Goal: Participate in discussion: Engage in conversation with other users on a specific topic

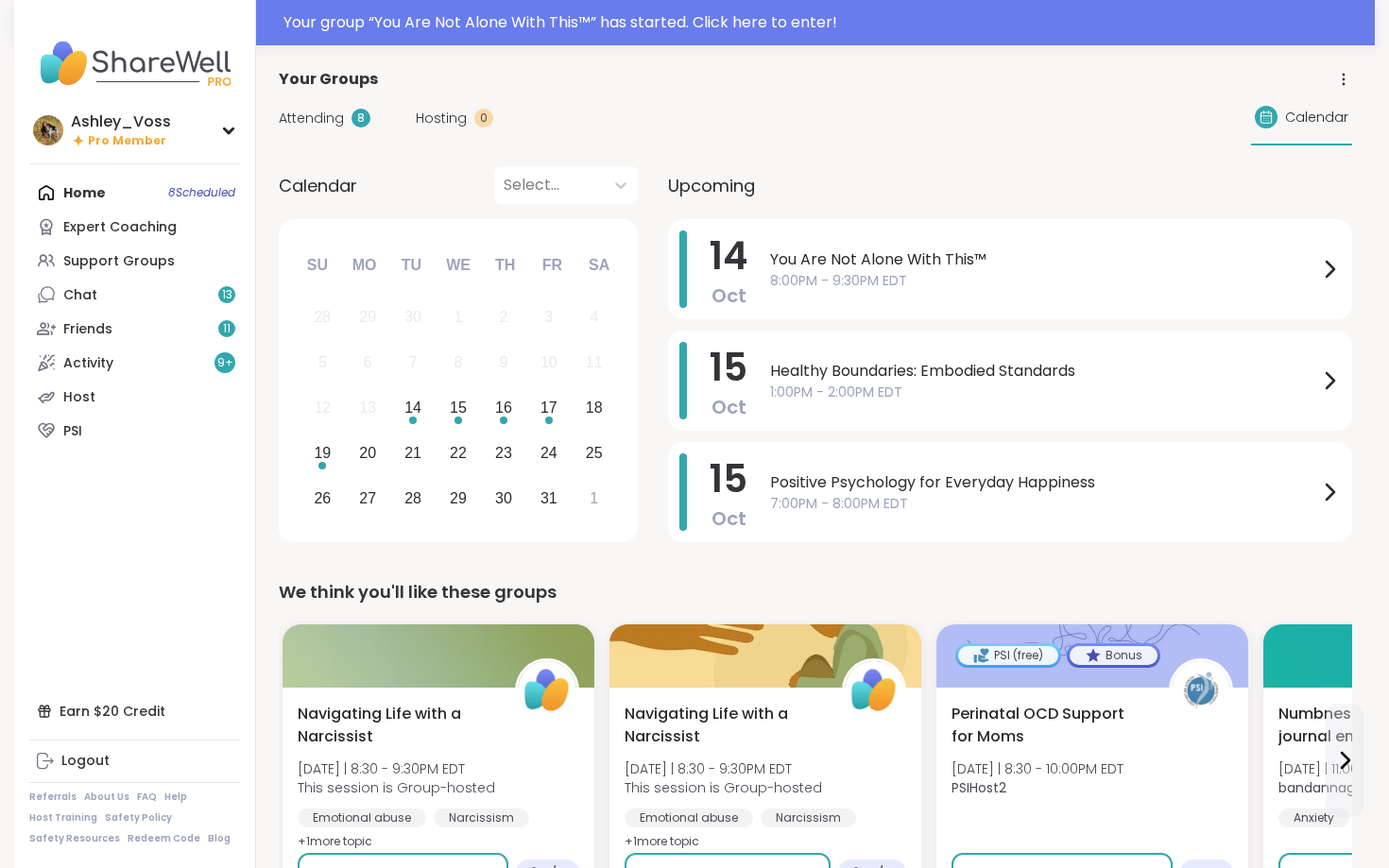
click at [320, 116] on span "Attending" at bounding box center [311, 118] width 65 height 20
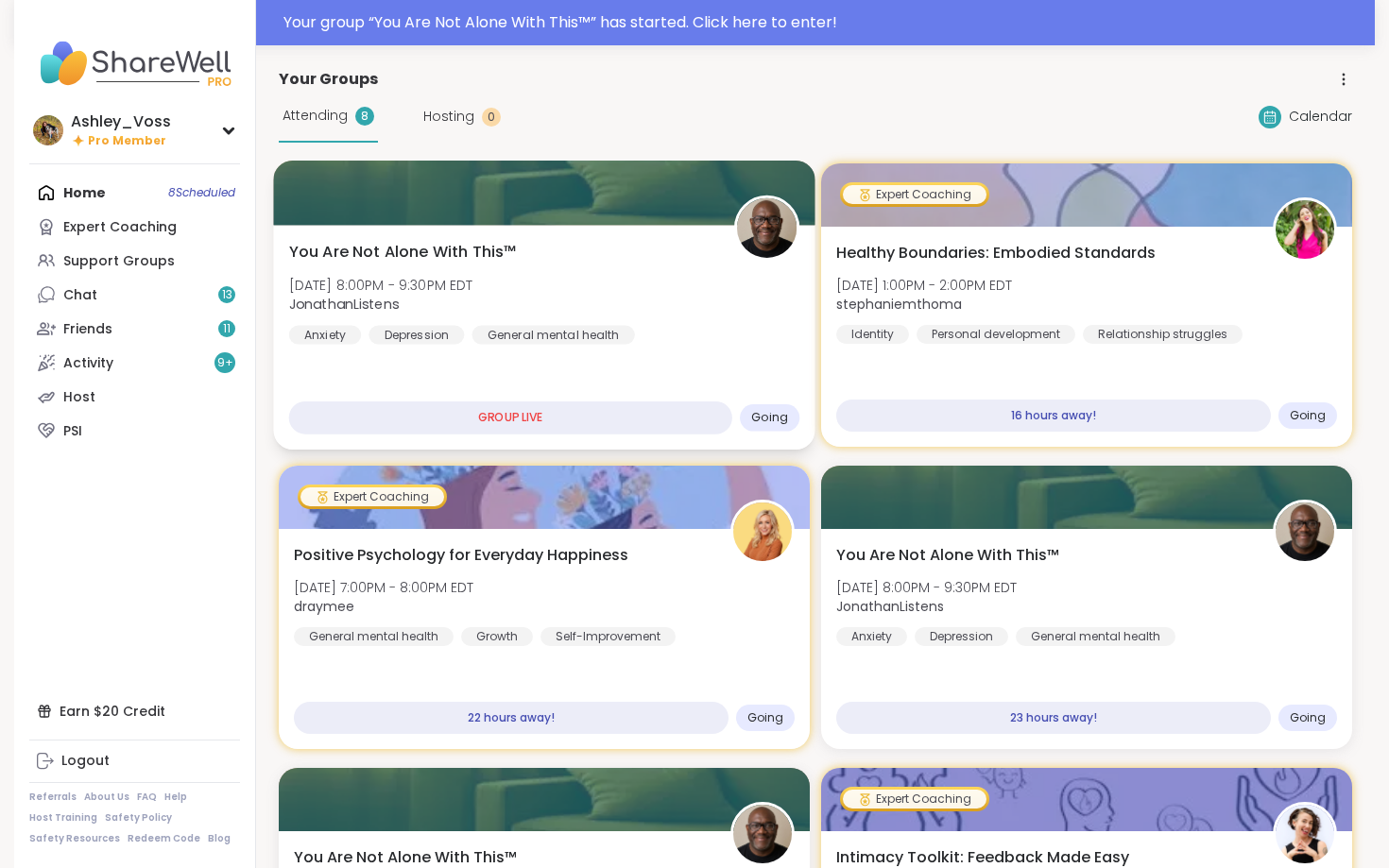
click at [658, 300] on div "You Are Not Alone With This™ [DATE] 8:00PM - 9:30PM EDT JonathanListens Anxiety…" at bounding box center [544, 293] width 511 height 104
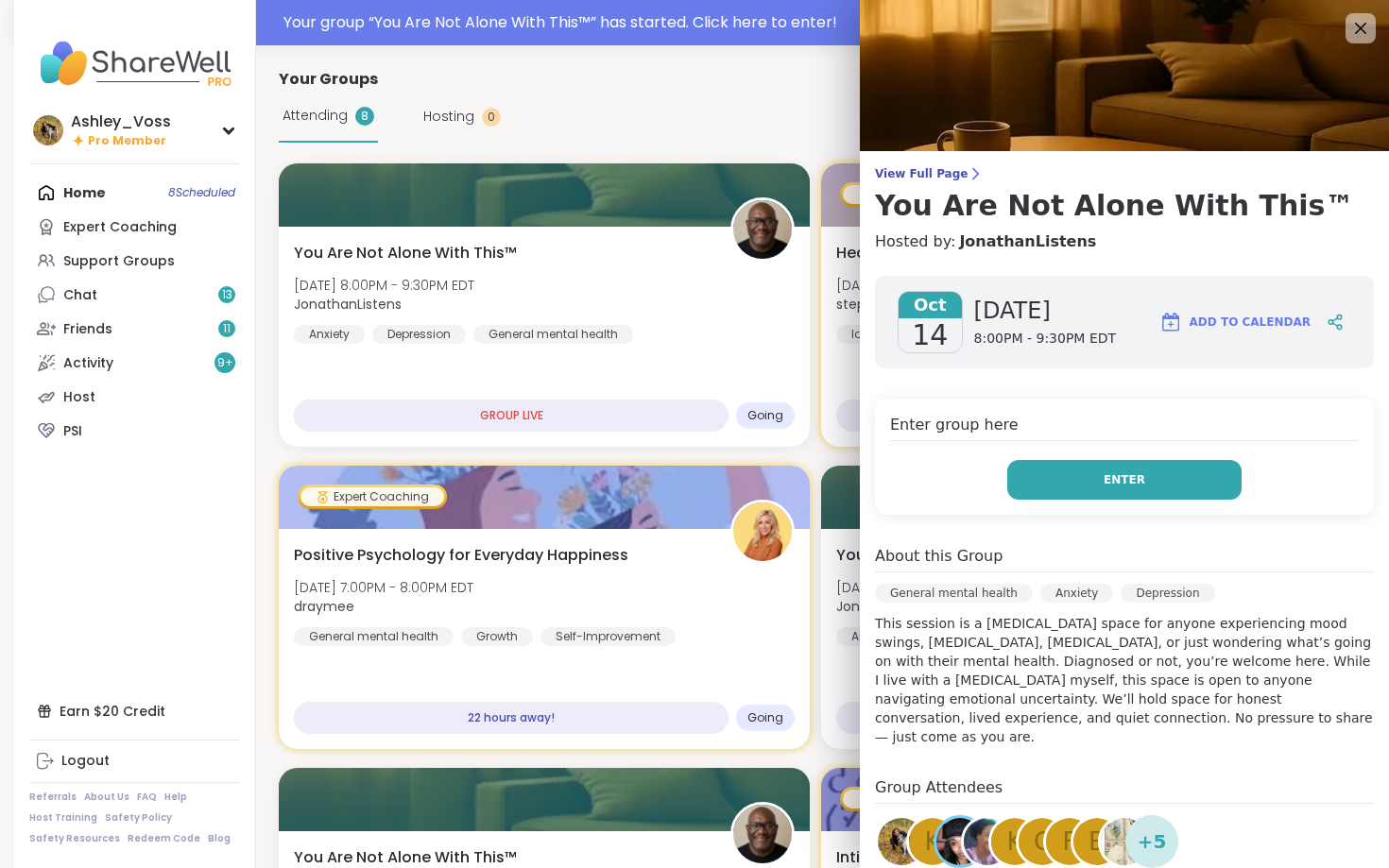
click at [1054, 470] on button "Enter" at bounding box center [1125, 480] width 235 height 40
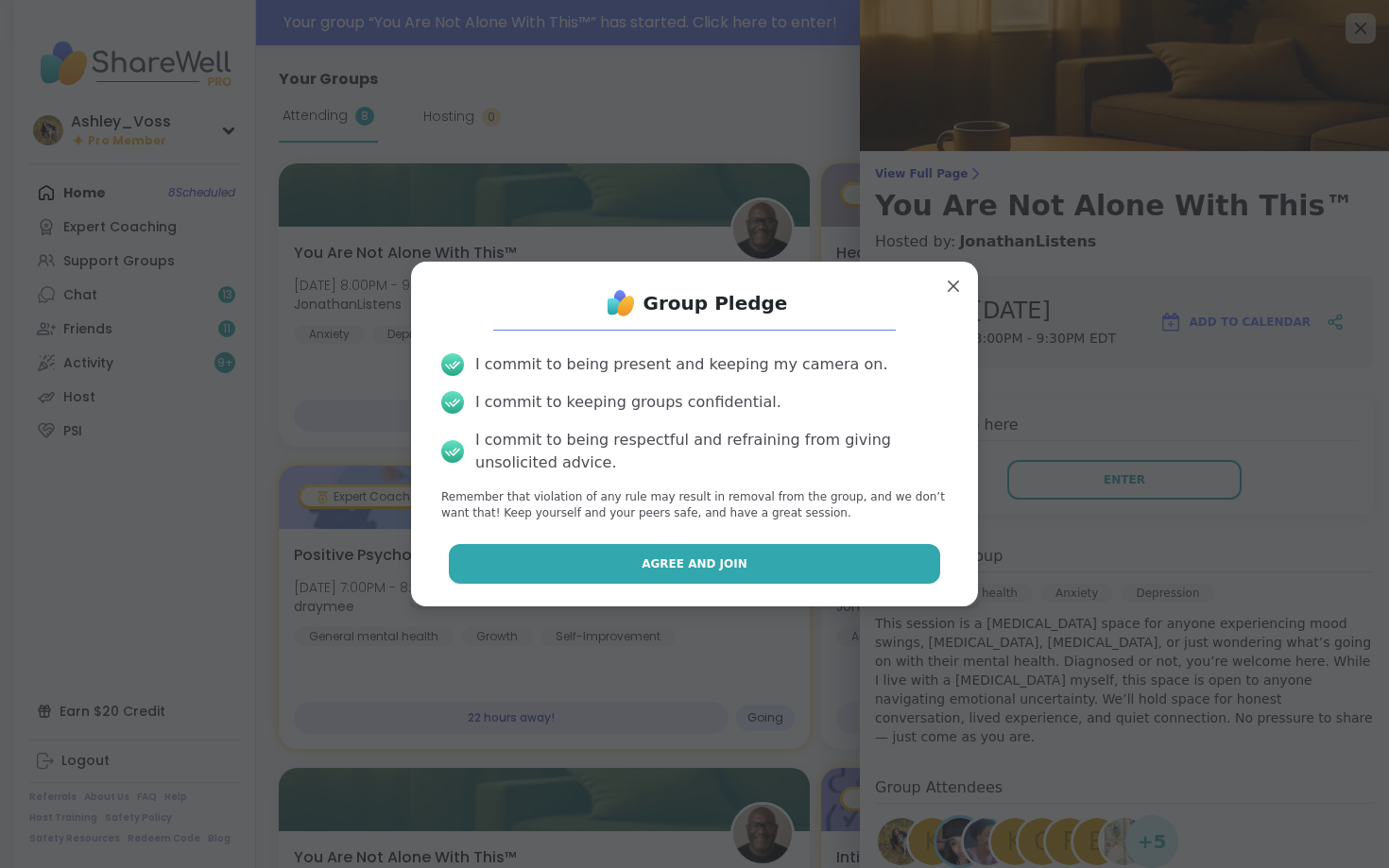
click at [846, 579] on button "Agree and Join" at bounding box center [695, 564] width 493 height 40
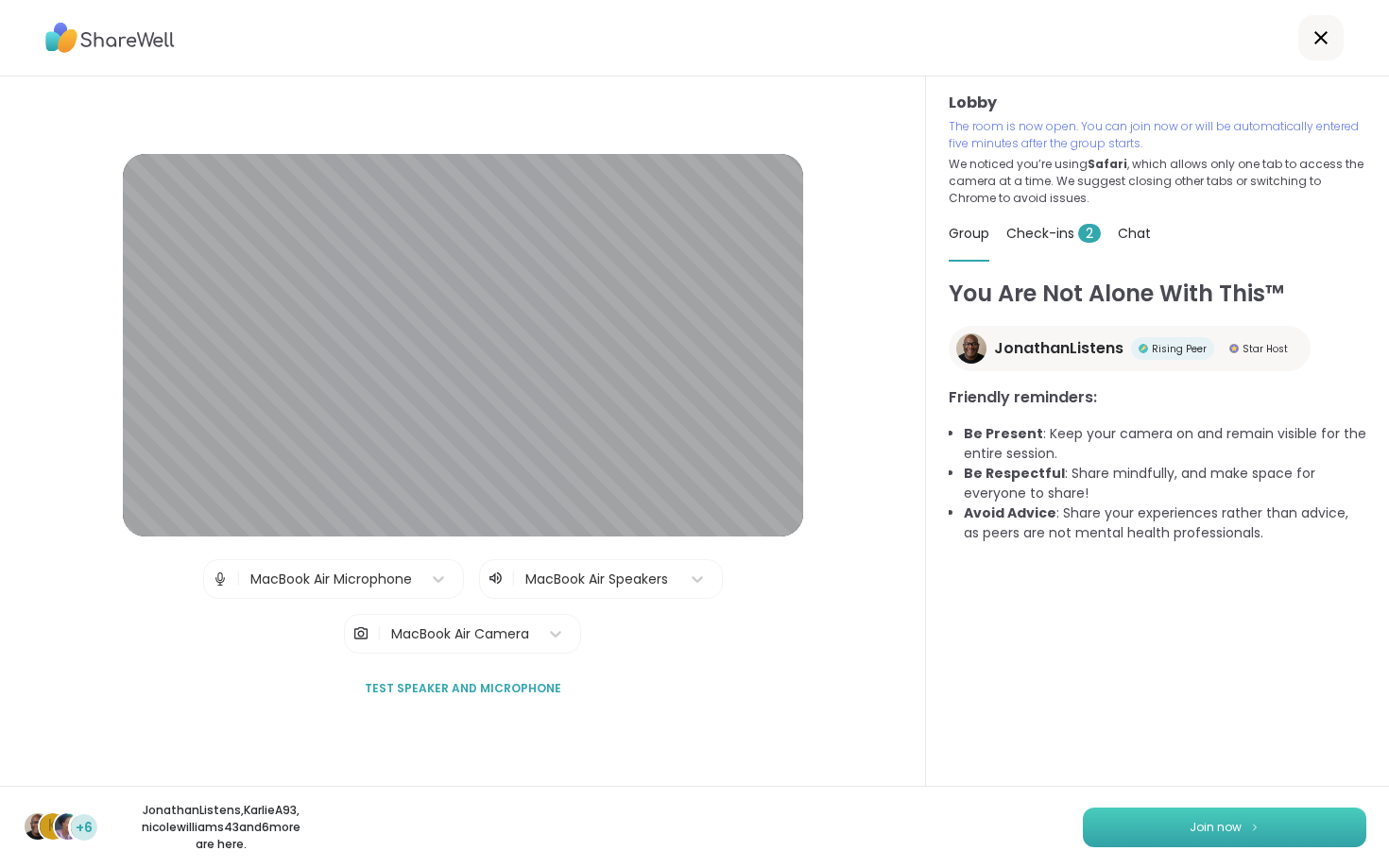
click at [1224, 830] on span "Join now" at bounding box center [1215, 827] width 52 height 17
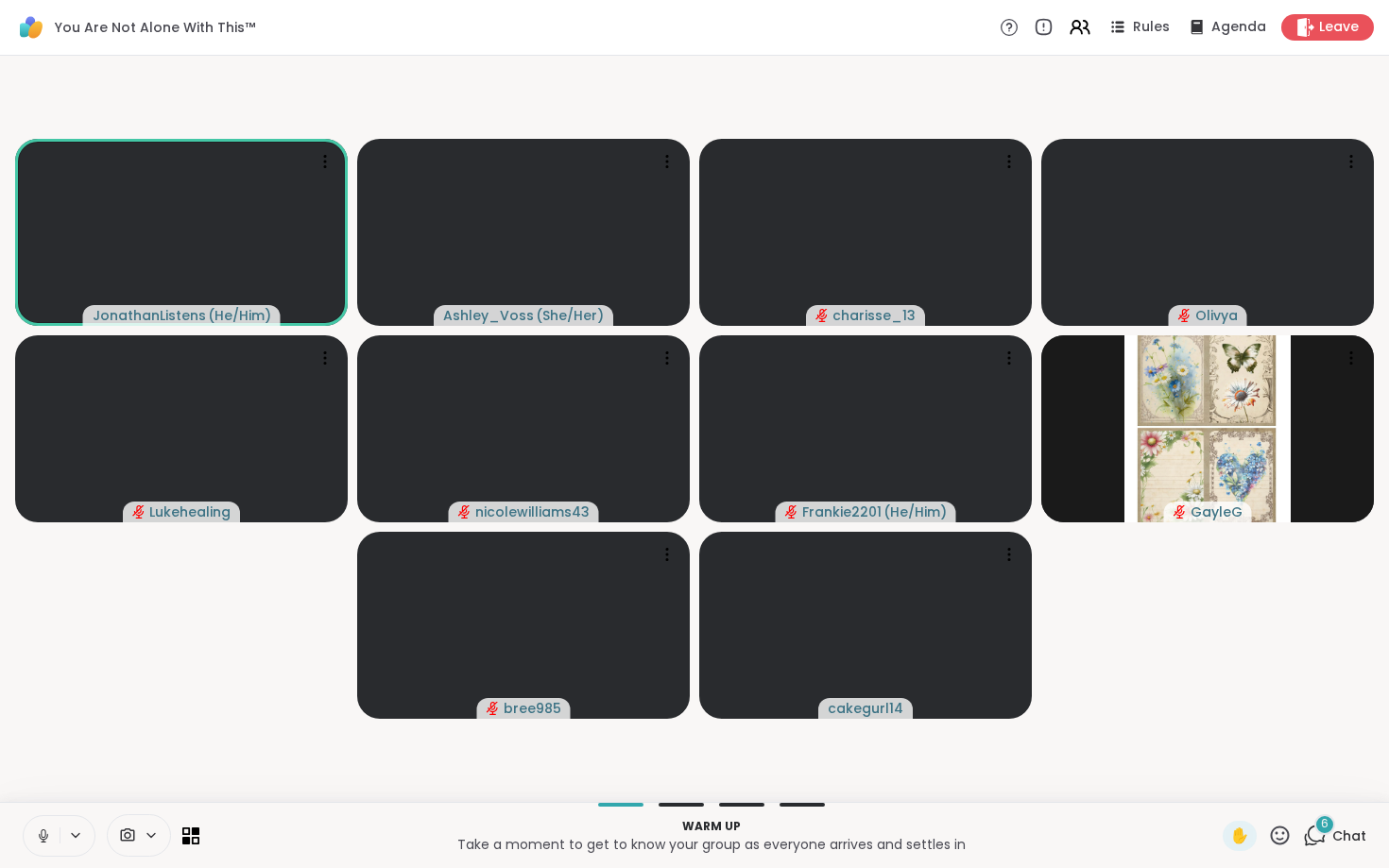
click at [37, 841] on icon at bounding box center [43, 836] width 17 height 17
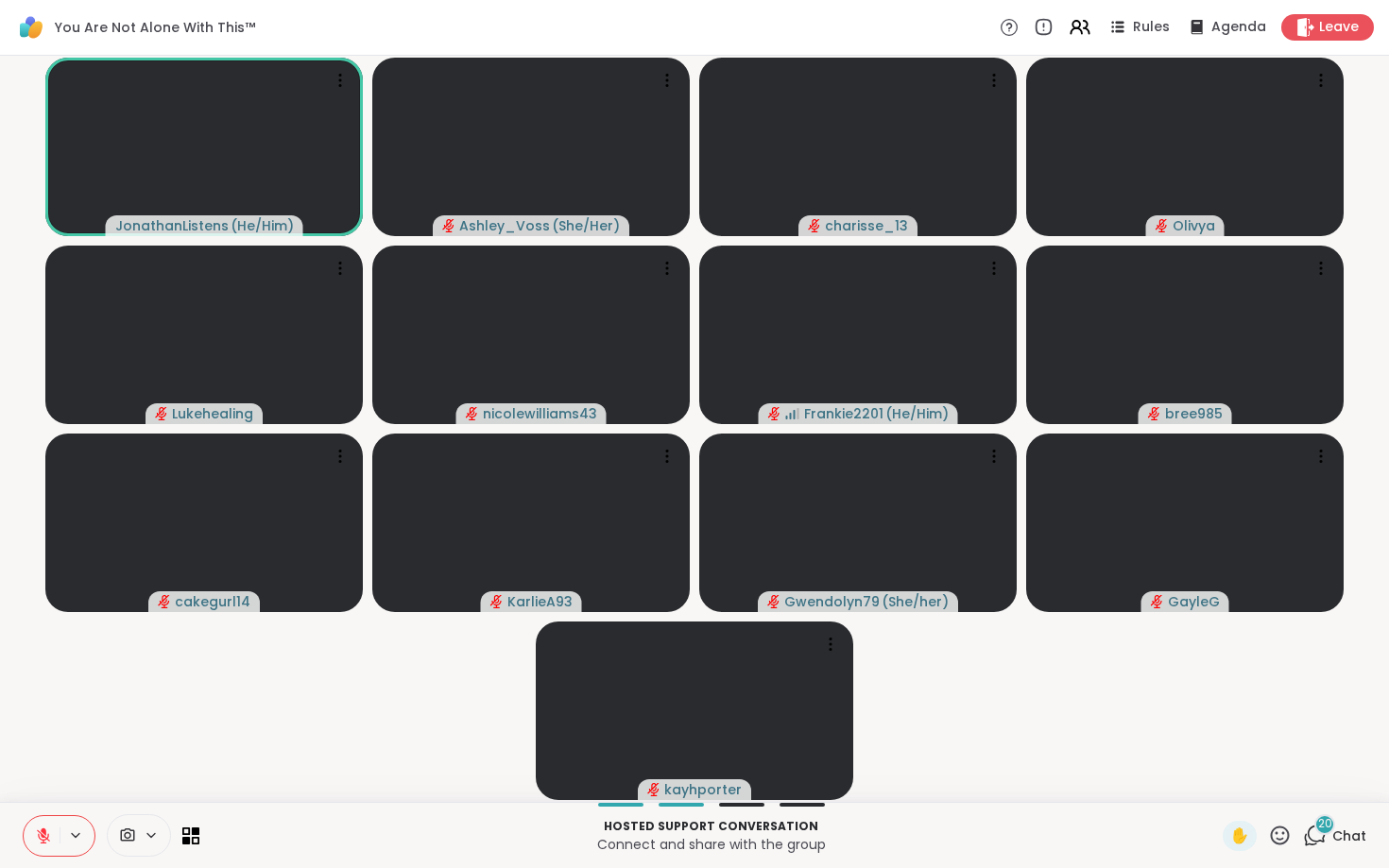
click at [1335, 812] on div "Hosted support conversation Connect and share with the group ✋ 20 Chat" at bounding box center [694, 836] width 1389 height 66
click at [1333, 833] on span "Chat" at bounding box center [1349, 836] width 34 height 19
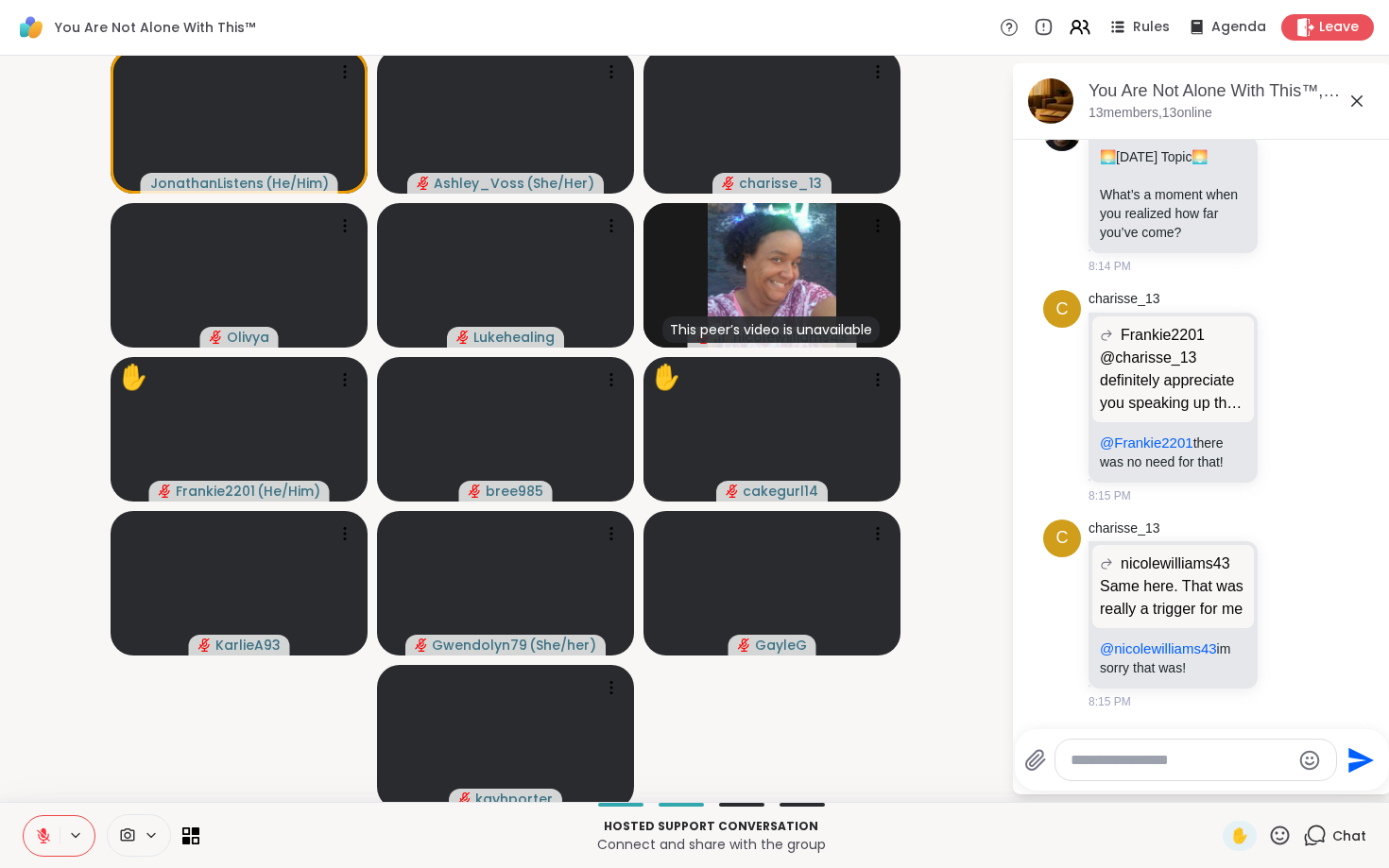
scroll to position [6972, 0]
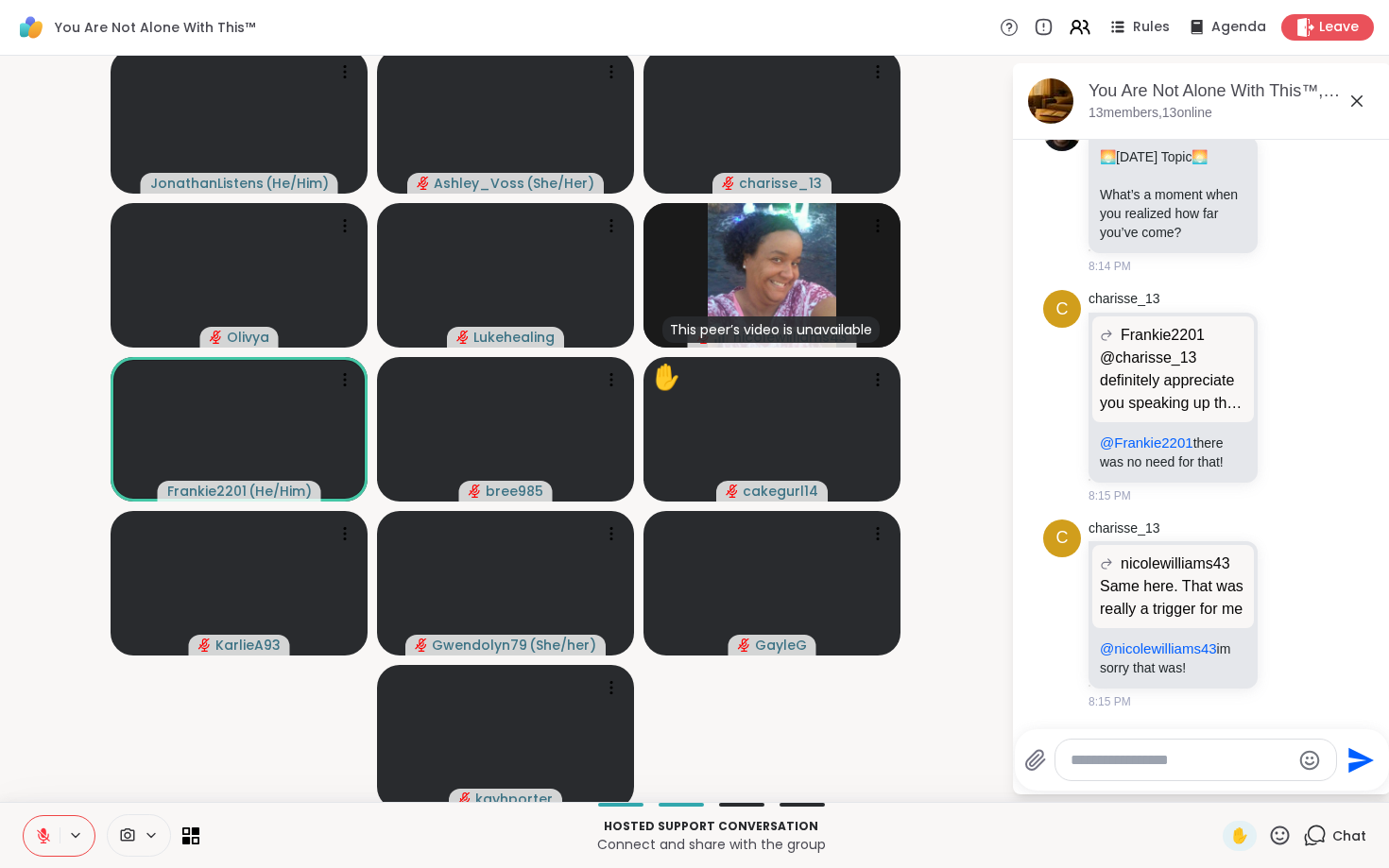
click at [1290, 833] on icon at bounding box center [1280, 835] width 19 height 19
click at [1230, 780] on span "❤️" at bounding box center [1224, 786] width 19 height 22
click at [1282, 826] on icon at bounding box center [1280, 836] width 23 height 23
click at [1229, 782] on span "❤️" at bounding box center [1224, 786] width 19 height 22
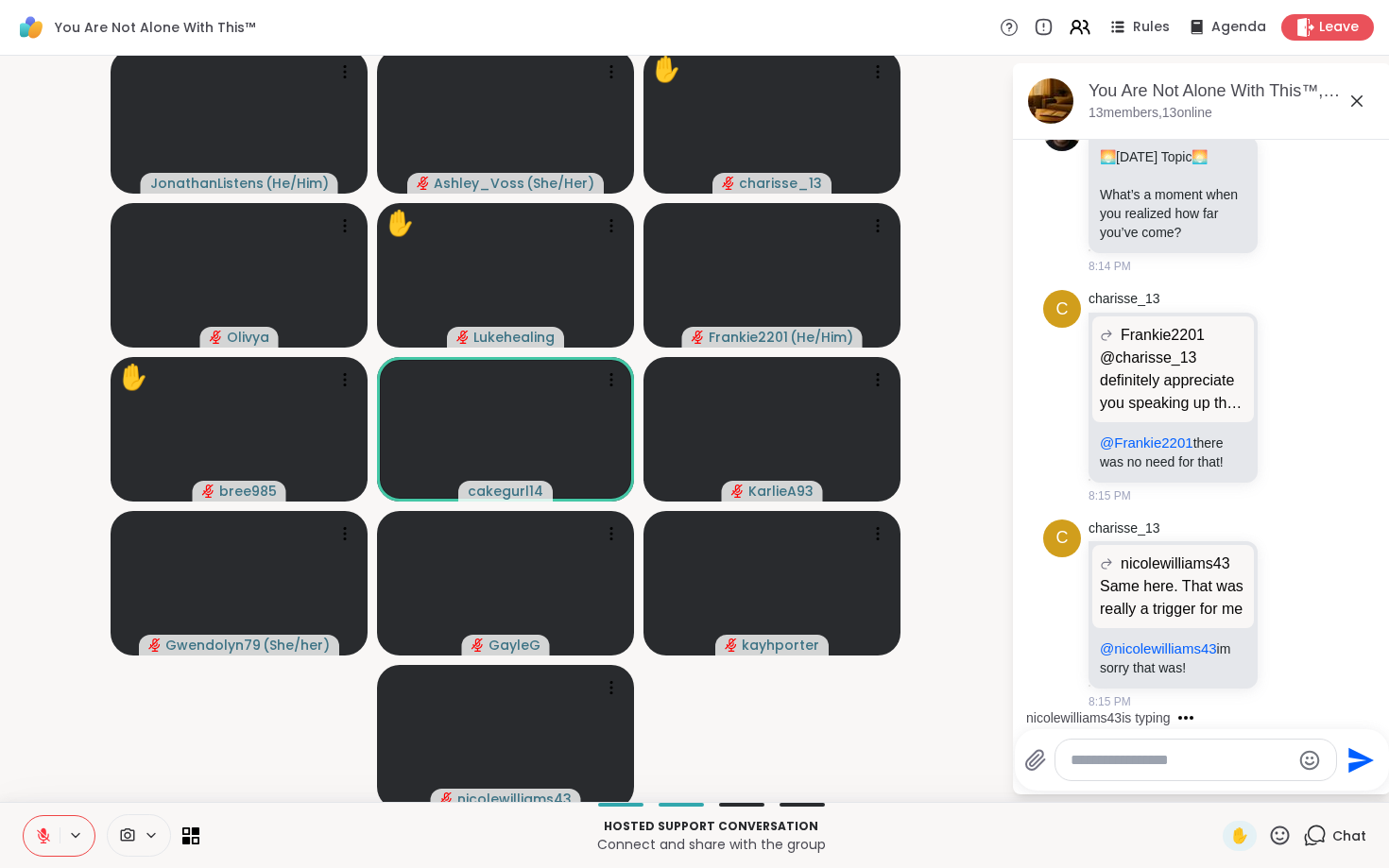
scroll to position [7092, 0]
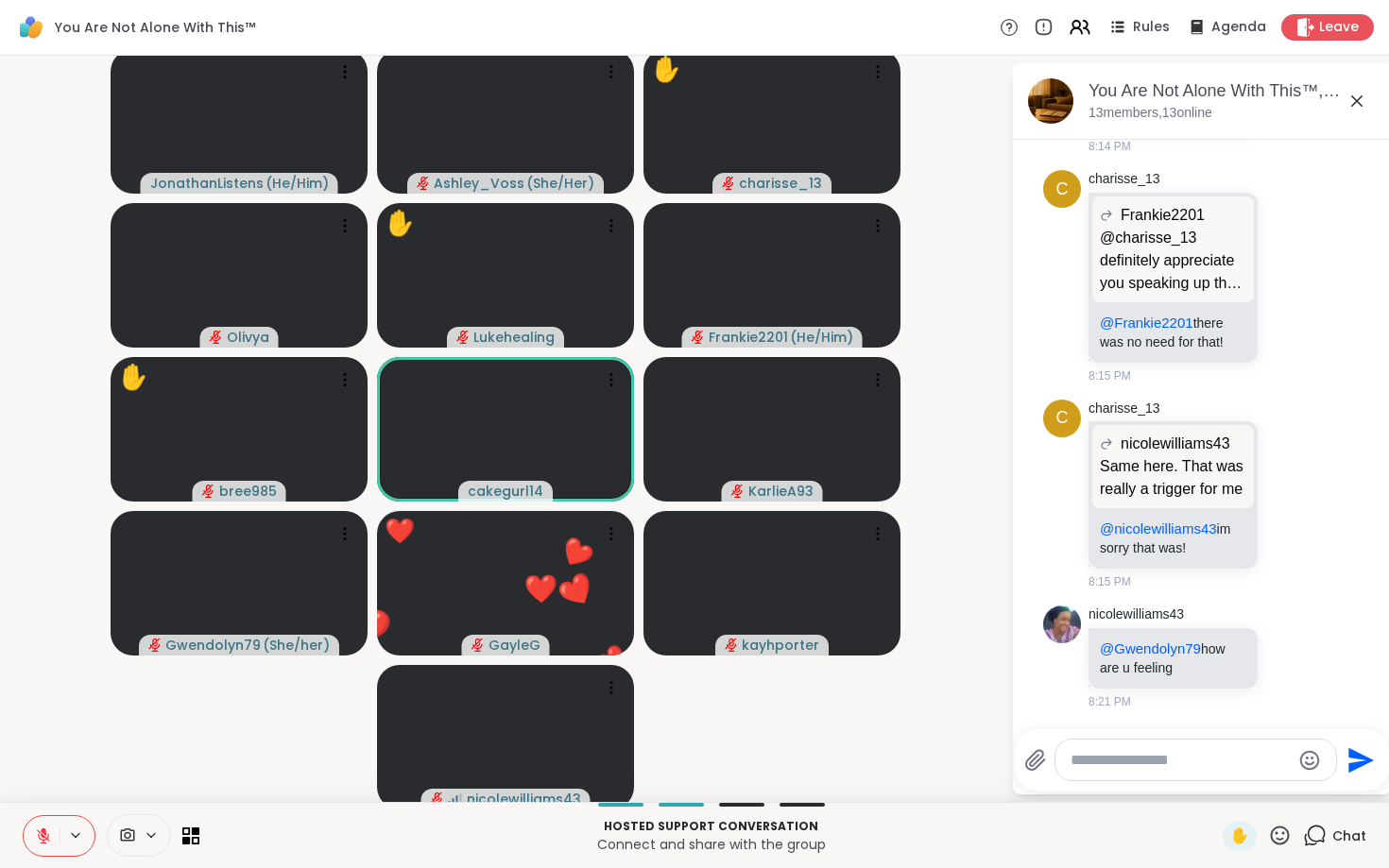
click at [1288, 836] on icon at bounding box center [1280, 836] width 23 height 23
click at [1222, 776] on span "❤️" at bounding box center [1224, 786] width 19 height 22
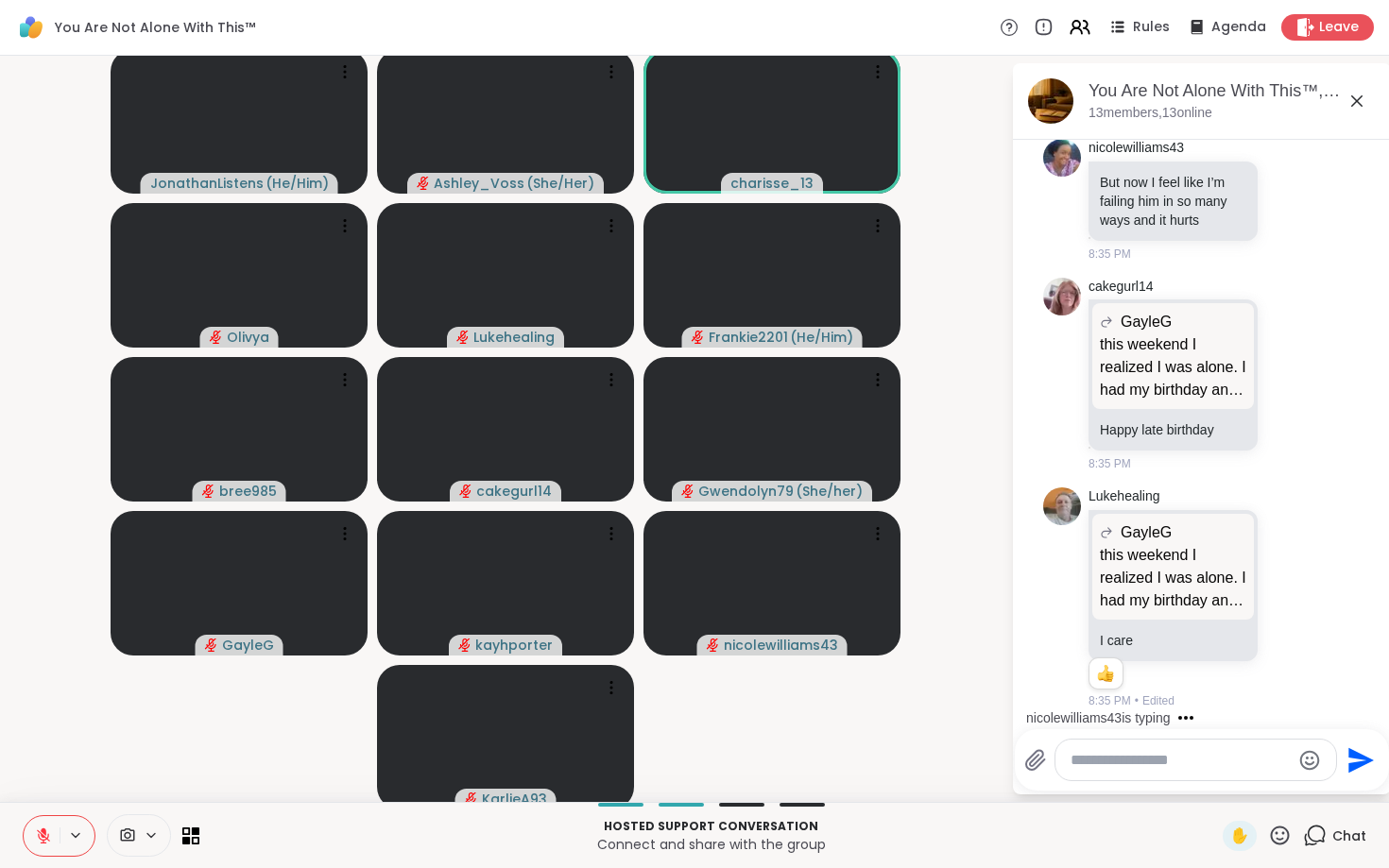
scroll to position [10559, 0]
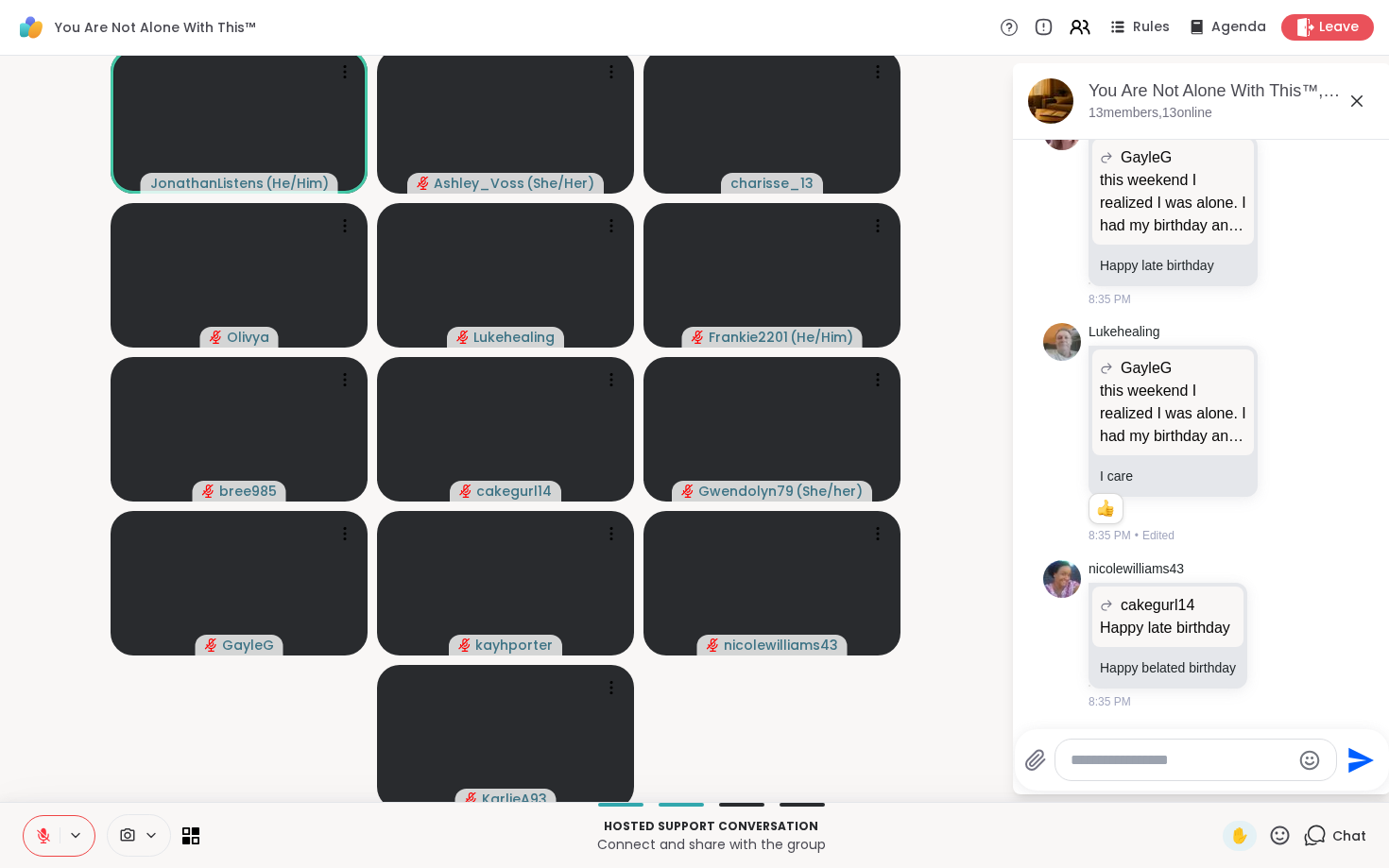
click at [1282, 837] on icon at bounding box center [1280, 836] width 23 height 23
click at [1227, 781] on span "❤️" at bounding box center [1224, 786] width 19 height 22
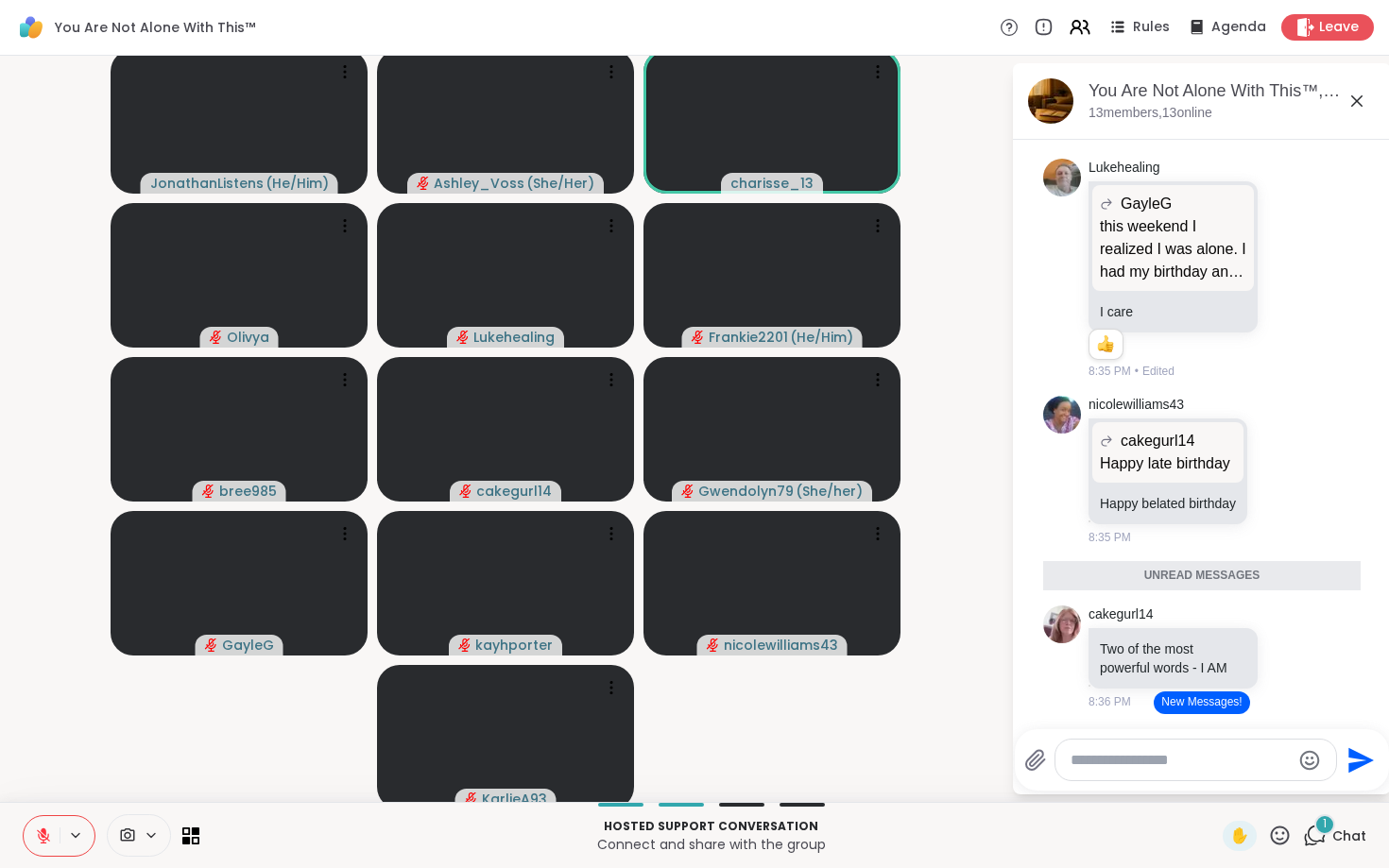
scroll to position [10704, 0]
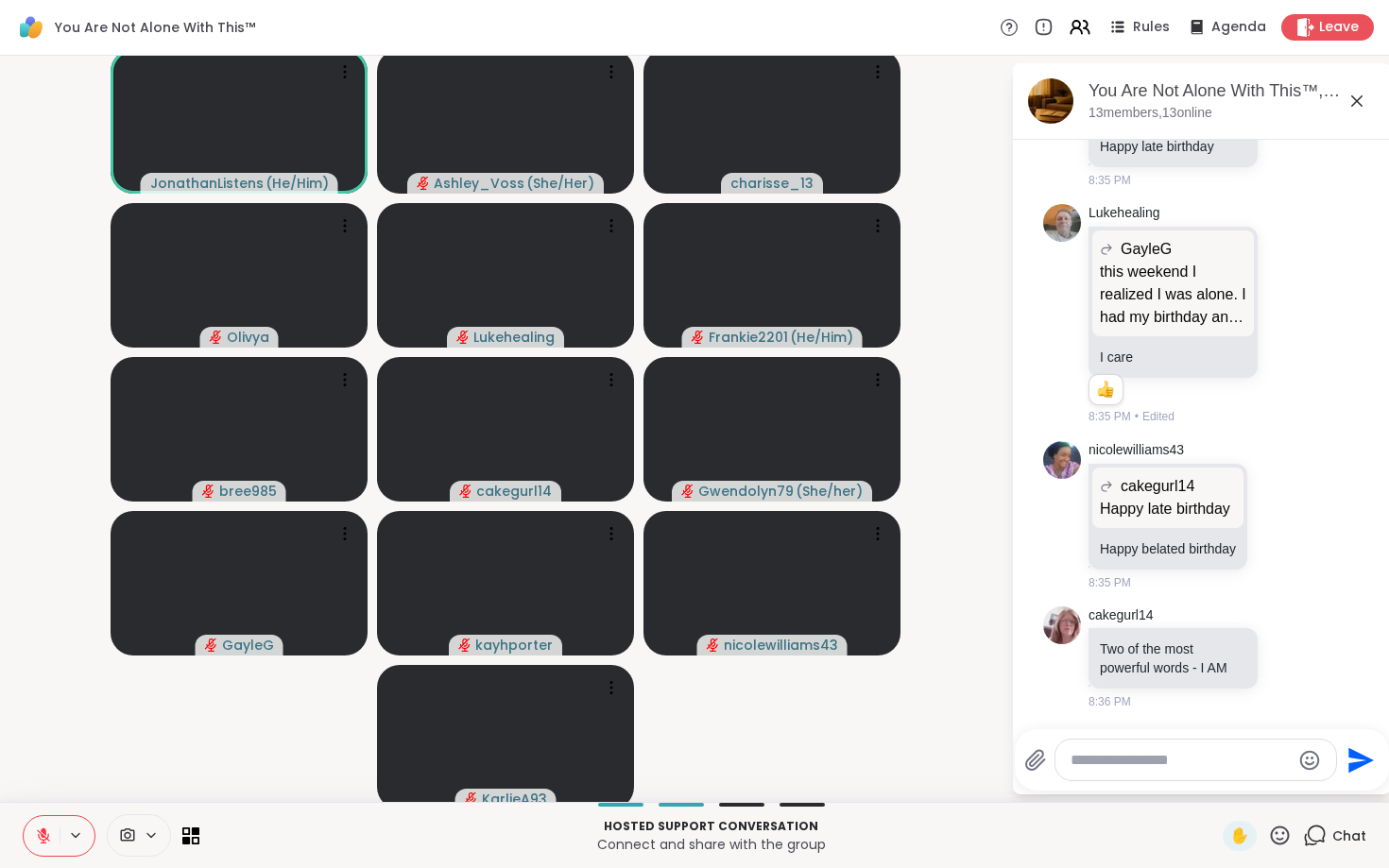
click at [1183, 758] on textarea "Type your message" at bounding box center [1180, 760] width 220 height 19
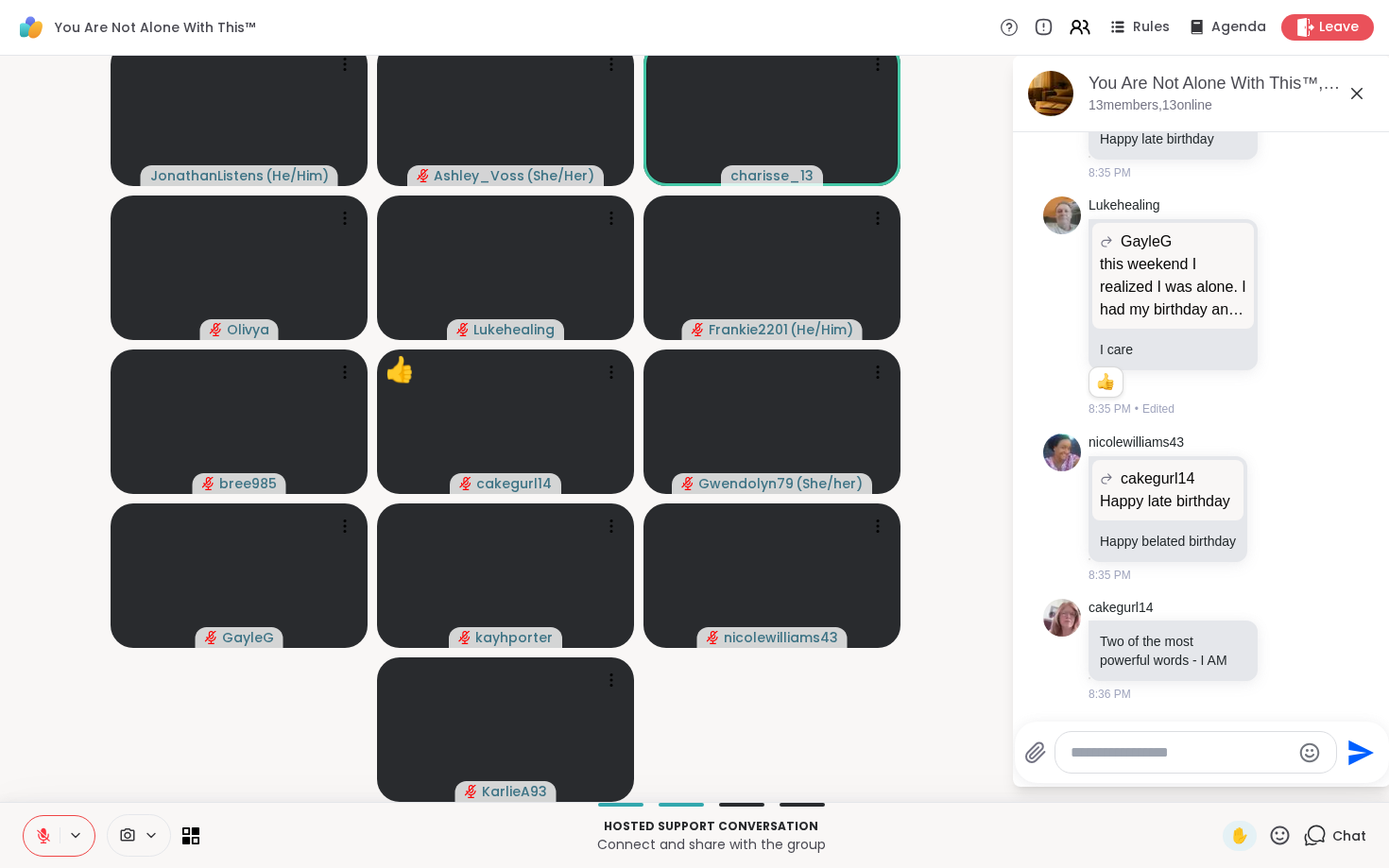
scroll to position [8, 0]
click at [1074, 749] on textarea "**********" at bounding box center [1182, 753] width 220 height 19
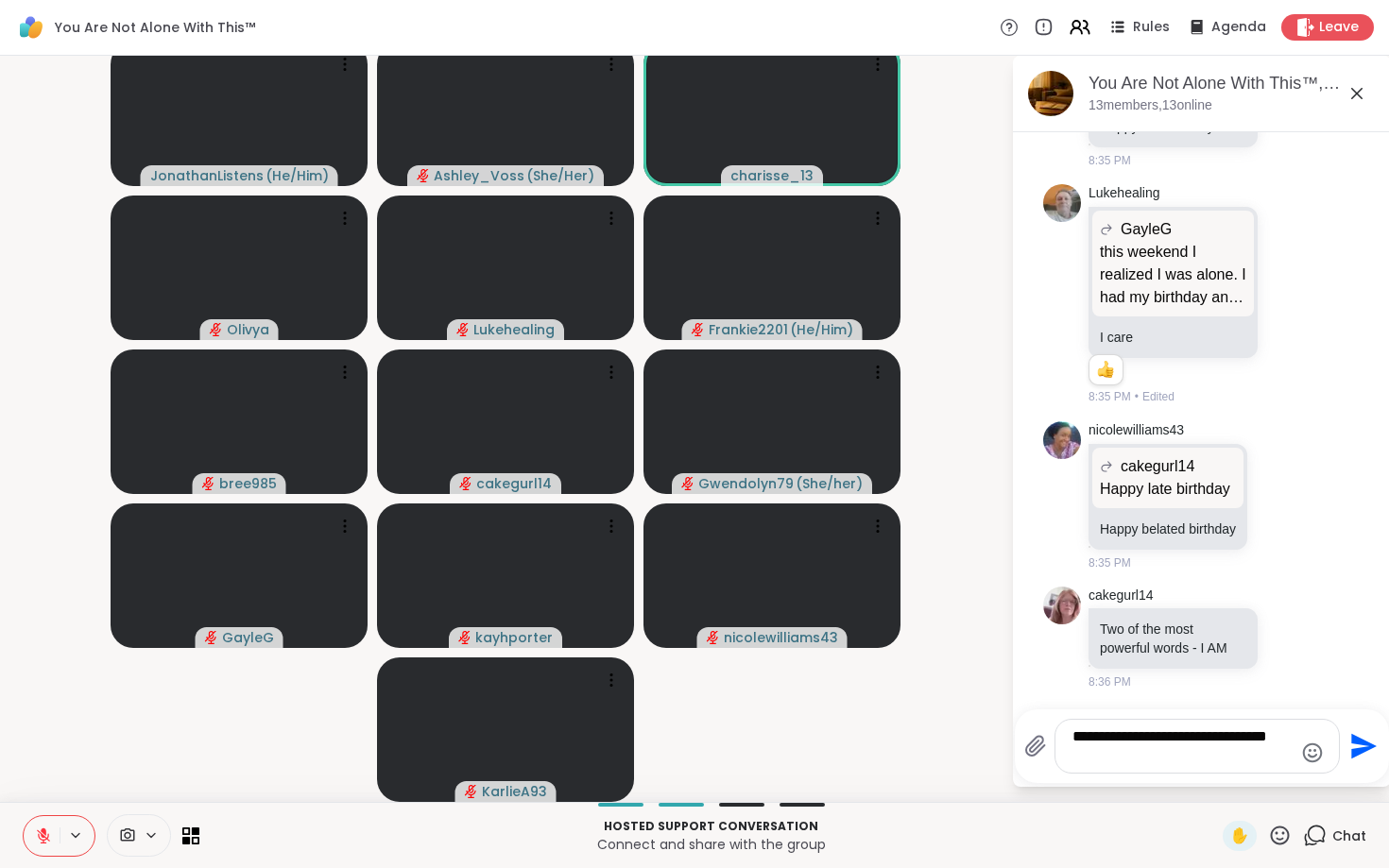
click at [1230, 760] on textarea "**********" at bounding box center [1182, 746] width 220 height 38
type textarea "**********"
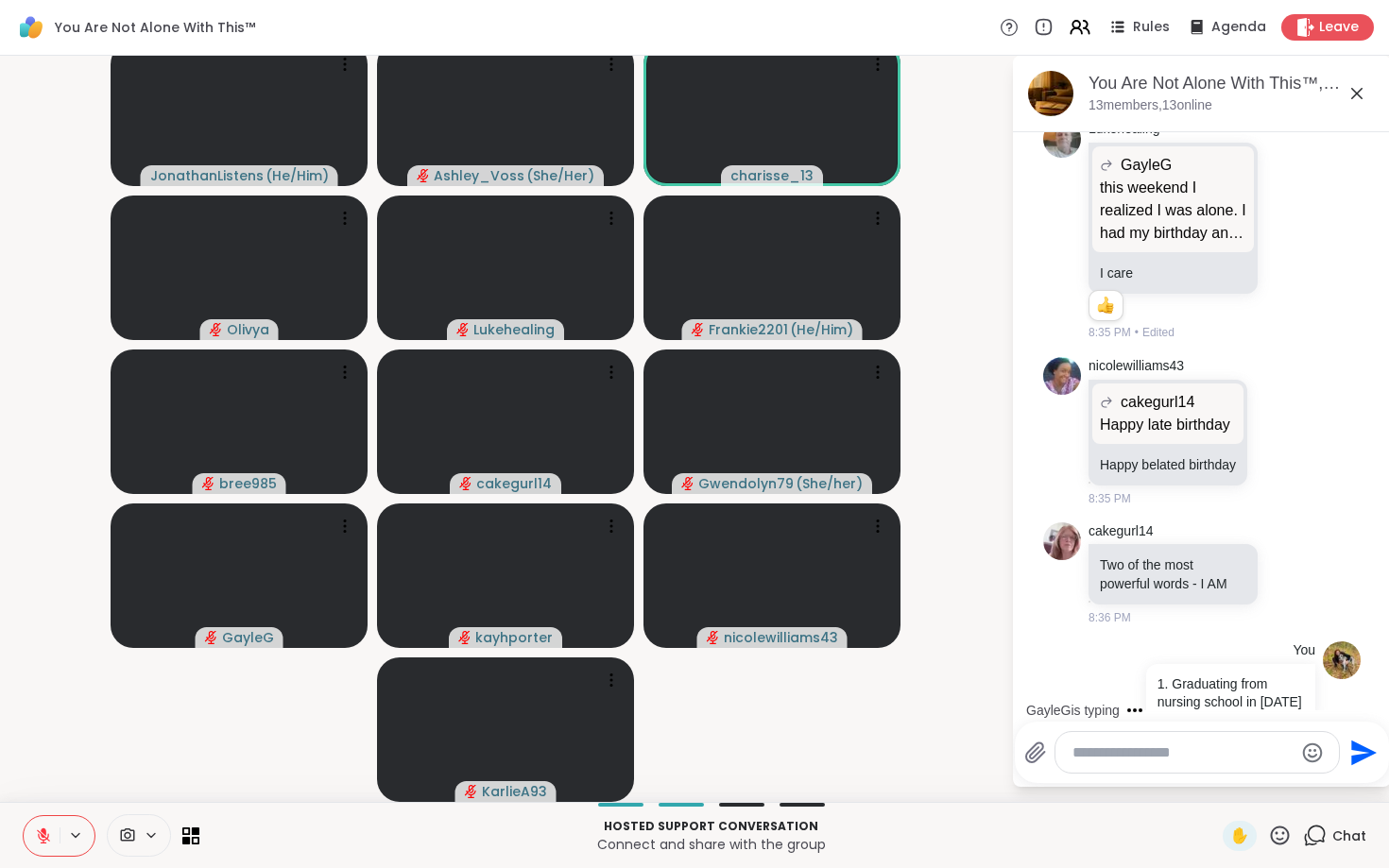
scroll to position [10823, 0]
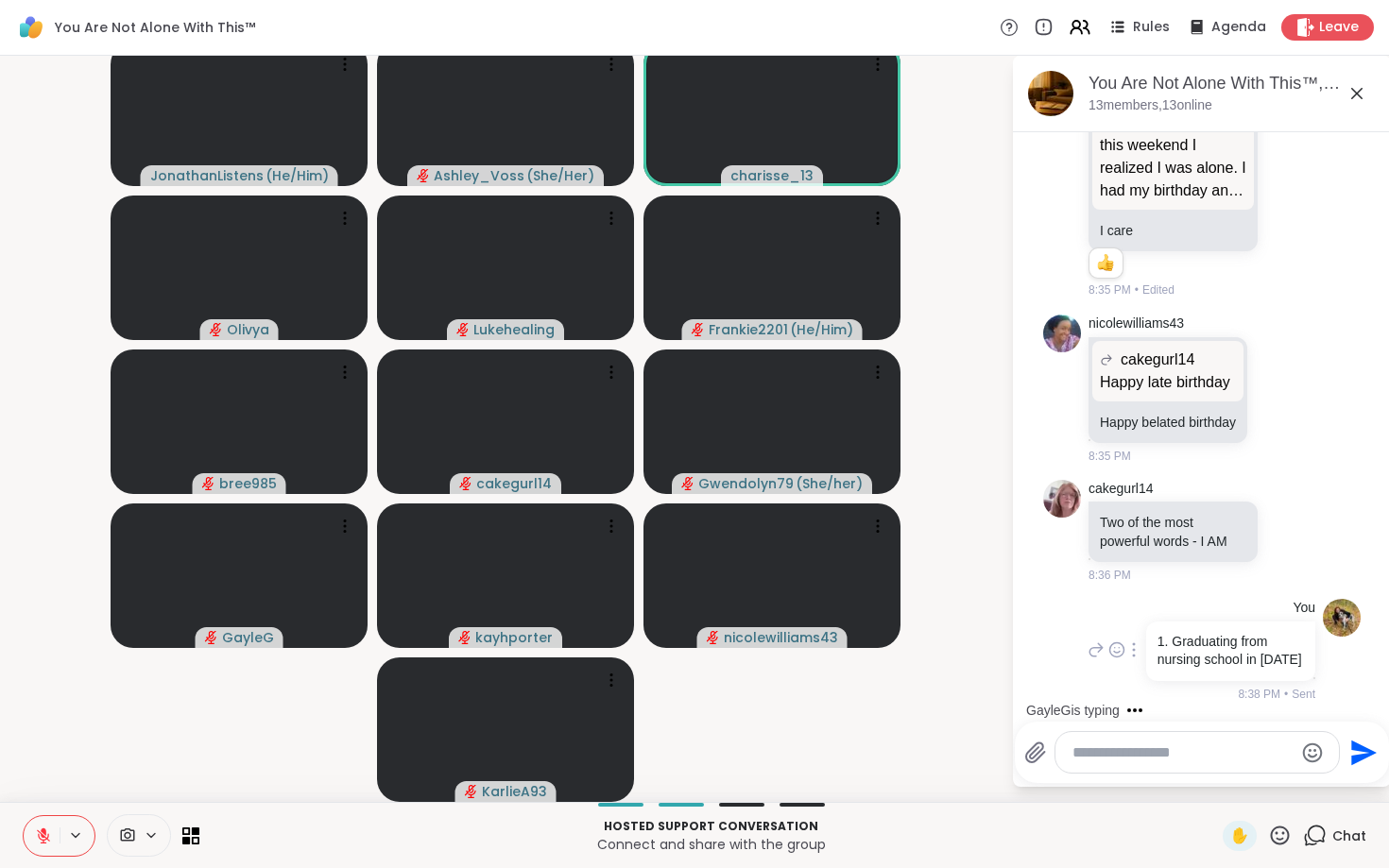
click at [1135, 650] on icon at bounding box center [1134, 650] width 2 height 14
click at [1136, 677] on icon at bounding box center [1134, 676] width 14 height 15
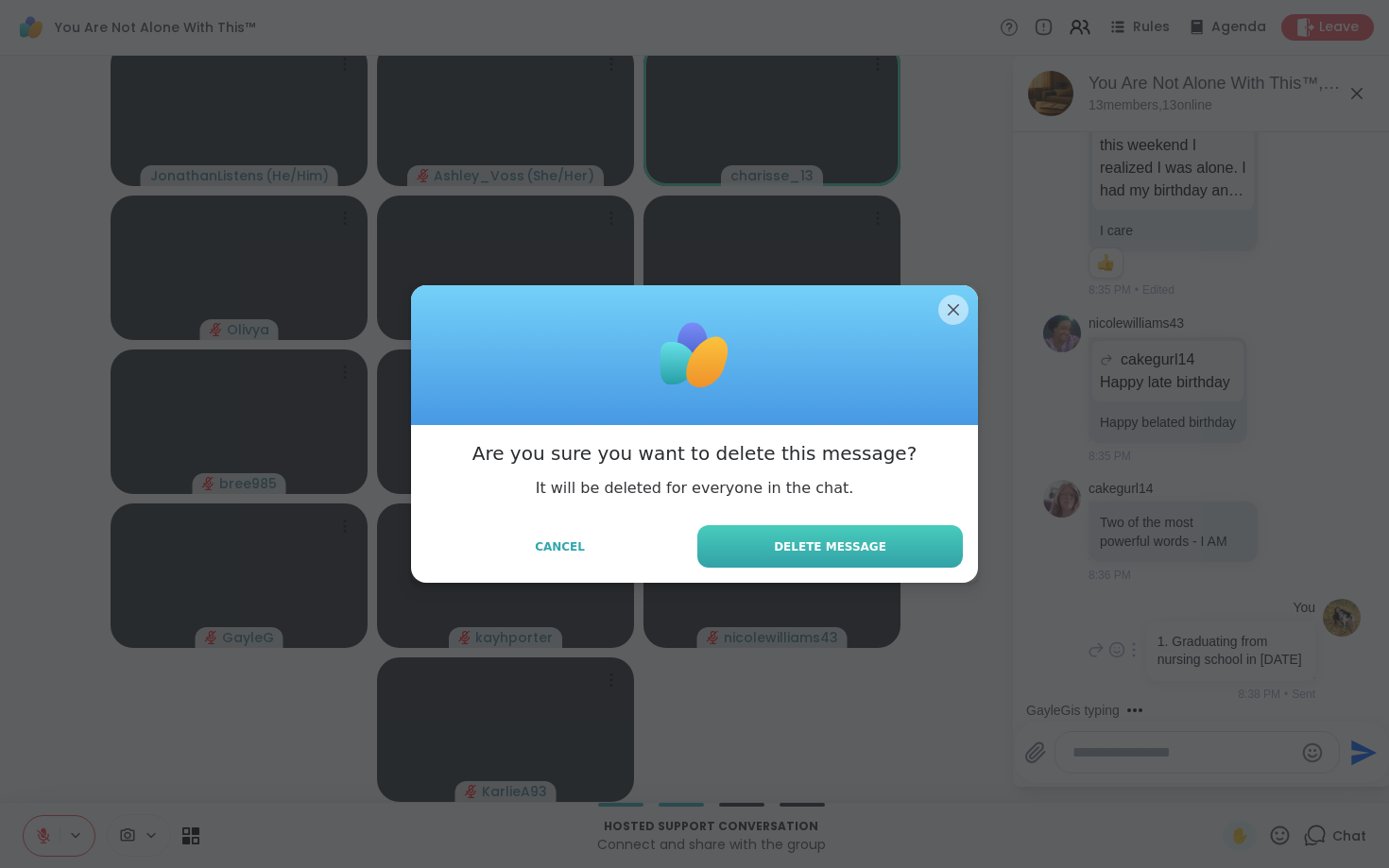
click at [923, 546] on button "Delete Message" at bounding box center [830, 547] width 266 height 43
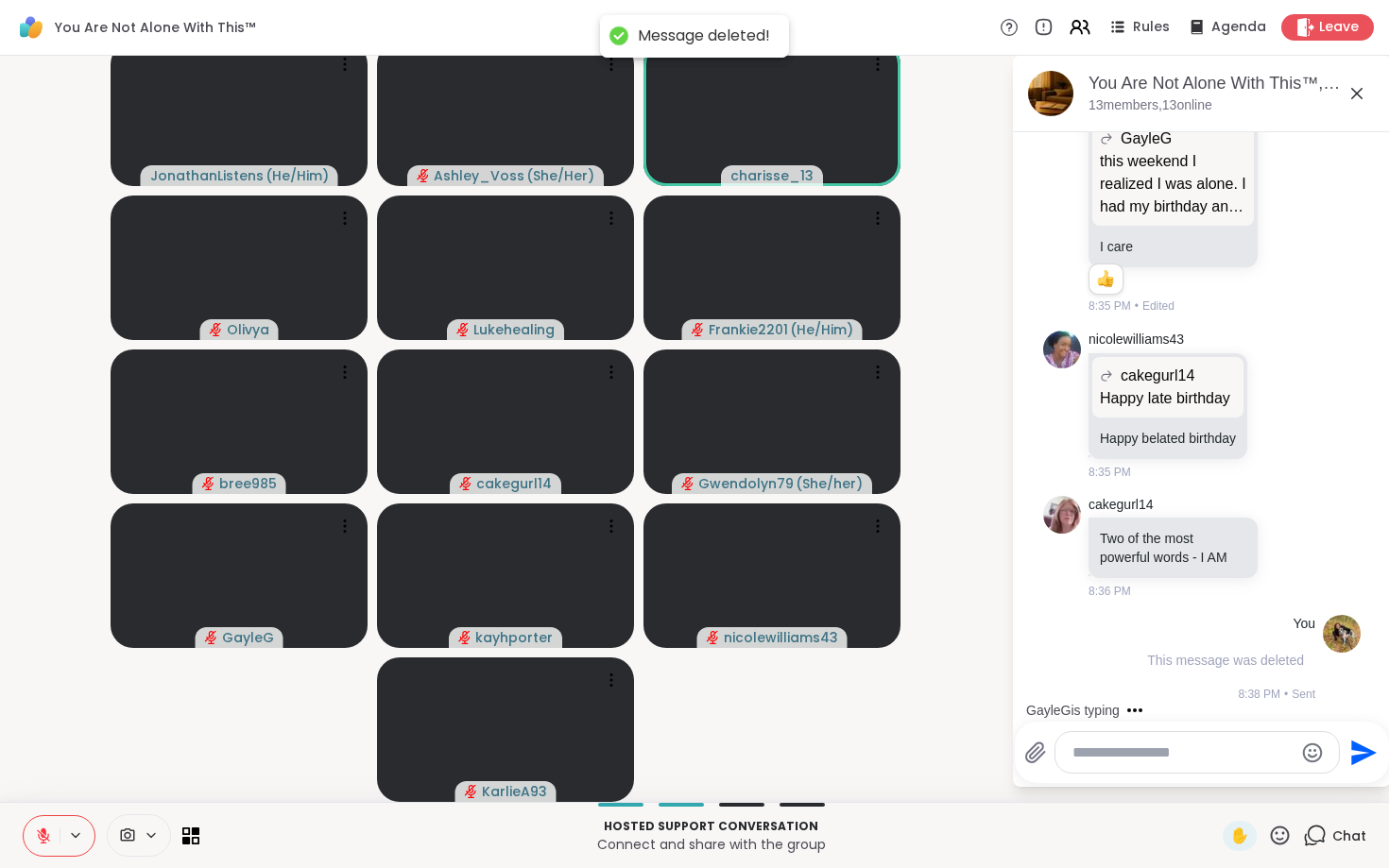
scroll to position [10806, 0]
click at [1131, 756] on textarea "Type your message" at bounding box center [1182, 753] width 220 height 19
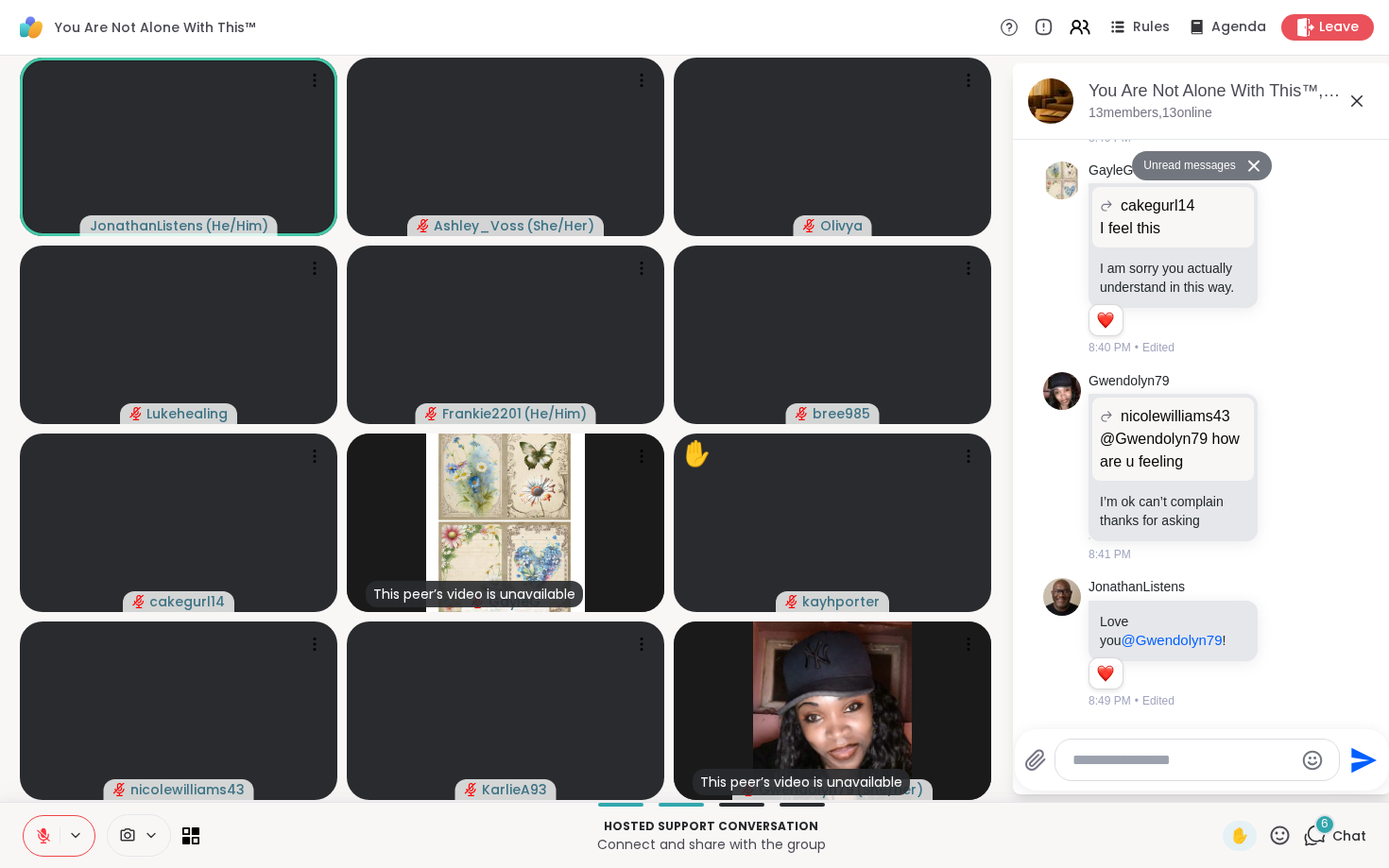
scroll to position [12545, 0]
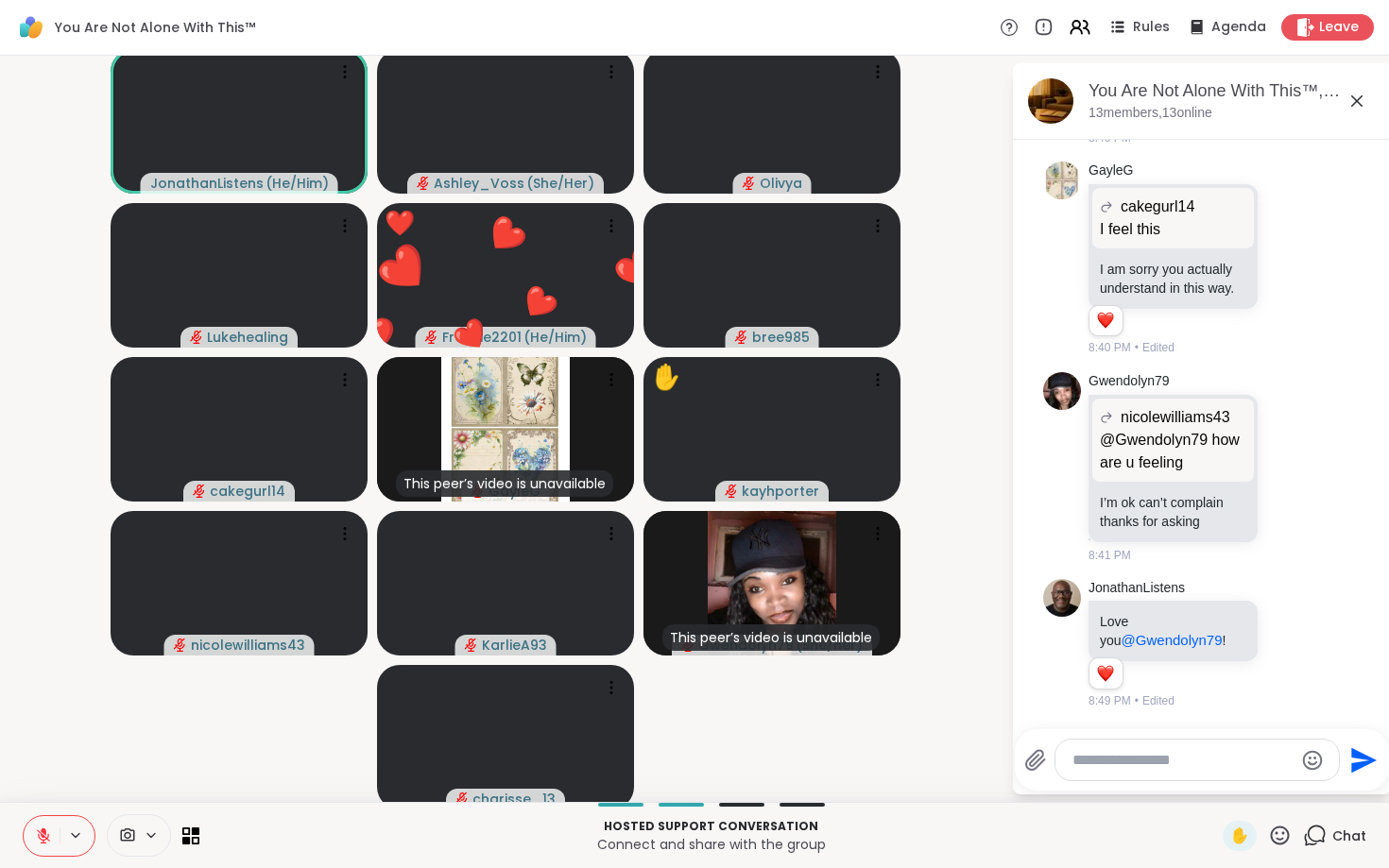
paste textarea "**********"
type textarea "**********"
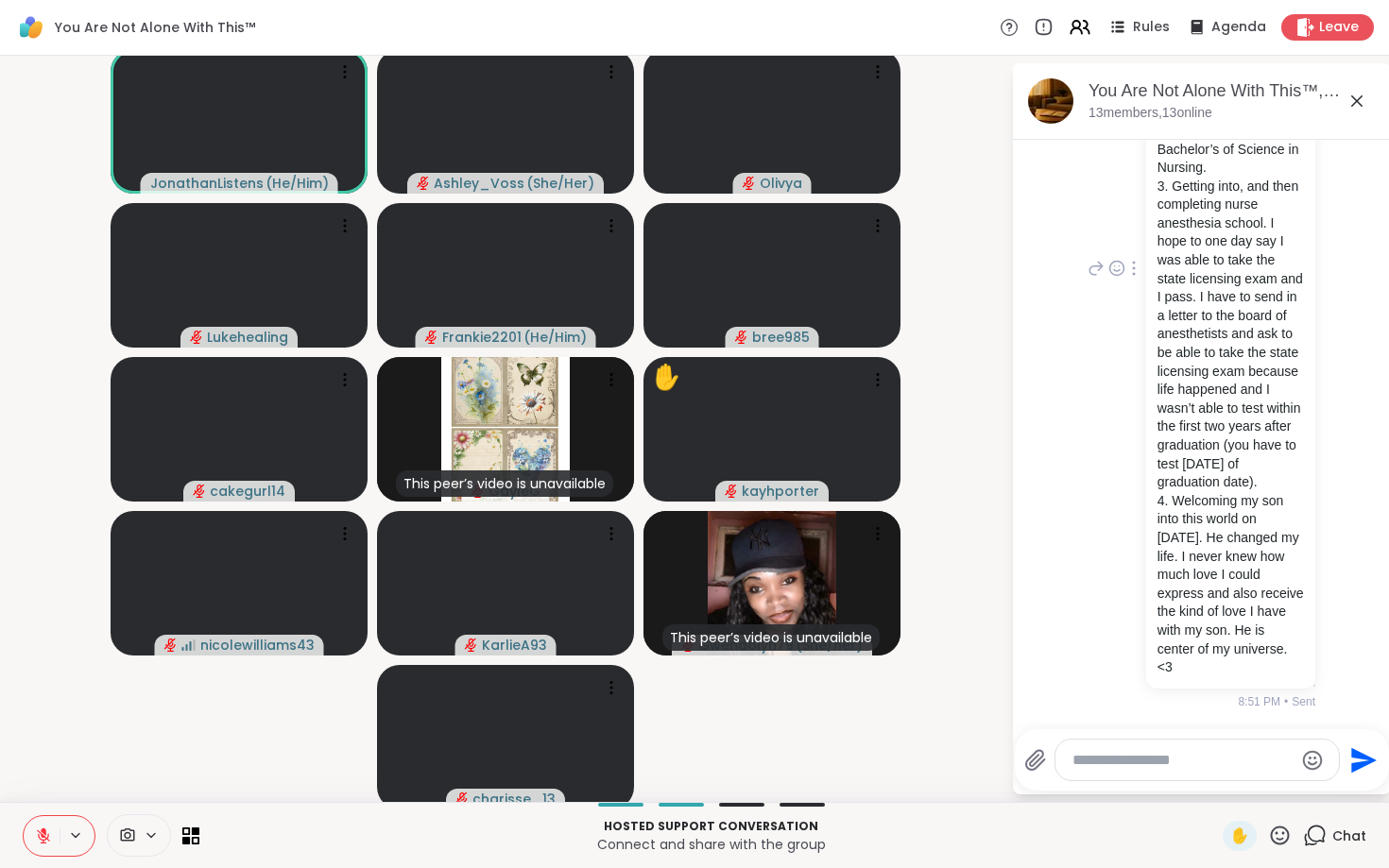
scroll to position [13481, 0]
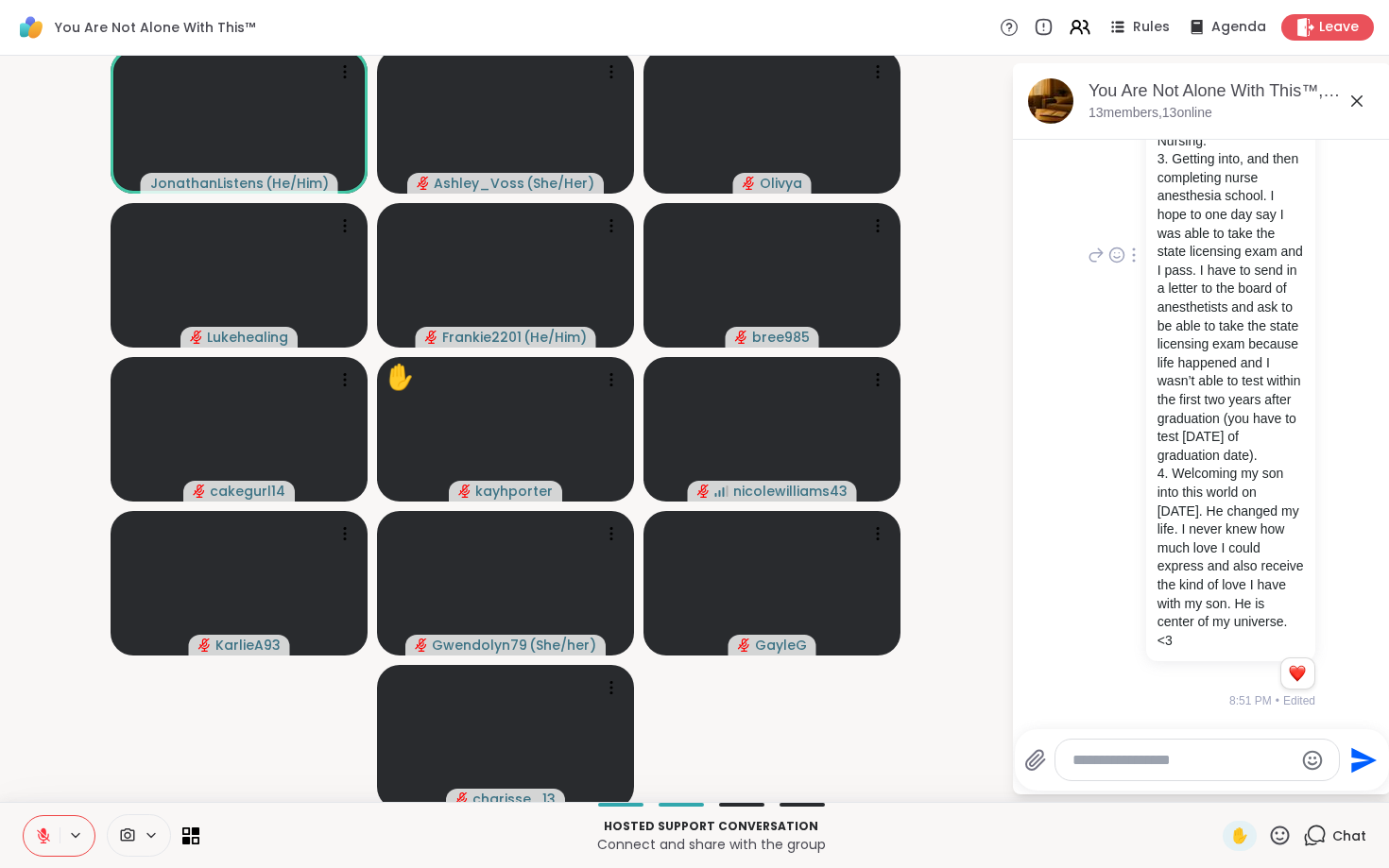
click at [1137, 267] on div at bounding box center [1133, 254] width 17 height 22
click at [1153, 291] on icon at bounding box center [1156, 291] width 15 height 0
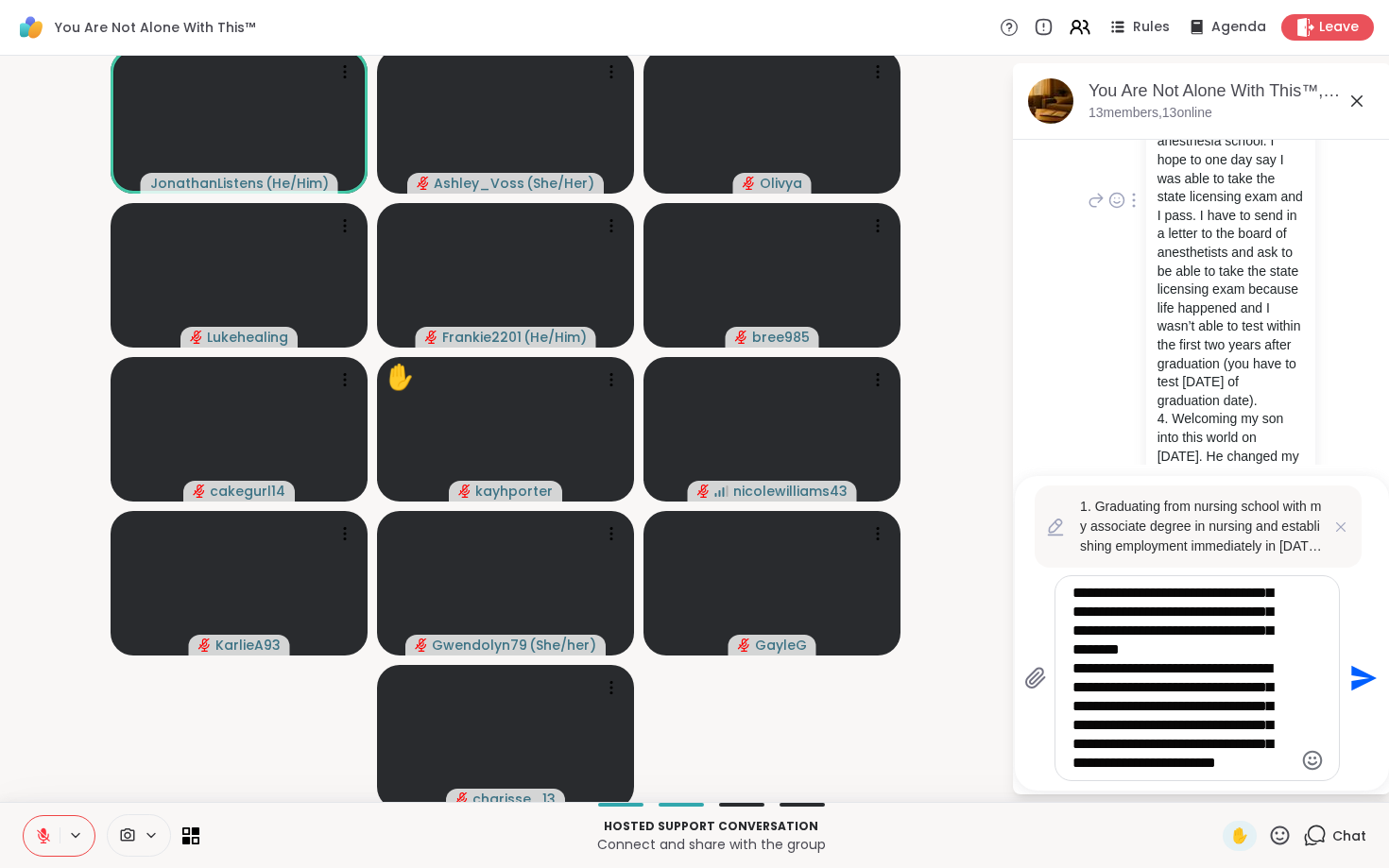
scroll to position [492, 0]
click at [1088, 748] on textarea "**********" at bounding box center [1182, 677] width 220 height 189
click at [1245, 730] on textarea "**********" at bounding box center [1182, 677] width 220 height 189
type textarea "**********"
click at [1366, 684] on icon "Send" at bounding box center [1362, 678] width 30 height 30
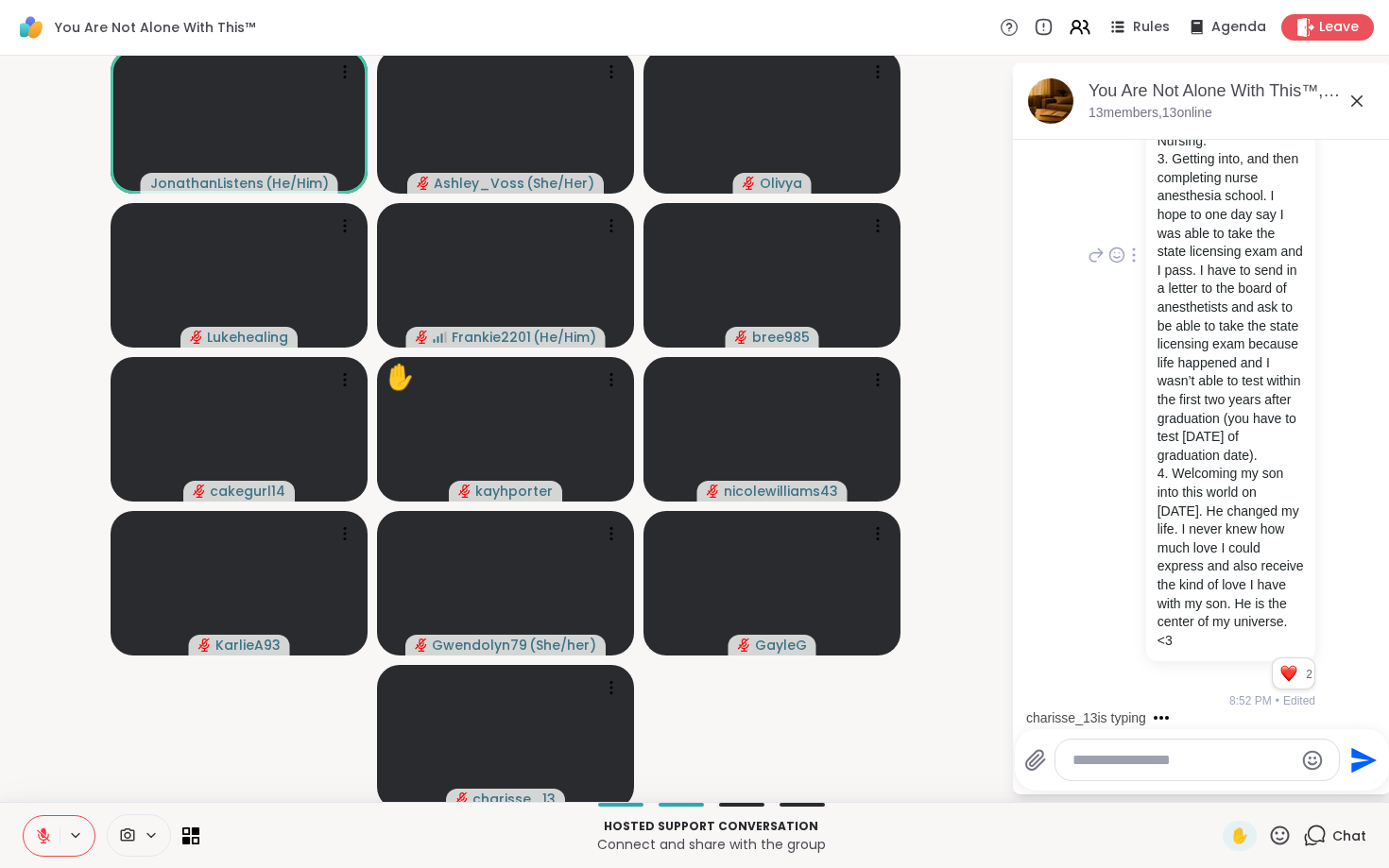
scroll to position [13508, 0]
click at [1186, 768] on textarea "Type your message" at bounding box center [1182, 760] width 220 height 19
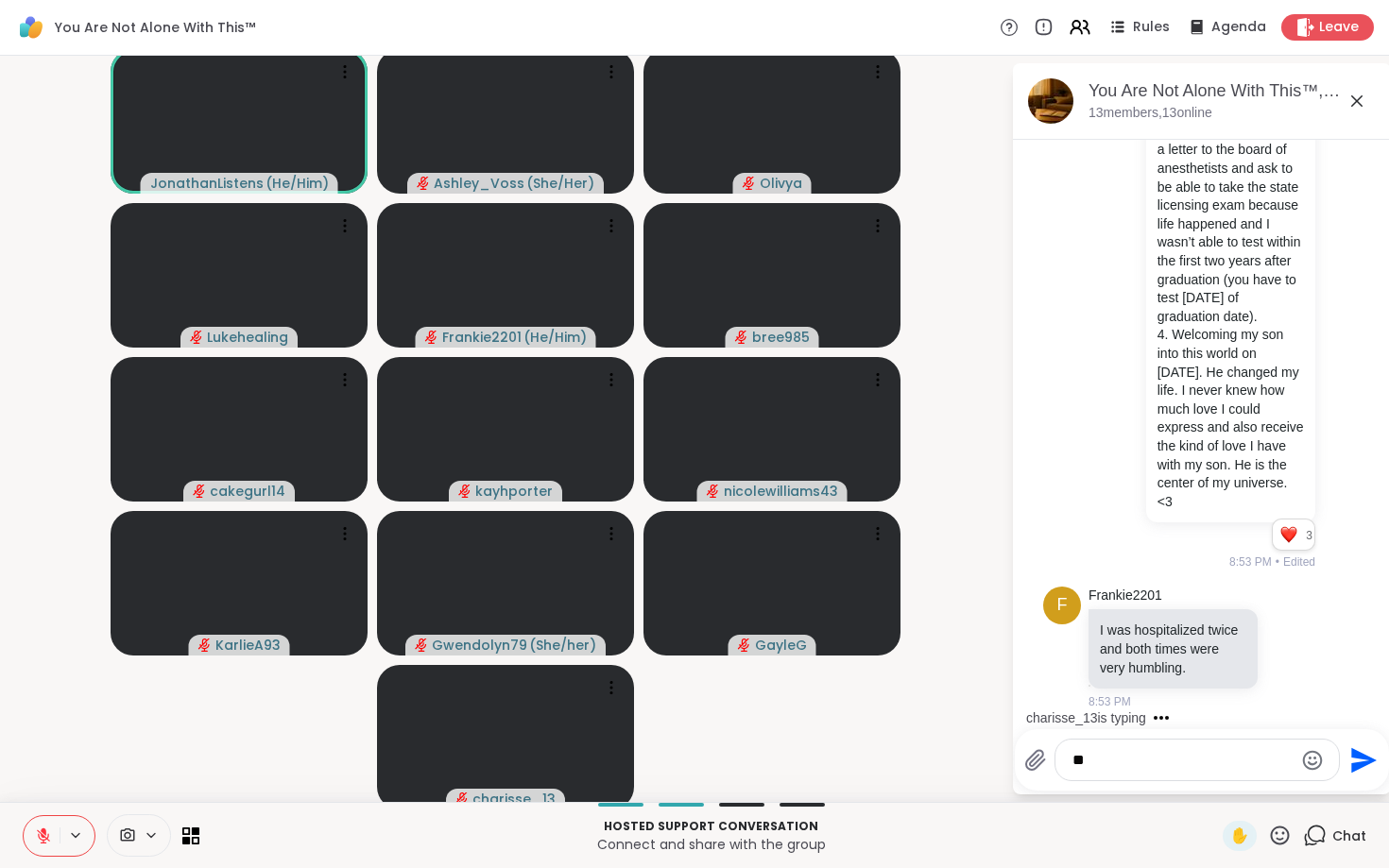
type textarea "*"
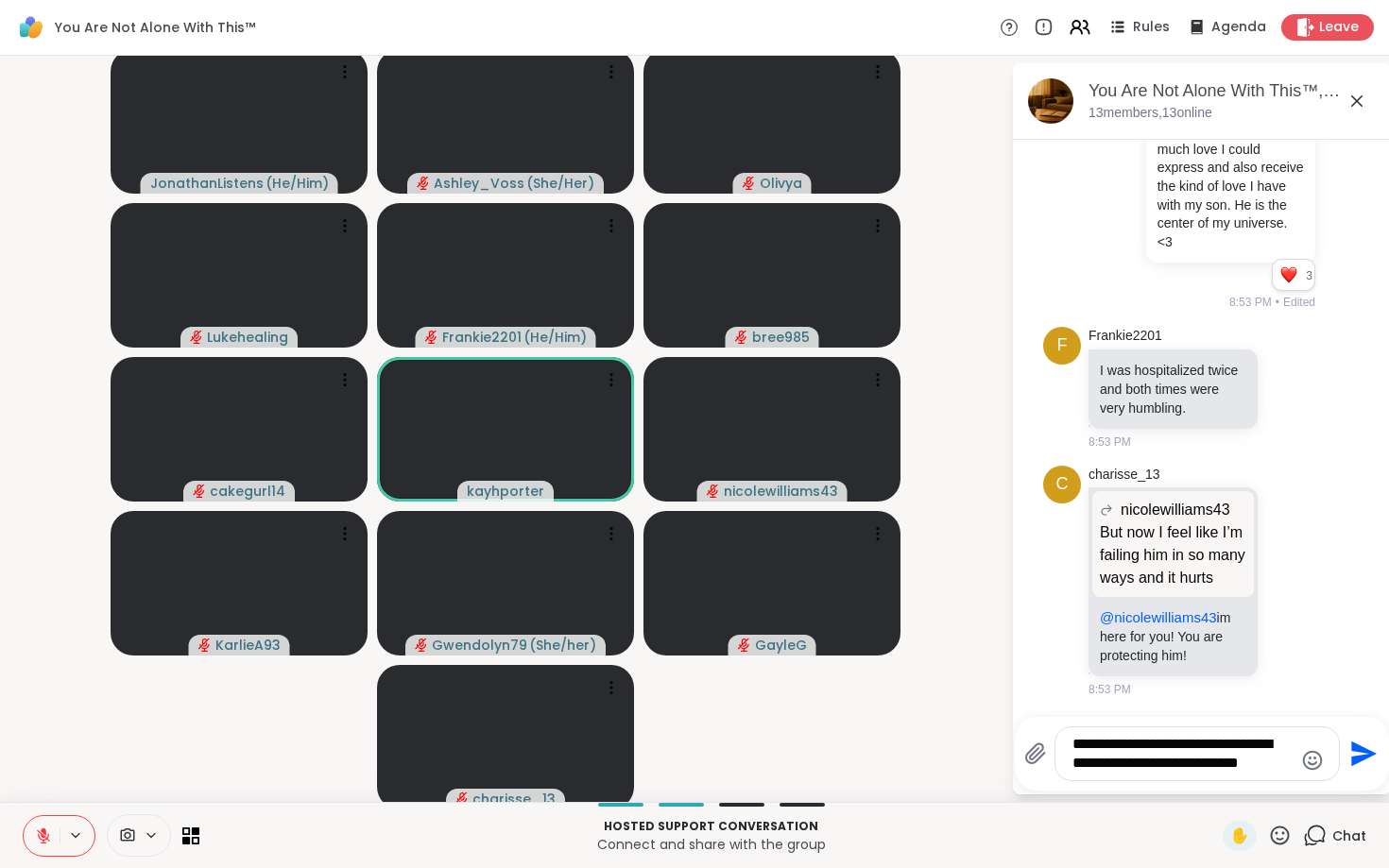
scroll to position [0, 0]
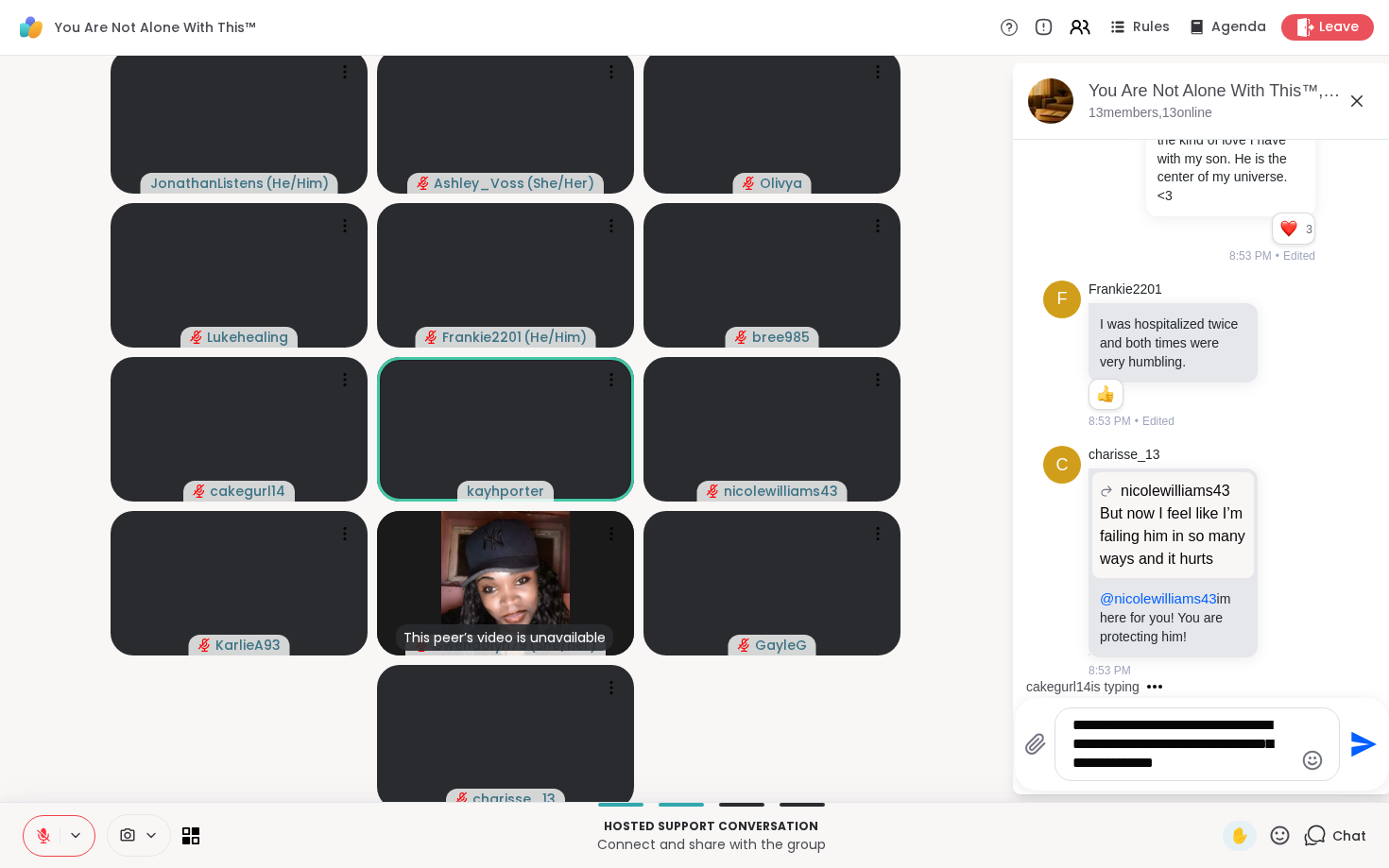
click at [1110, 759] on textarea "**********" at bounding box center [1182, 745] width 220 height 57
click at [1234, 765] on textarea "**********" at bounding box center [1182, 745] width 220 height 57
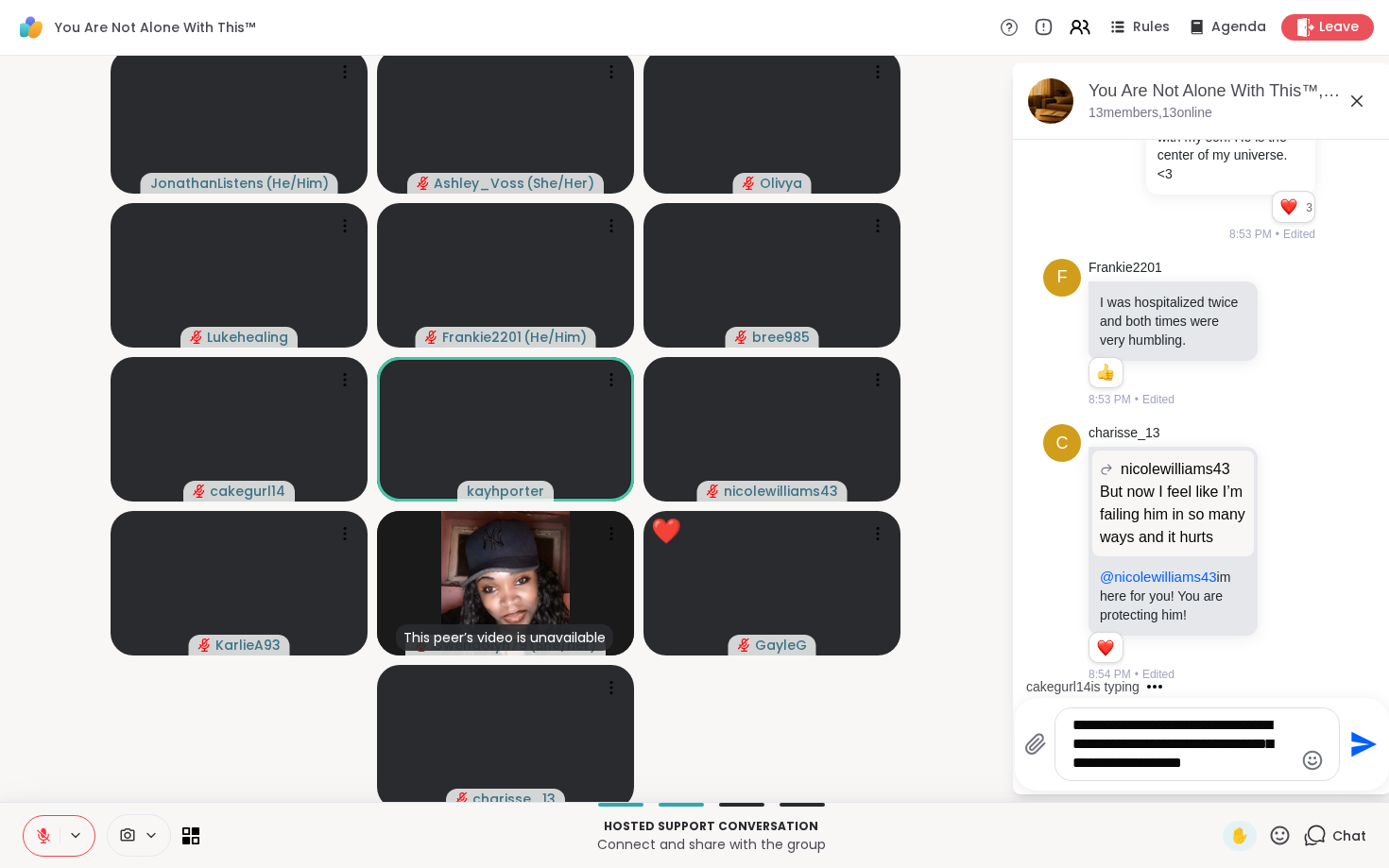
scroll to position [13978, 0]
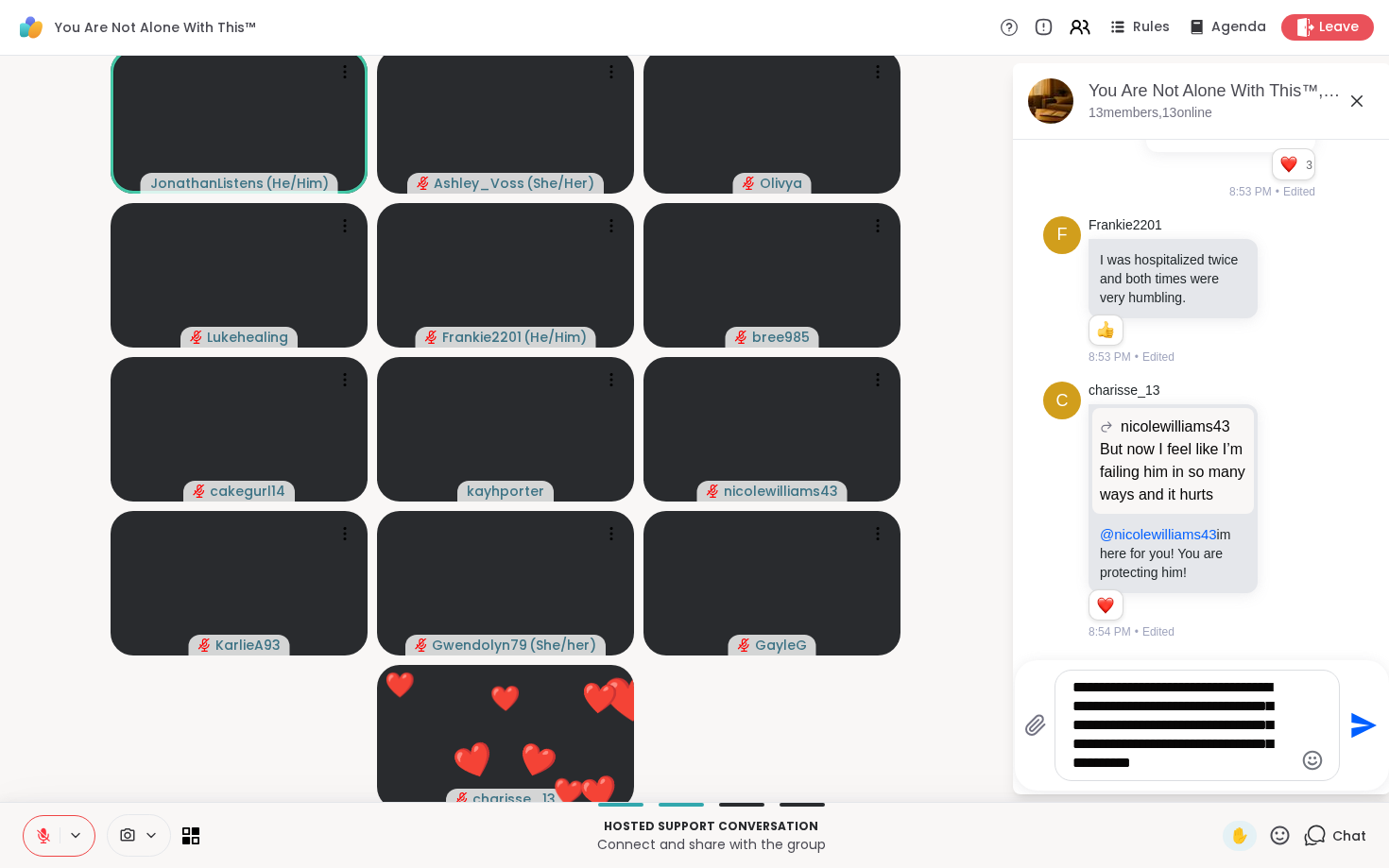
type textarea "**********"
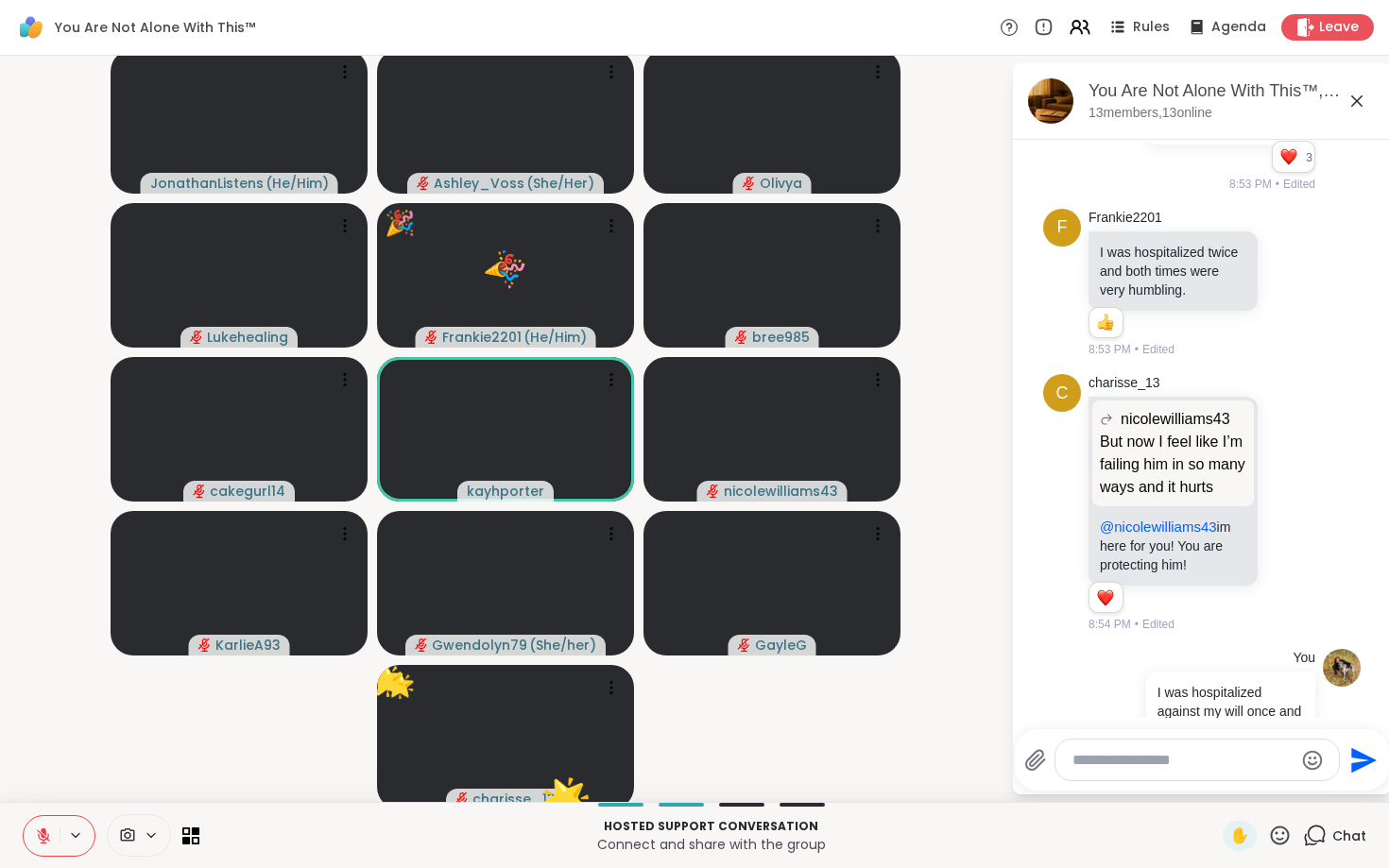
scroll to position [13944, 0]
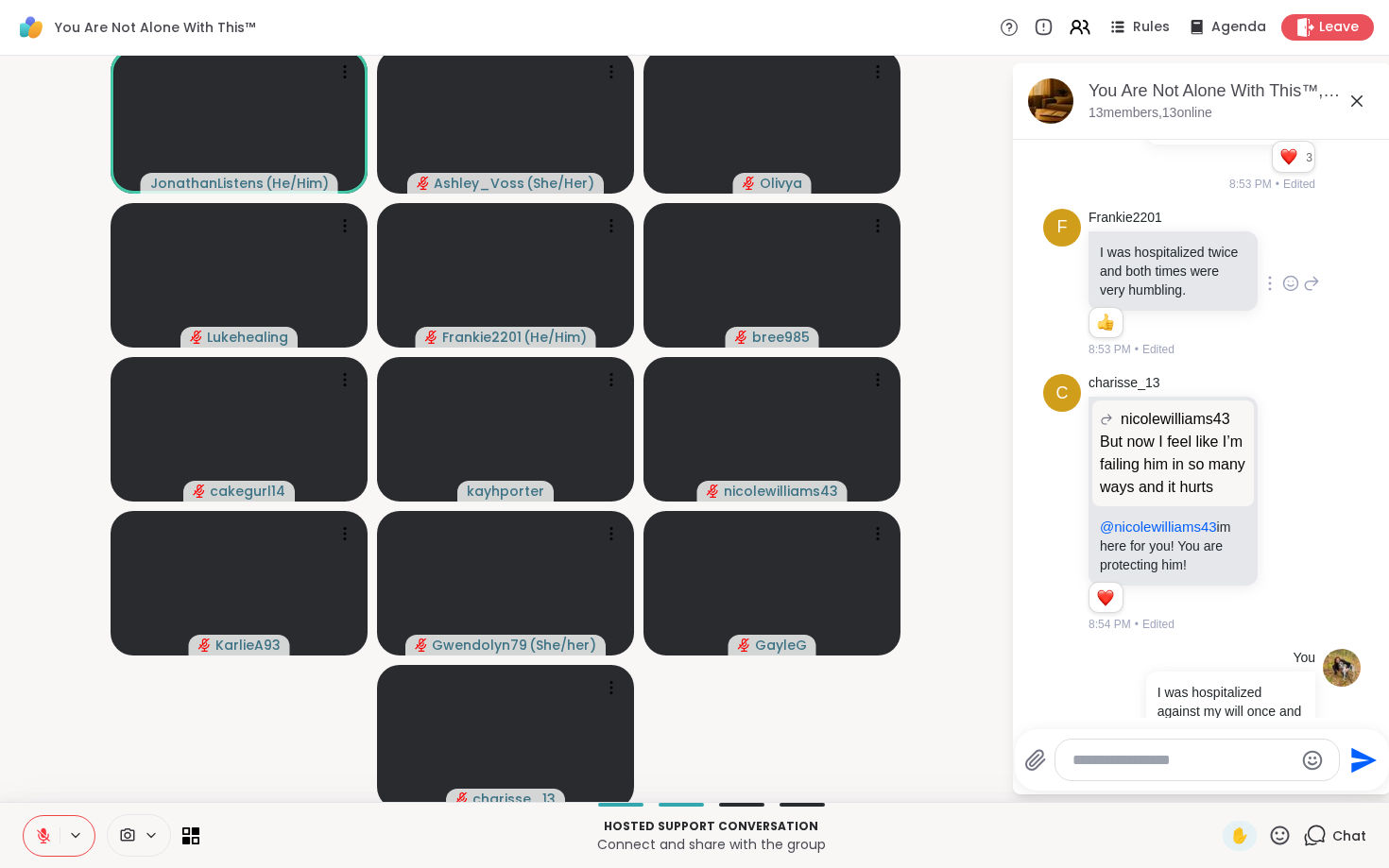
click at [1296, 290] on icon at bounding box center [1291, 282] width 15 height 15
click at [1131, 272] on button "Select Reaction: Heart" at bounding box center [1141, 253] width 38 height 38
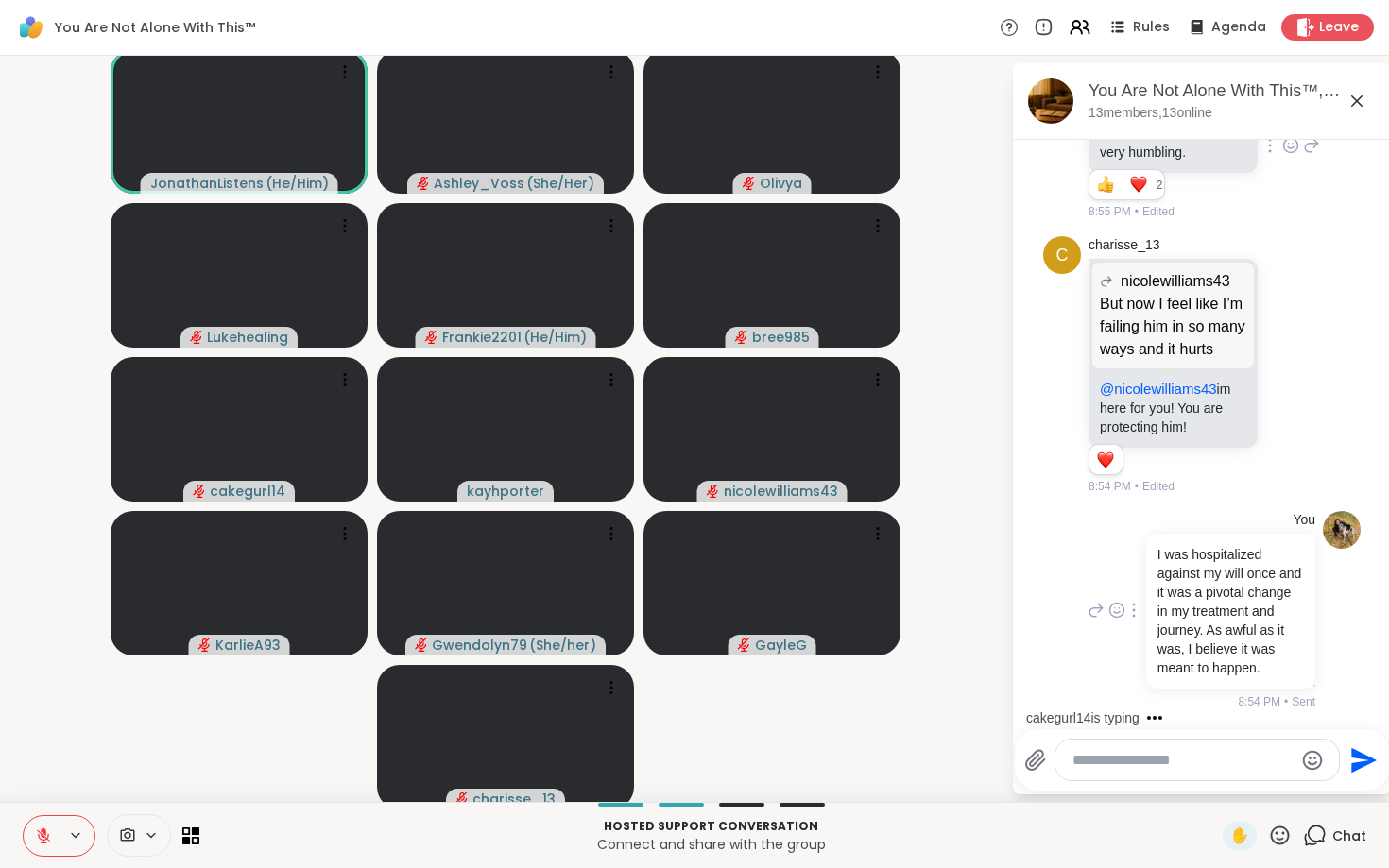
click at [1115, 612] on icon at bounding box center [1116, 610] width 17 height 19
click at [1136, 613] on div at bounding box center [1133, 610] width 17 height 22
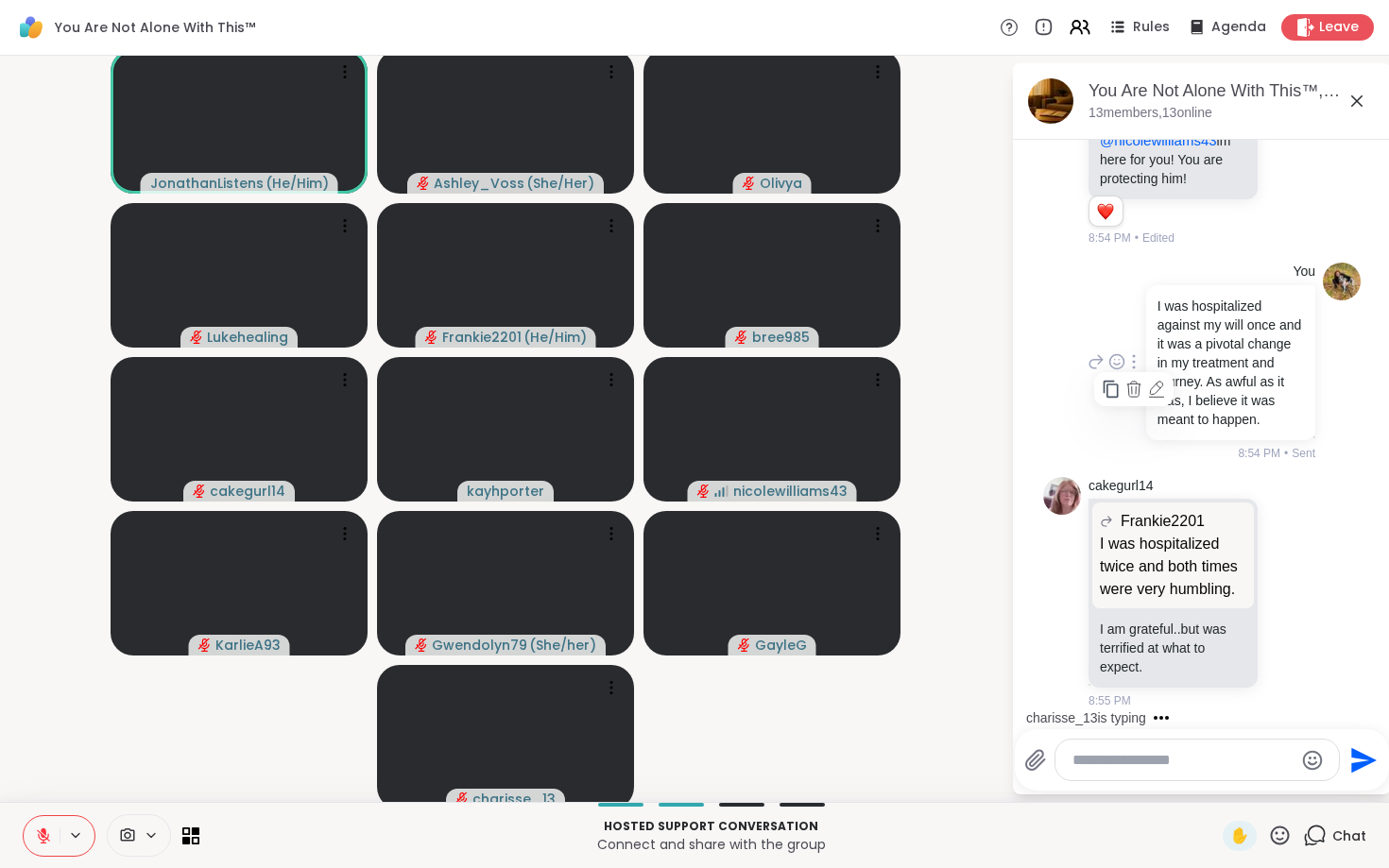
click at [1164, 388] on icon at bounding box center [1156, 389] width 19 height 19
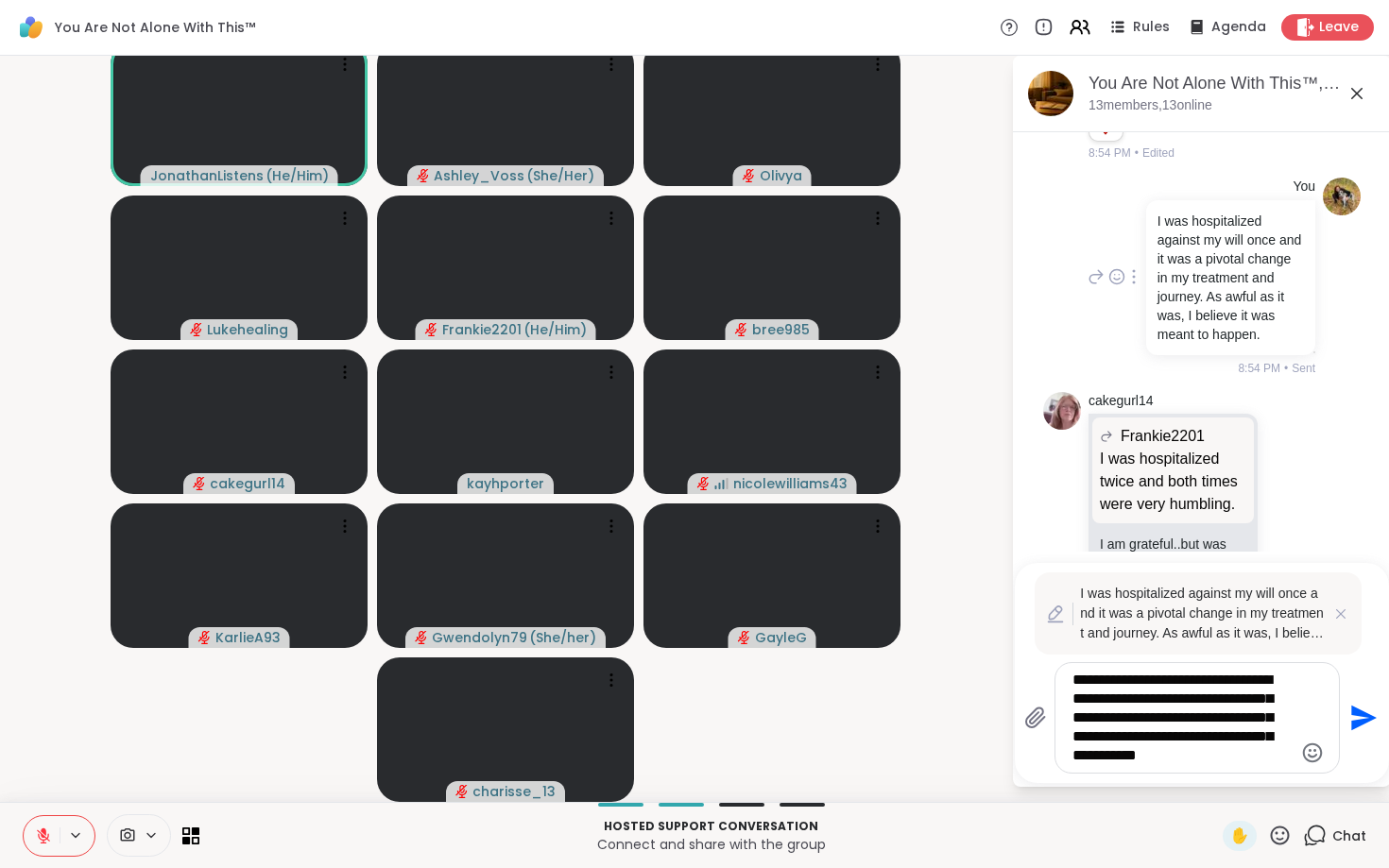
scroll to position [8, 0]
click at [1294, 761] on div "**********" at bounding box center [1197, 718] width 283 height 109
click at [1288, 758] on textarea "**********" at bounding box center [1182, 717] width 220 height 95
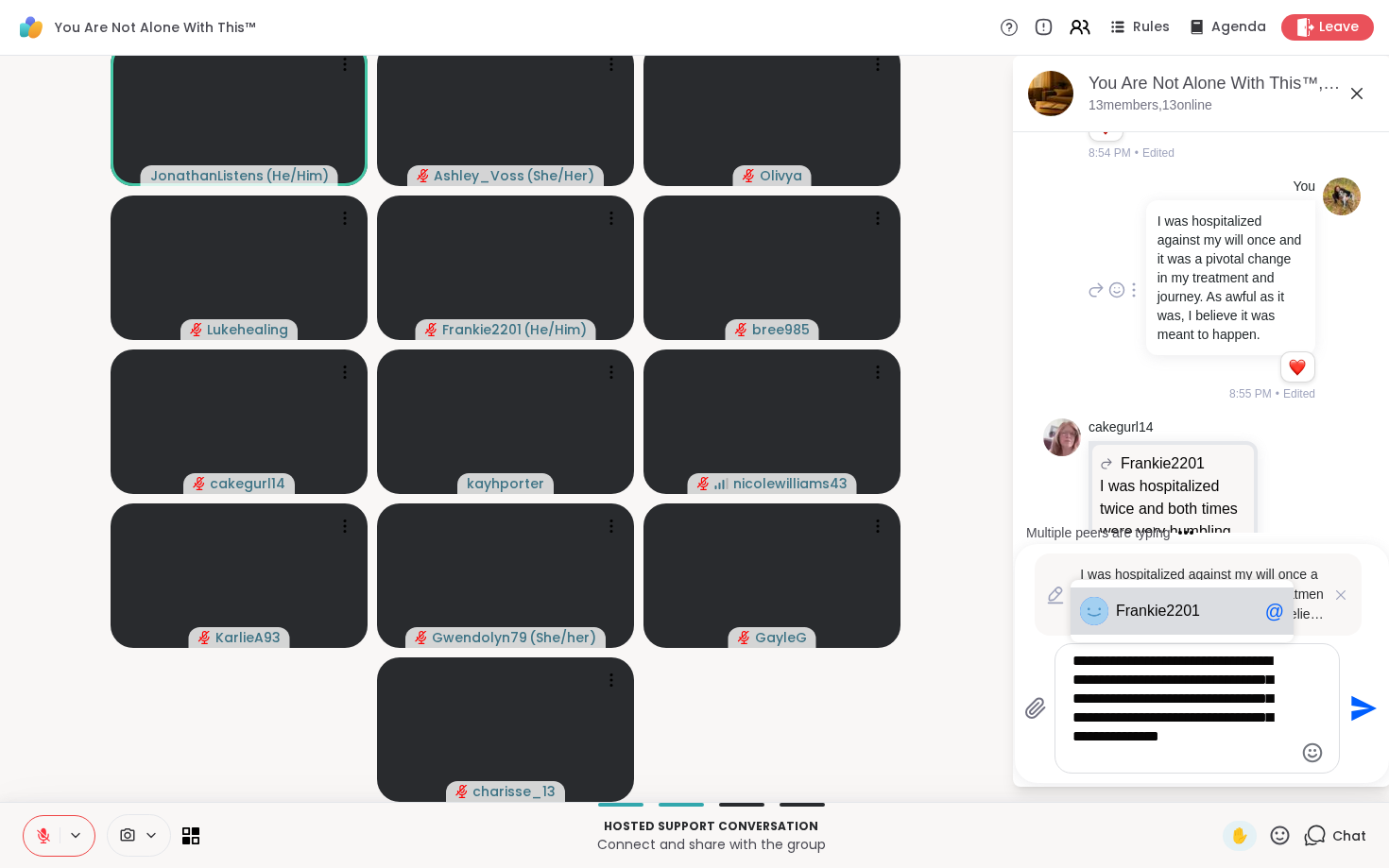
click at [1181, 612] on span "ankie2201" at bounding box center [1165, 611] width 70 height 19
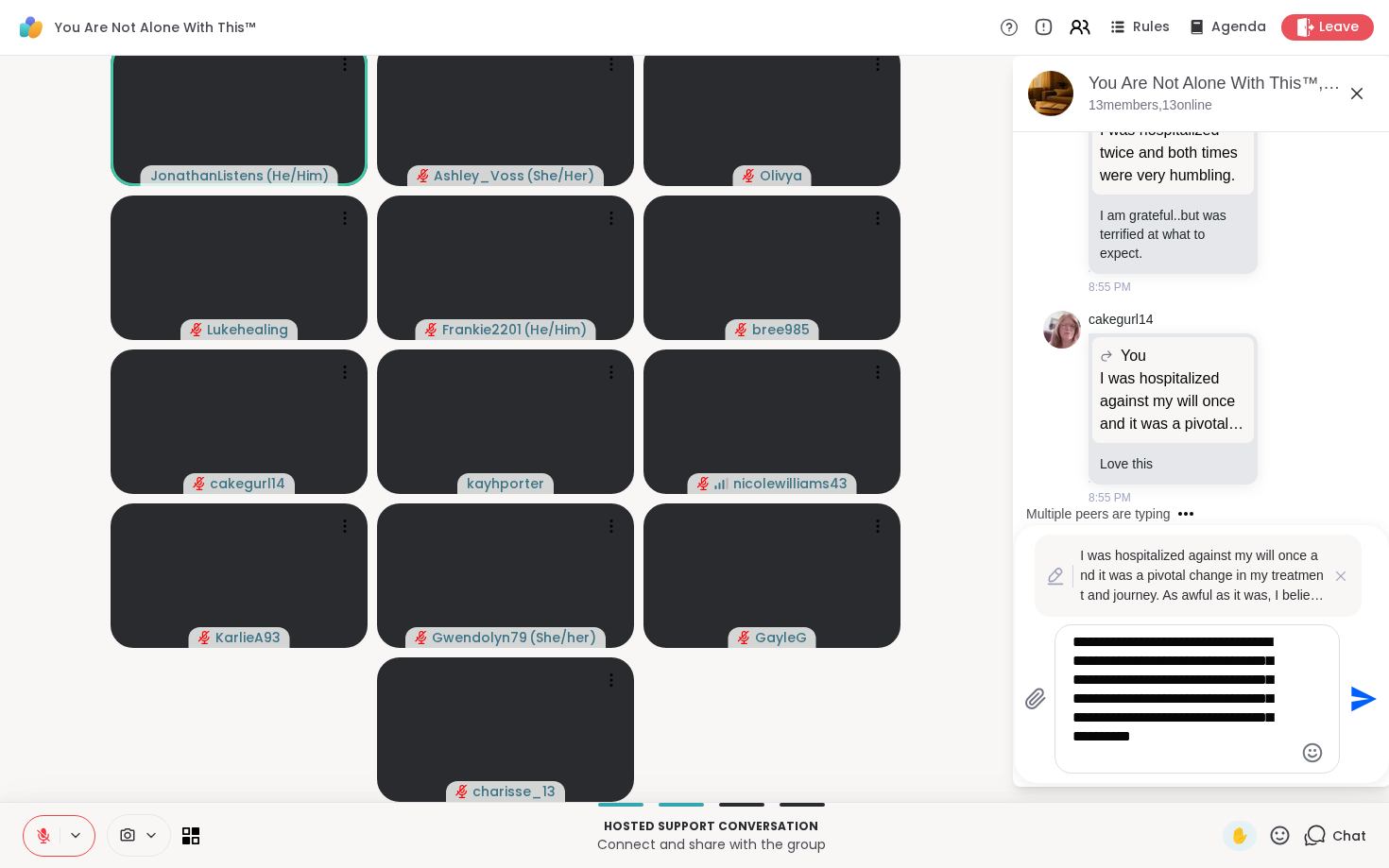
type textarea "**********"
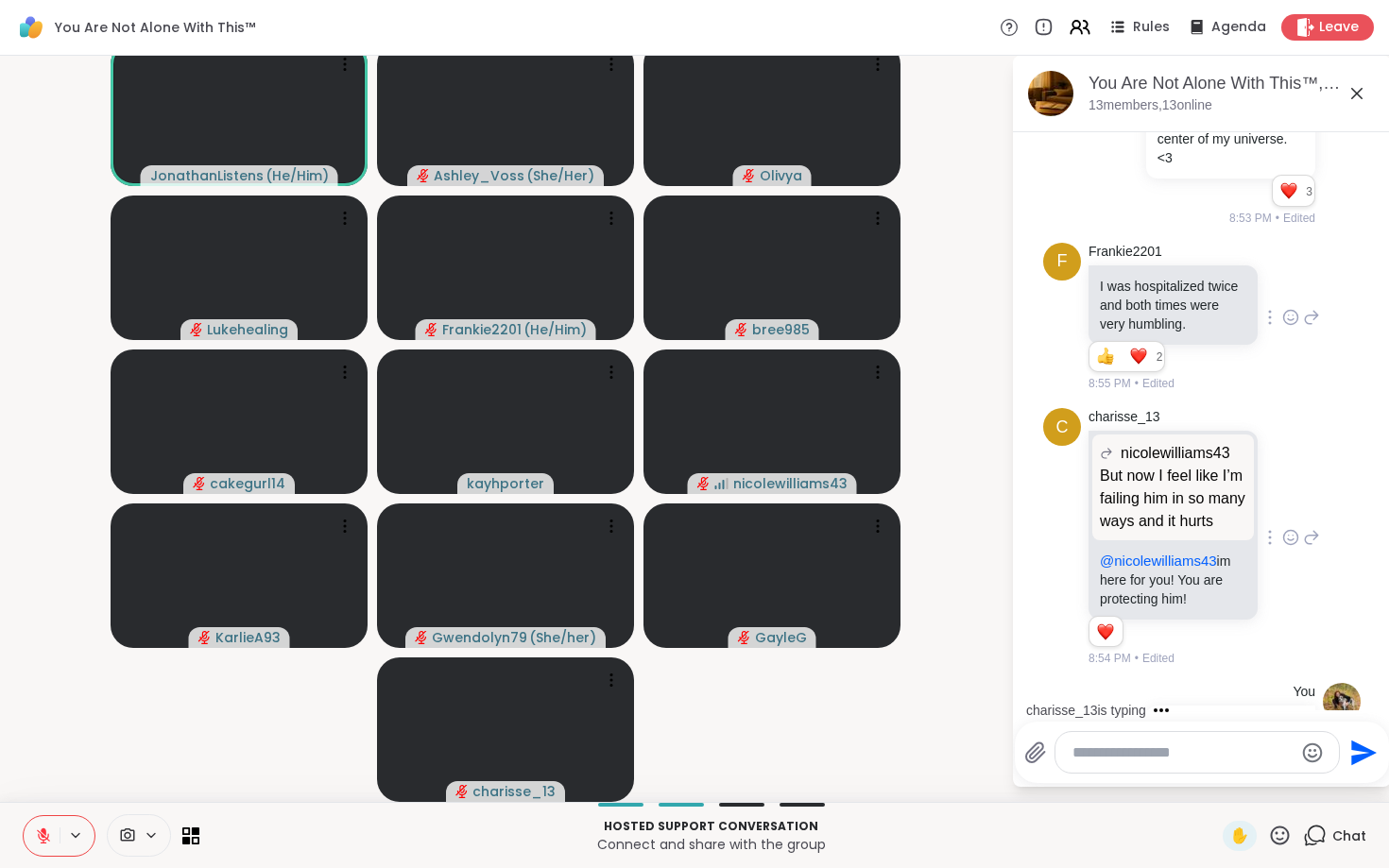
scroll to position [13904, 0]
click at [1295, 326] on icon at bounding box center [1290, 315] width 17 height 19
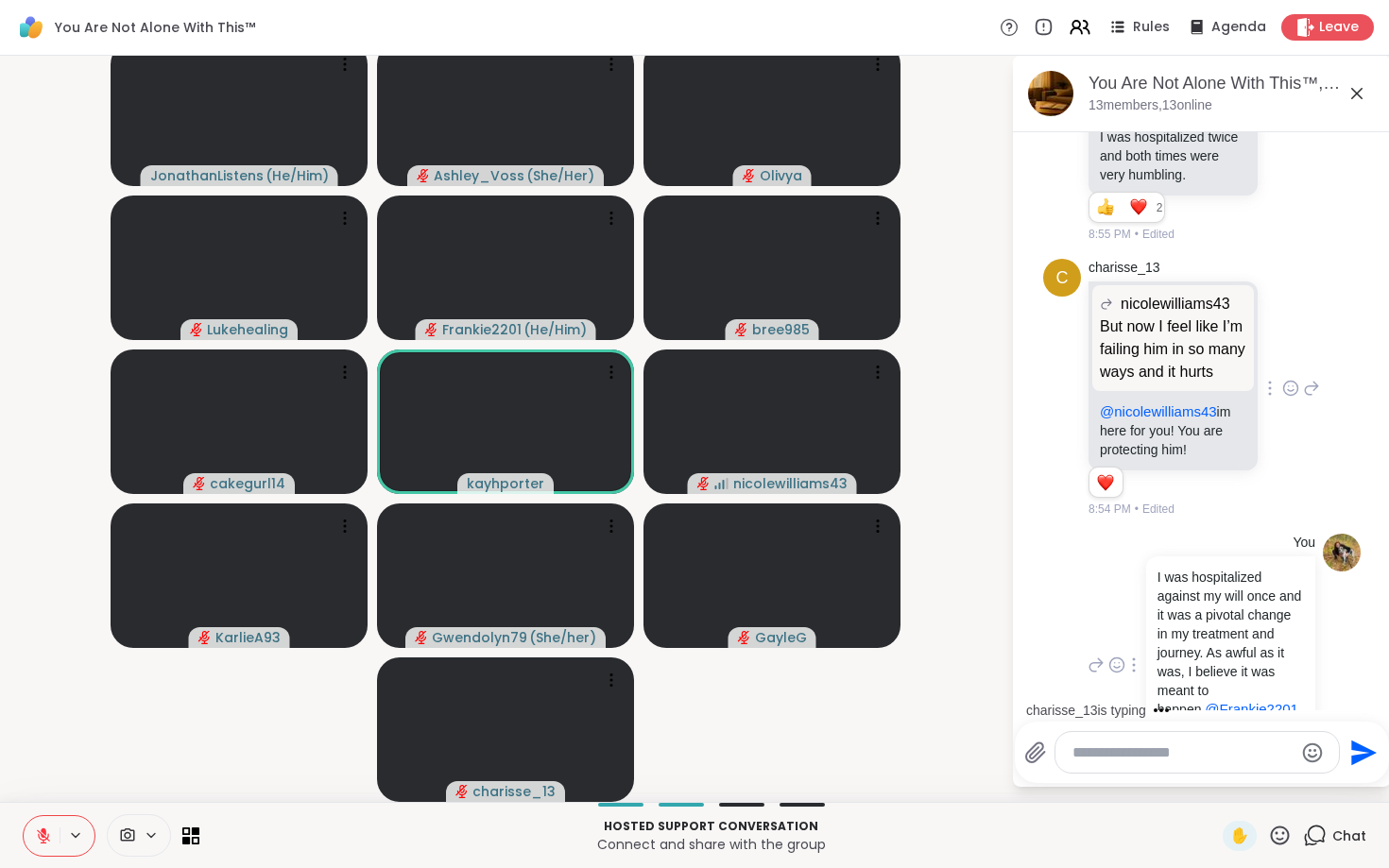
scroll to position [14099, 0]
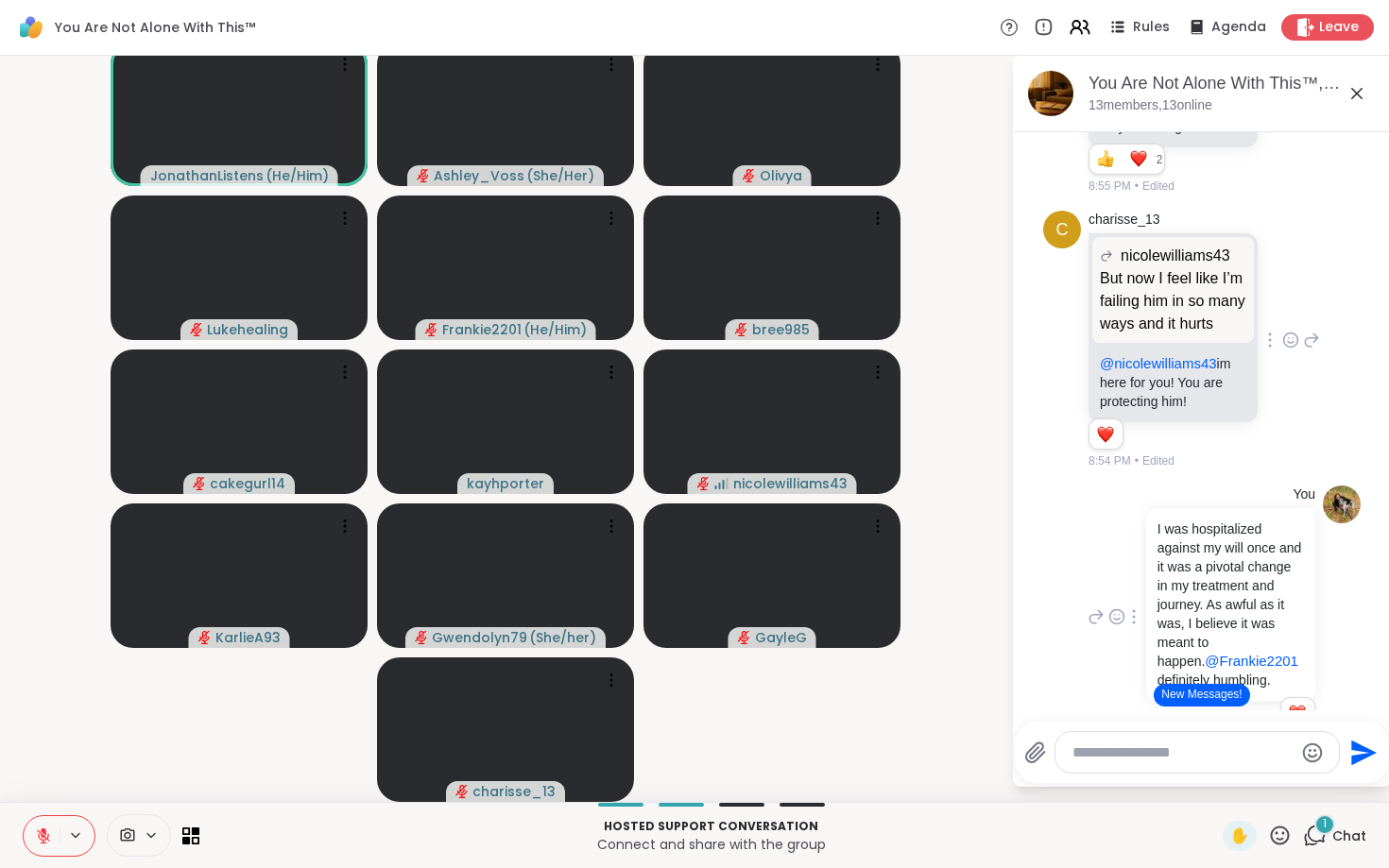
click at [1295, 350] on icon at bounding box center [1290, 339] width 17 height 19
click at [1159, 336] on ul at bounding box center [1141, 310] width 219 height 53
click at [1159, 335] on p "But now I feel like I’m failing him in so many ways and it hurts" at bounding box center [1173, 302] width 147 height 68
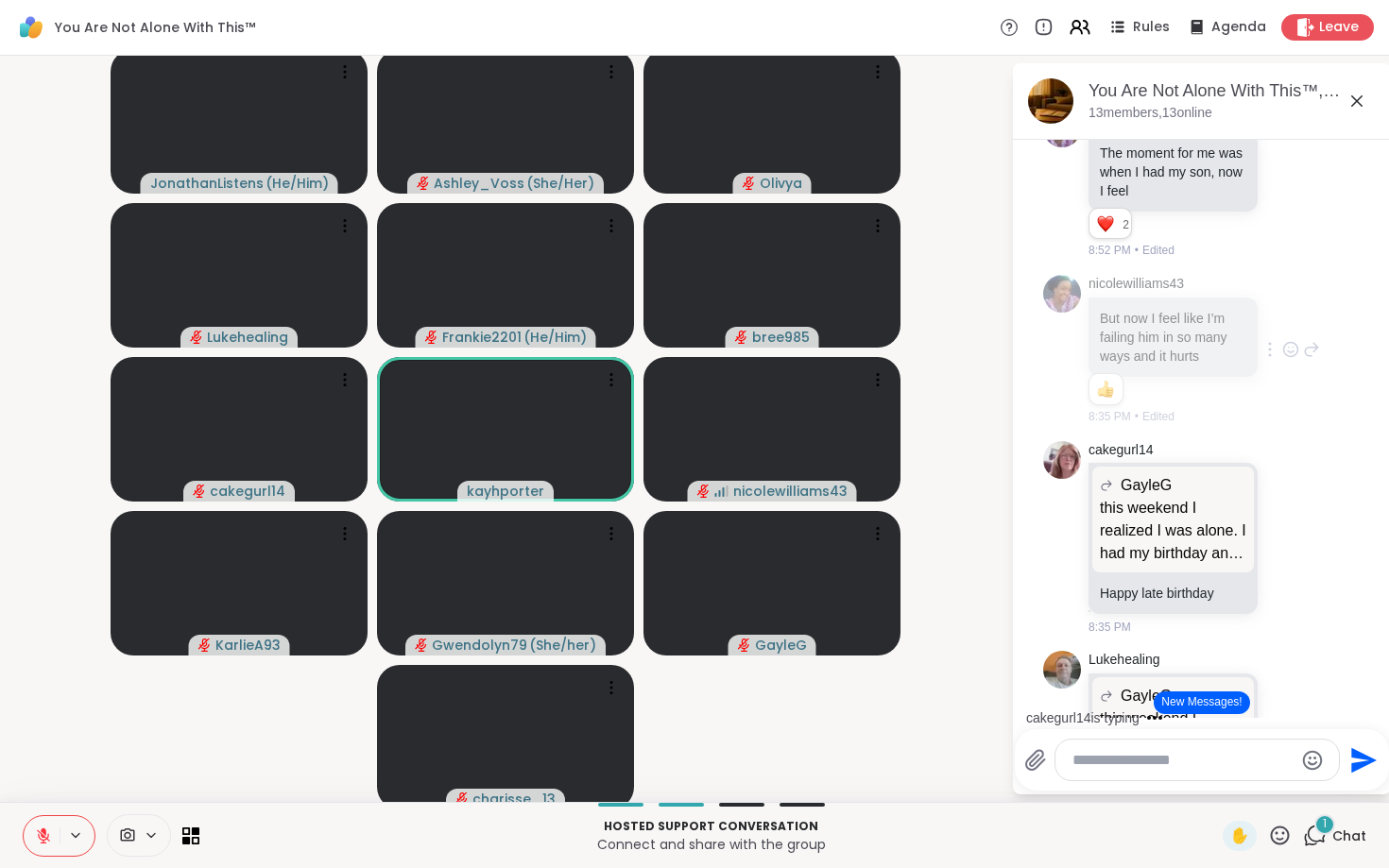
click at [1282, 359] on icon at bounding box center [1290, 349] width 17 height 19
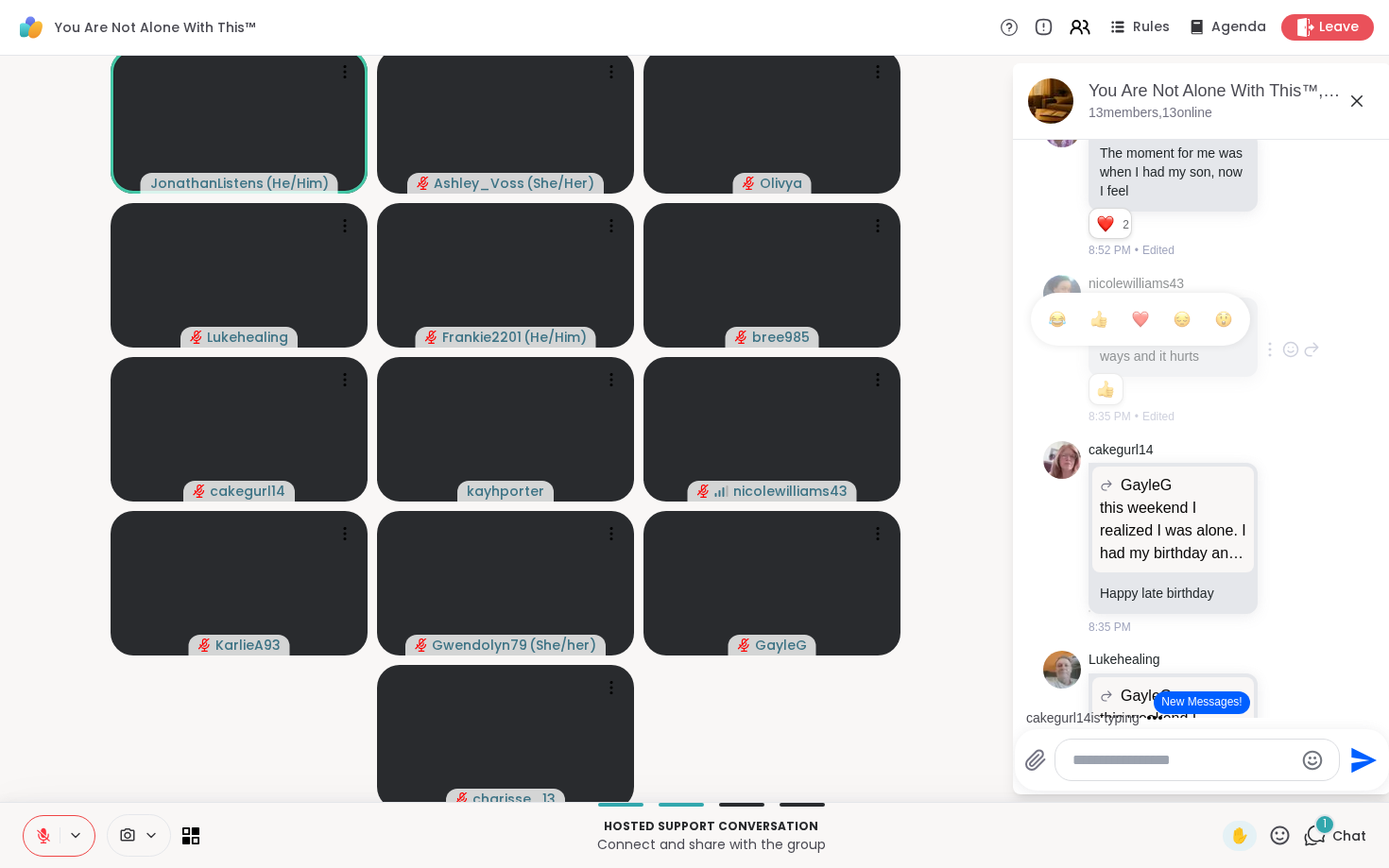
click at [1136, 338] on button "Select Reaction: Heart" at bounding box center [1141, 319] width 38 height 38
click at [1225, 517] on div "cakegurl14 GayleG this weekend I realized I was alone. I had my birthday and my…" at bounding box center [1201, 540] width 318 height 211
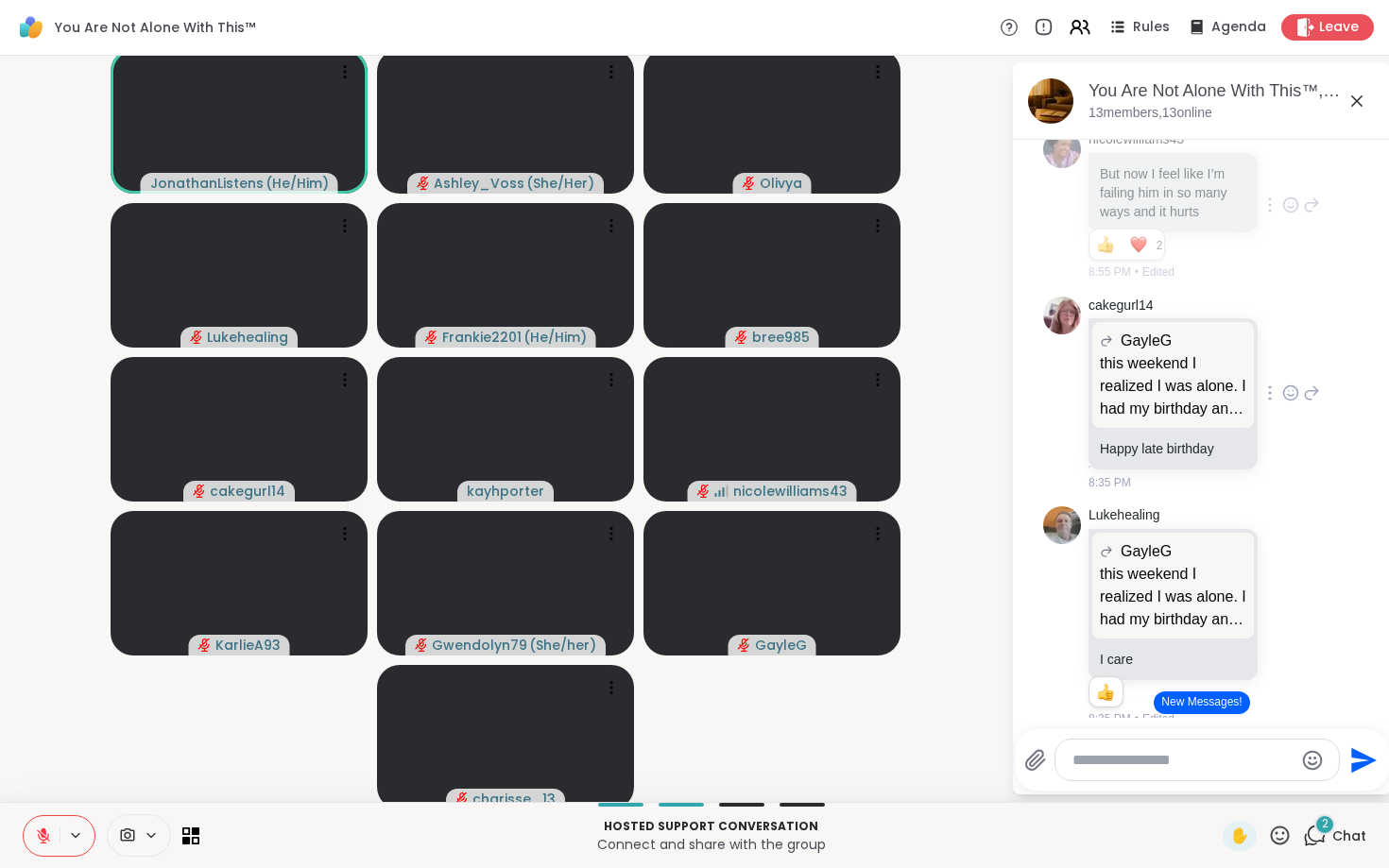
scroll to position [10394, 0]
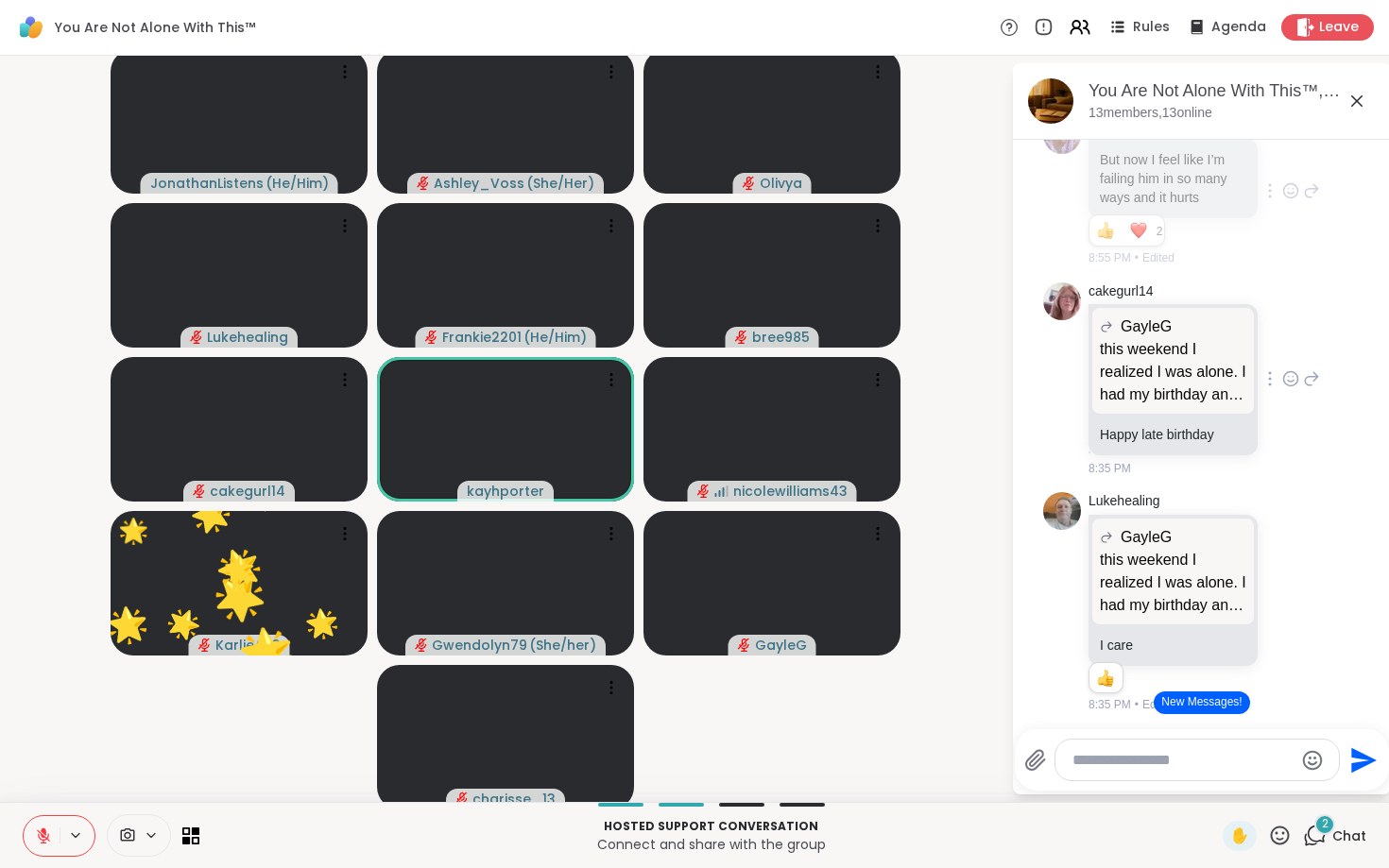
click at [1290, 388] on icon at bounding box center [1290, 378] width 17 height 19
click at [1282, 478] on div "cakegurl14 GayleG this weekend I realized I was alone. I had my birthday and my…" at bounding box center [1204, 380] width 232 height 195
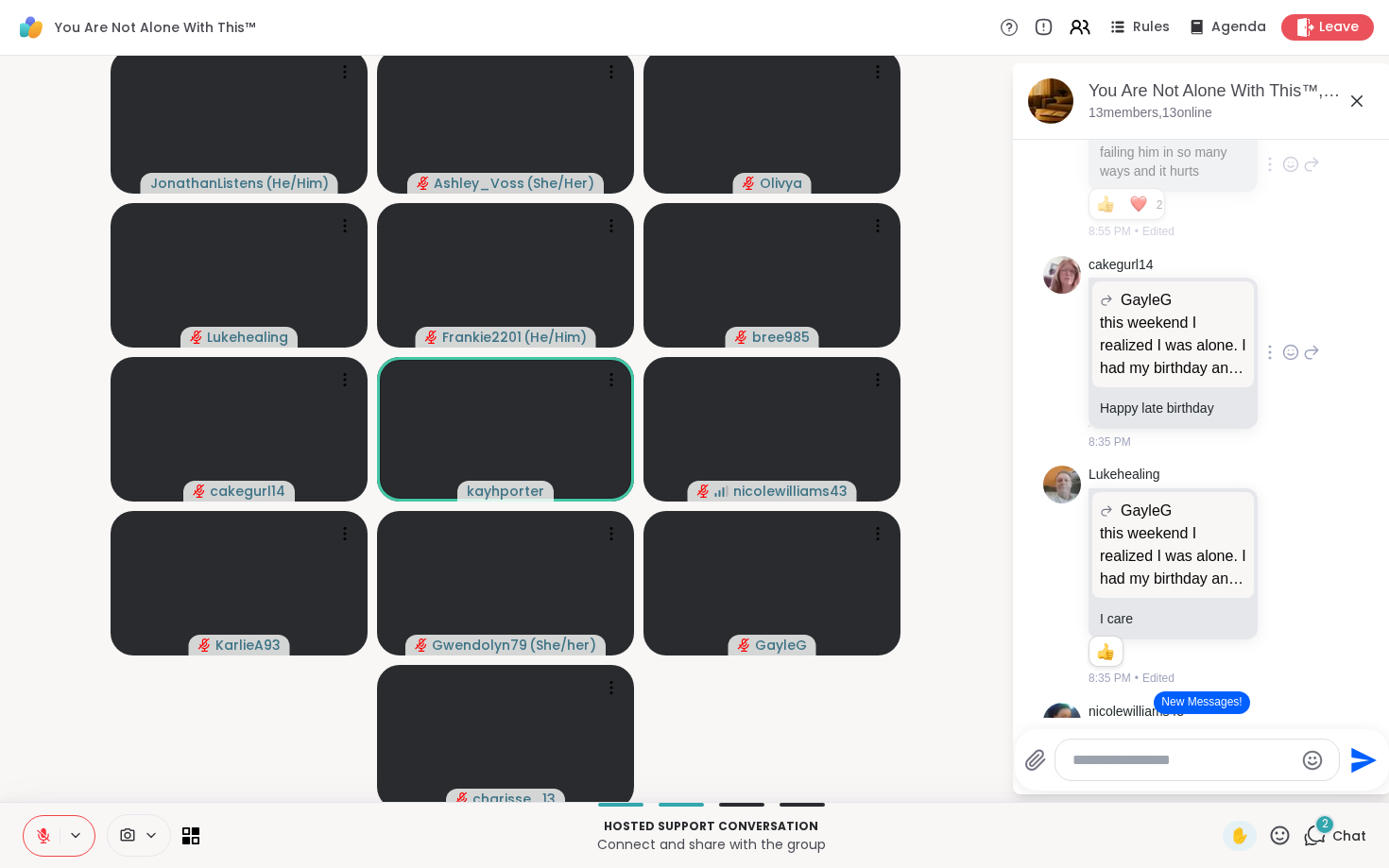
scroll to position [10429, 0]
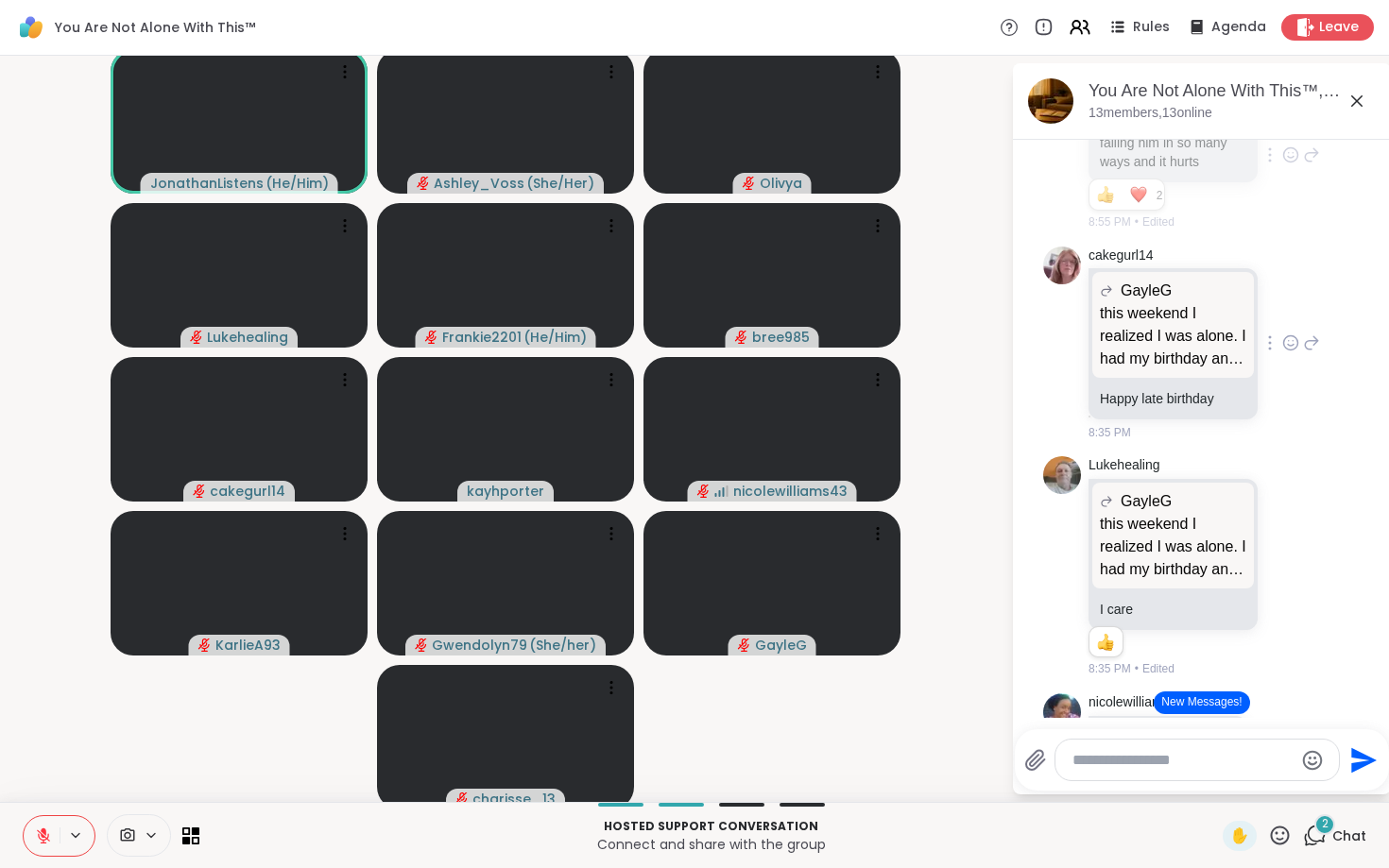
click at [1290, 353] on icon at bounding box center [1290, 342] width 17 height 19
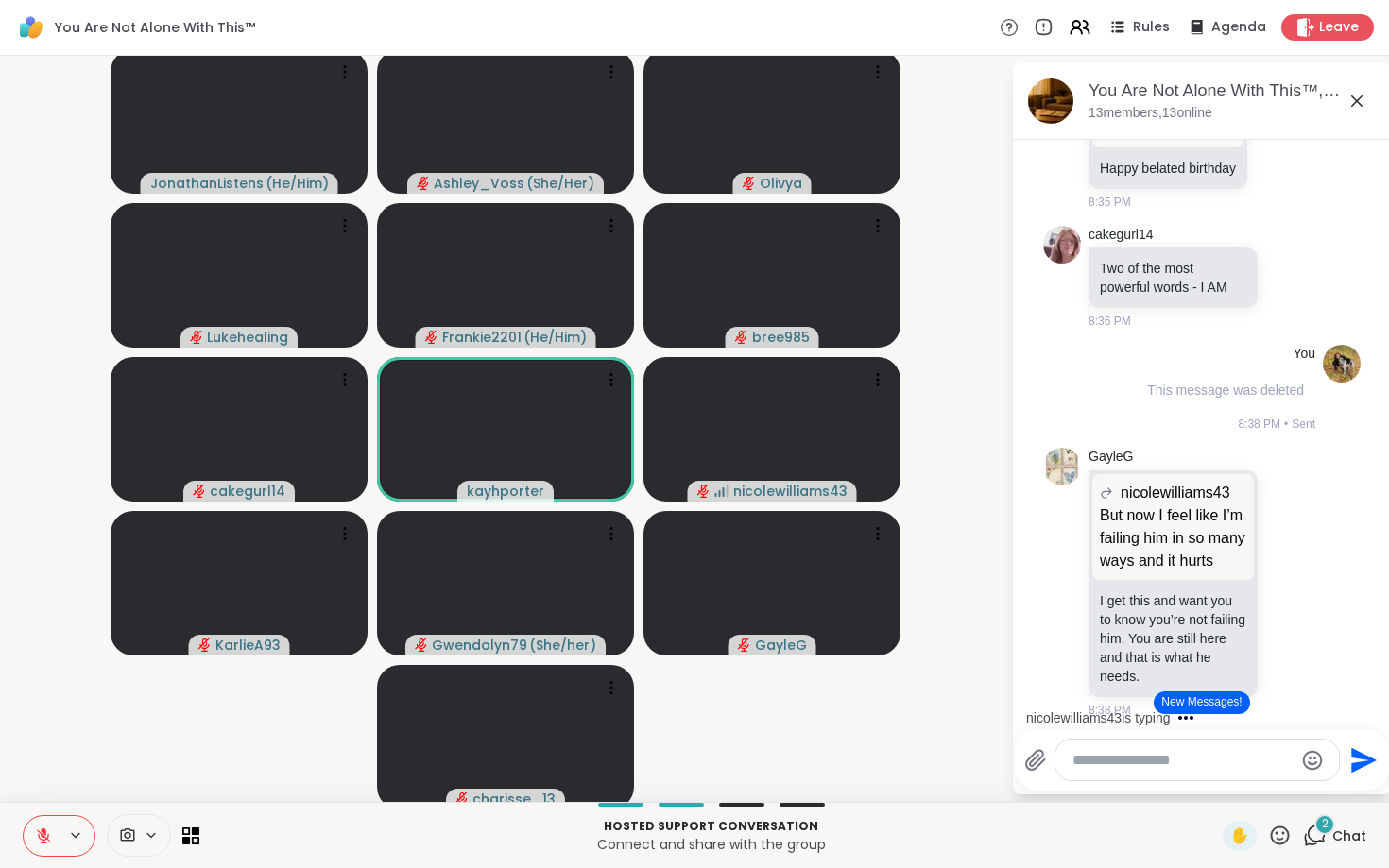
scroll to position [11081, 0]
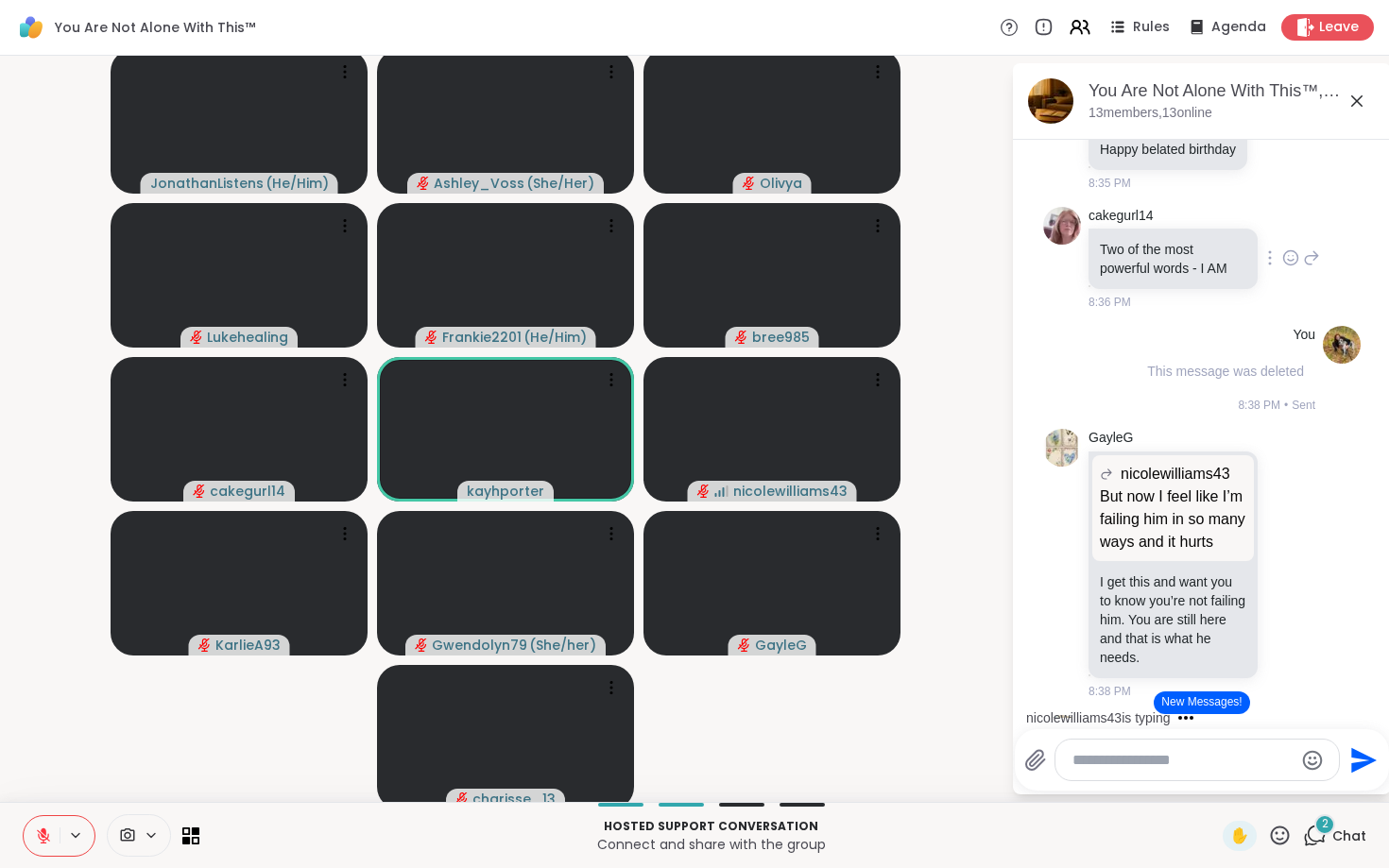
click at [1300, 270] on div at bounding box center [1291, 257] width 59 height 22
click at [1297, 266] on icon at bounding box center [1291, 258] width 15 height 15
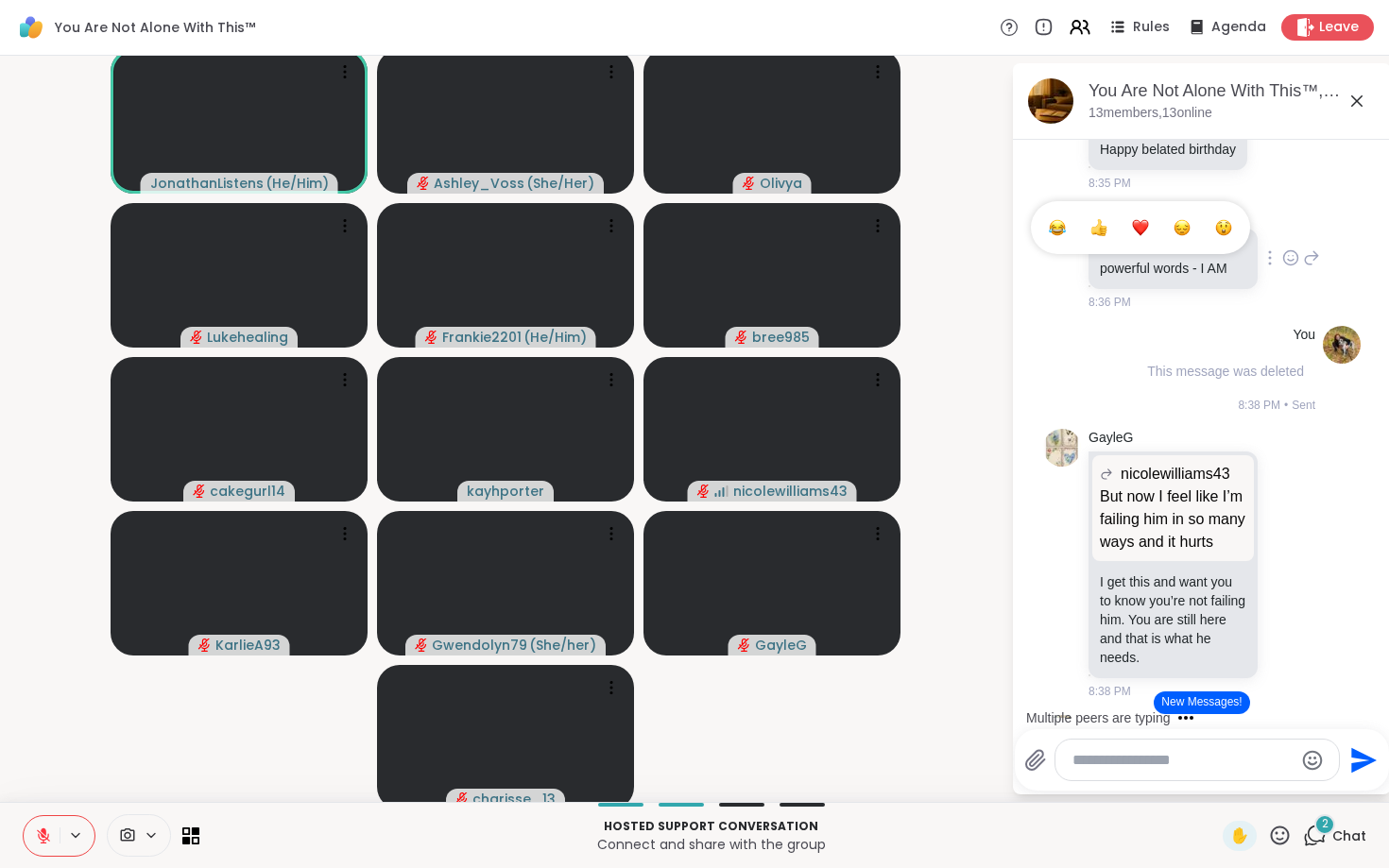
click at [1150, 246] on button "Select Reaction: Heart" at bounding box center [1141, 228] width 38 height 38
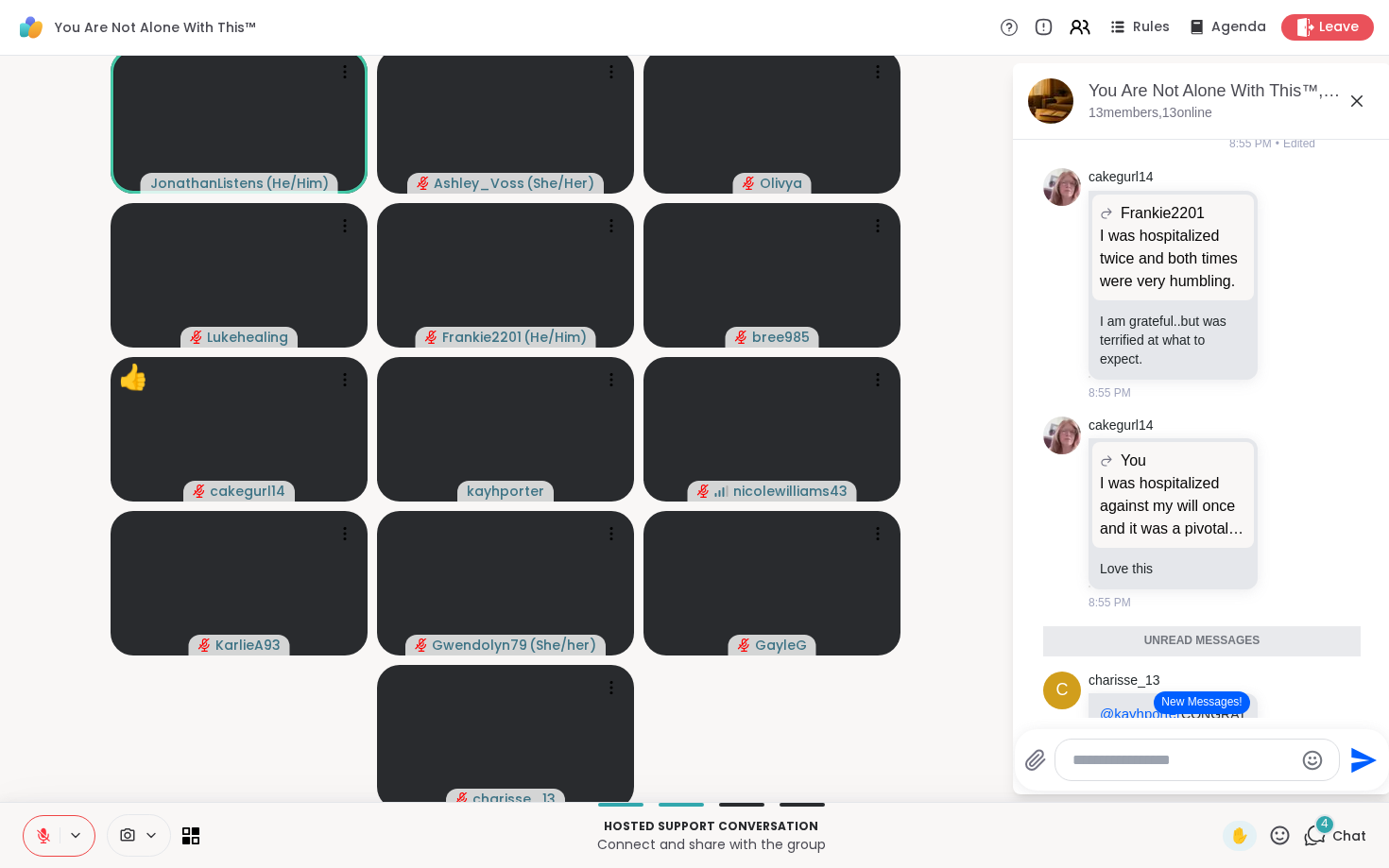
scroll to position [14769, 0]
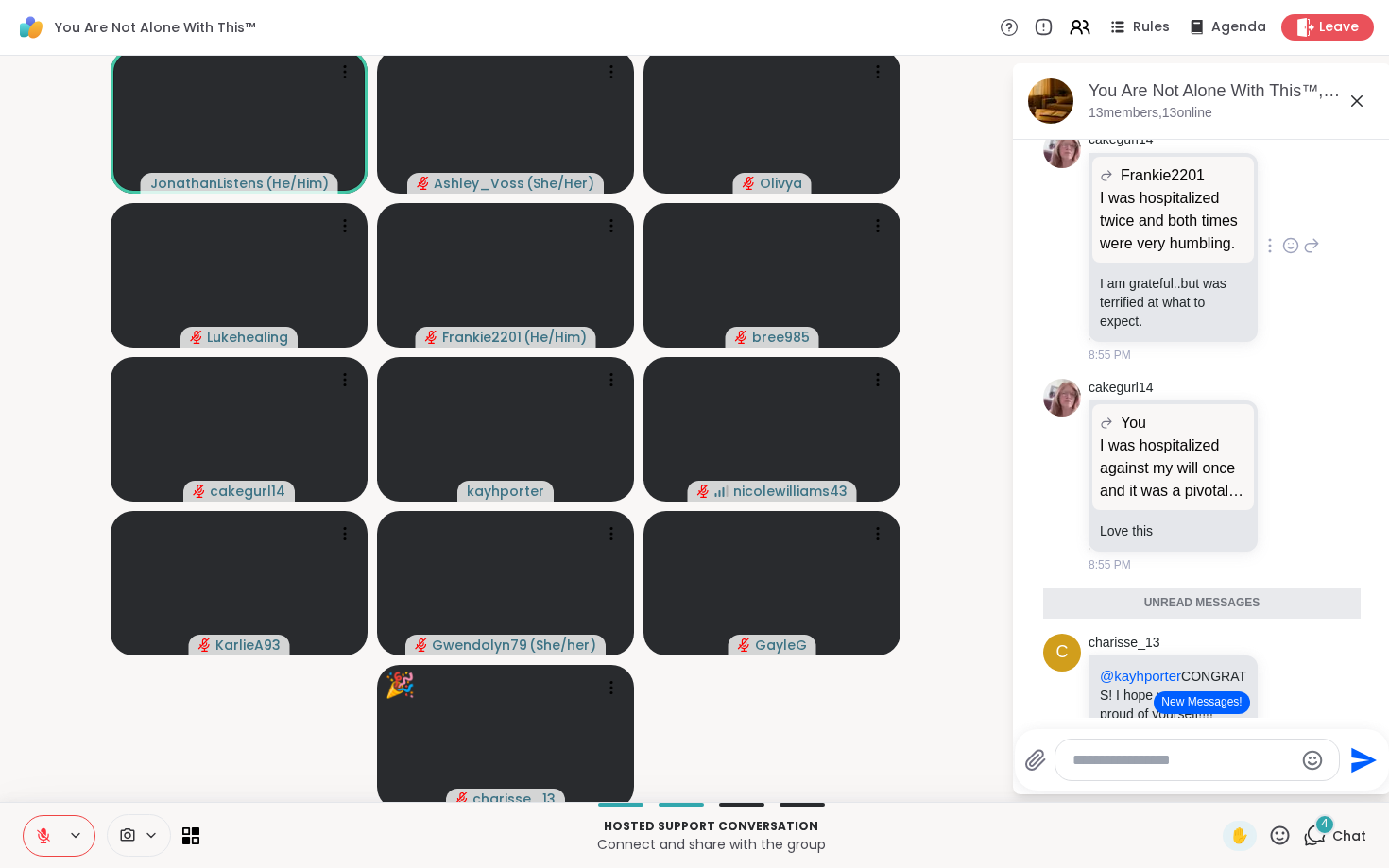
click at [1296, 253] on icon at bounding box center [1291, 246] width 15 height 15
click at [1150, 235] on button "Select Reaction: Heart" at bounding box center [1141, 215] width 38 height 38
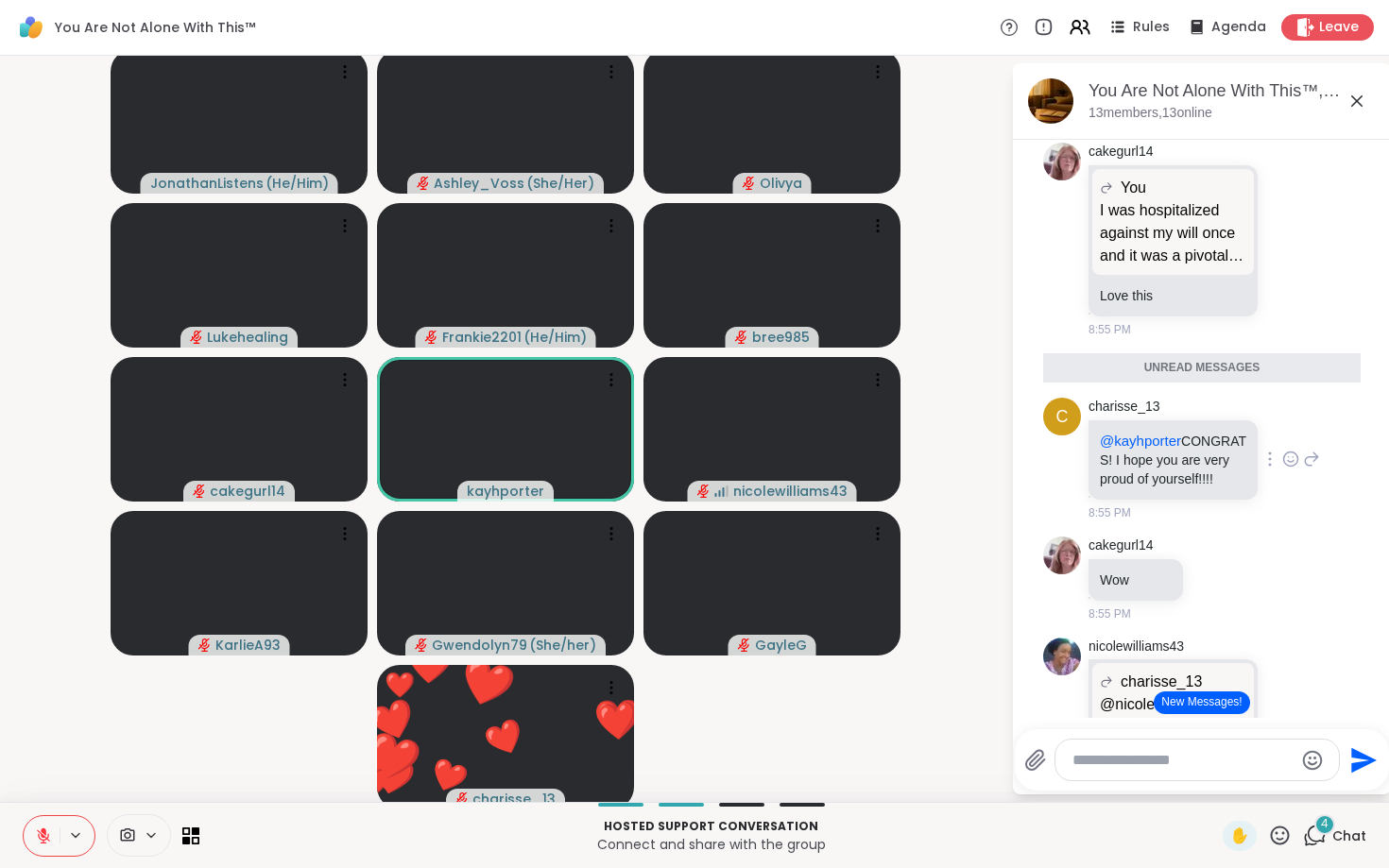
scroll to position [15042, 0]
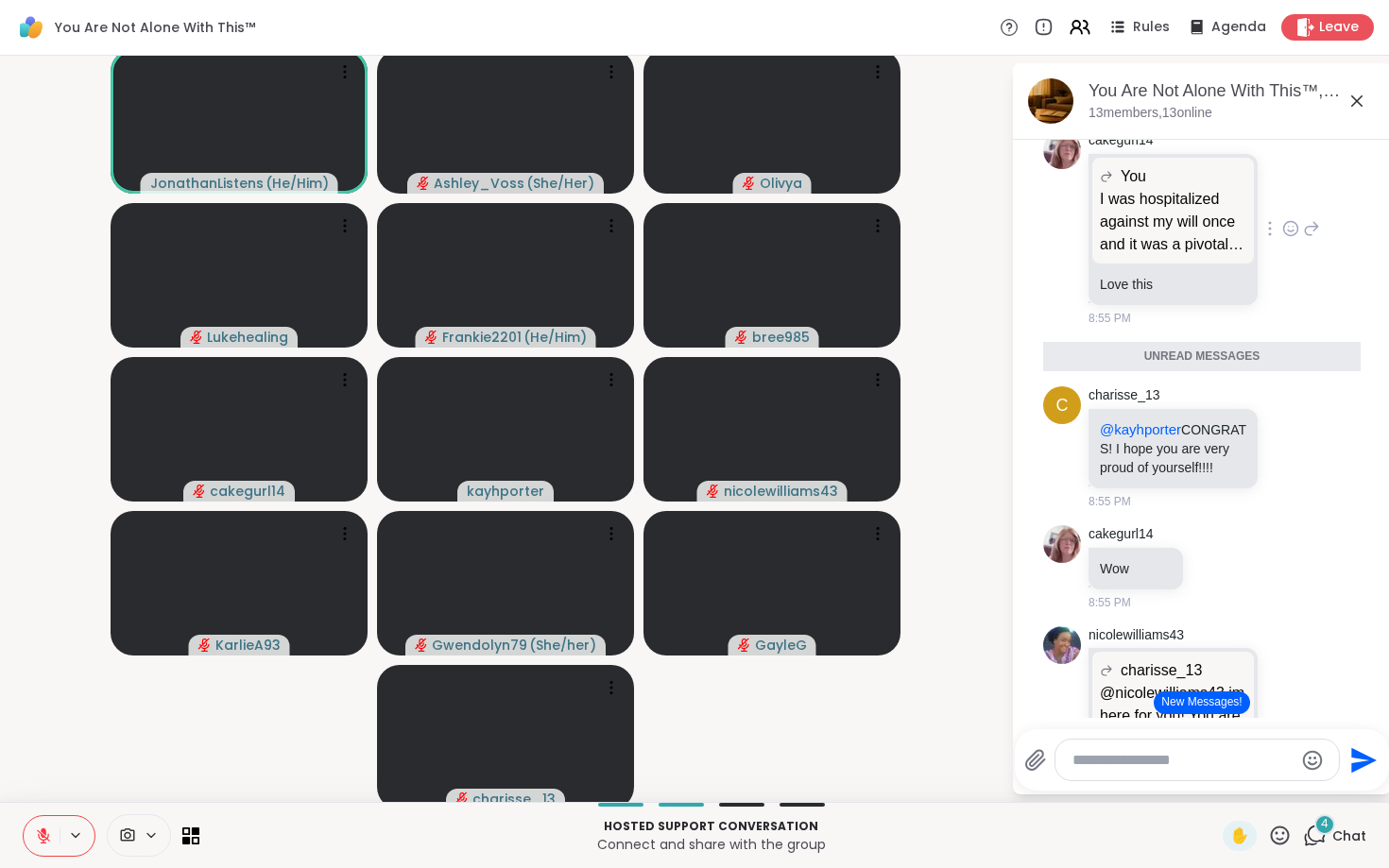
click at [1290, 239] on icon at bounding box center [1290, 228] width 17 height 19
click at [1149, 207] on div "Select Reaction: Heart" at bounding box center [1140, 197] width 17 height 17
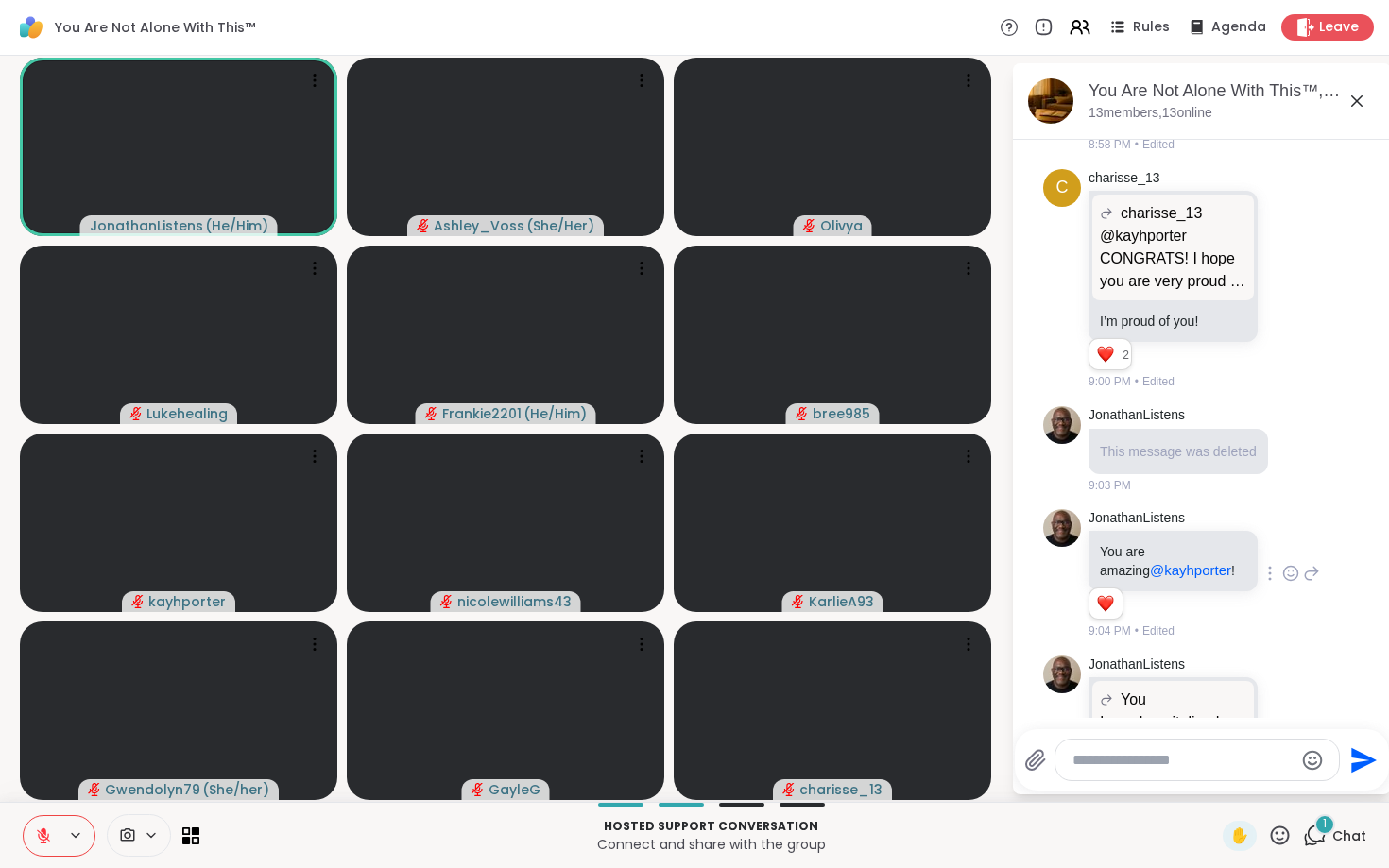
scroll to position [16004, 0]
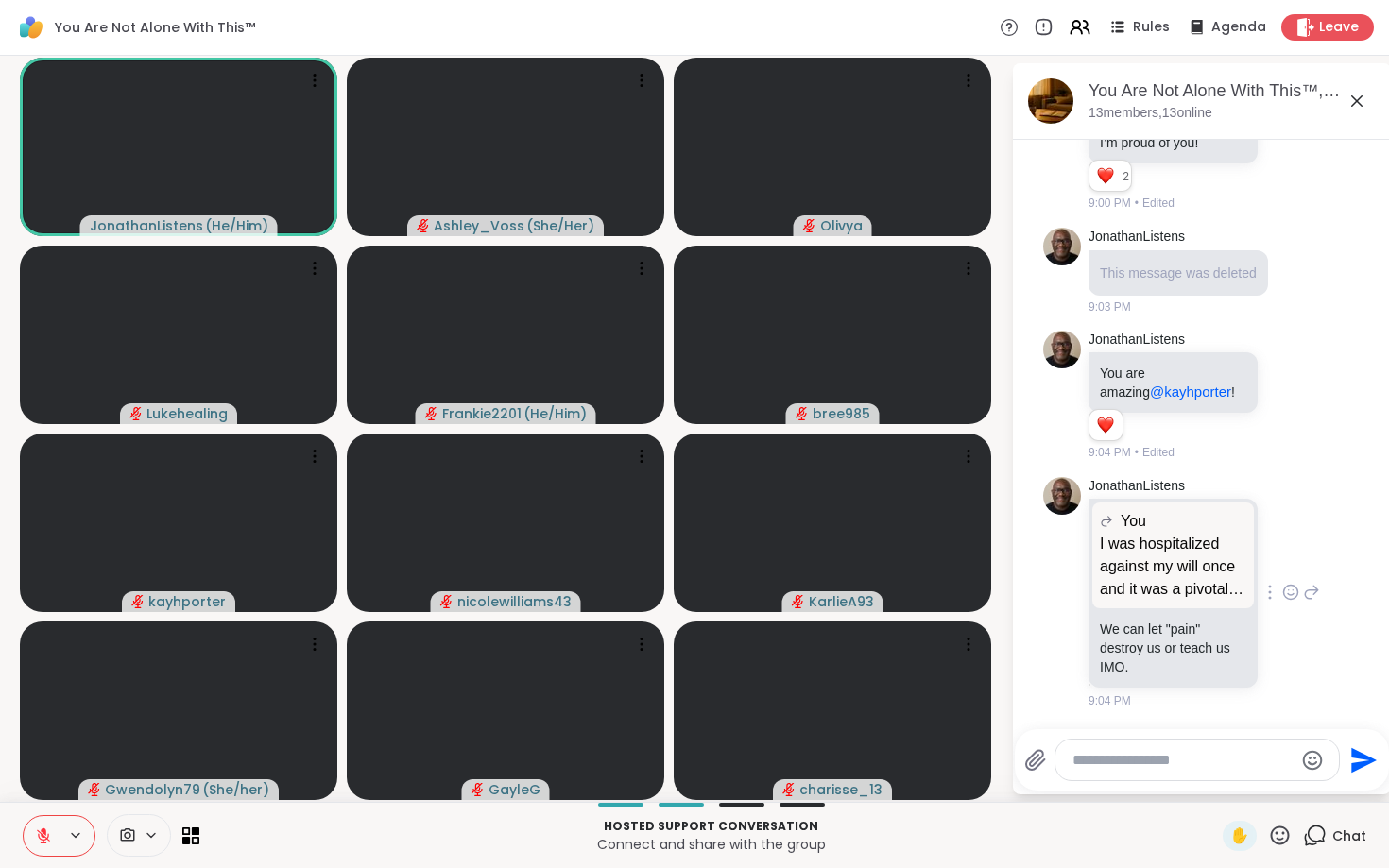
click at [1294, 598] on icon at bounding box center [1290, 592] width 17 height 19
click at [1169, 554] on button "Select Reaction: Sad" at bounding box center [1182, 562] width 38 height 38
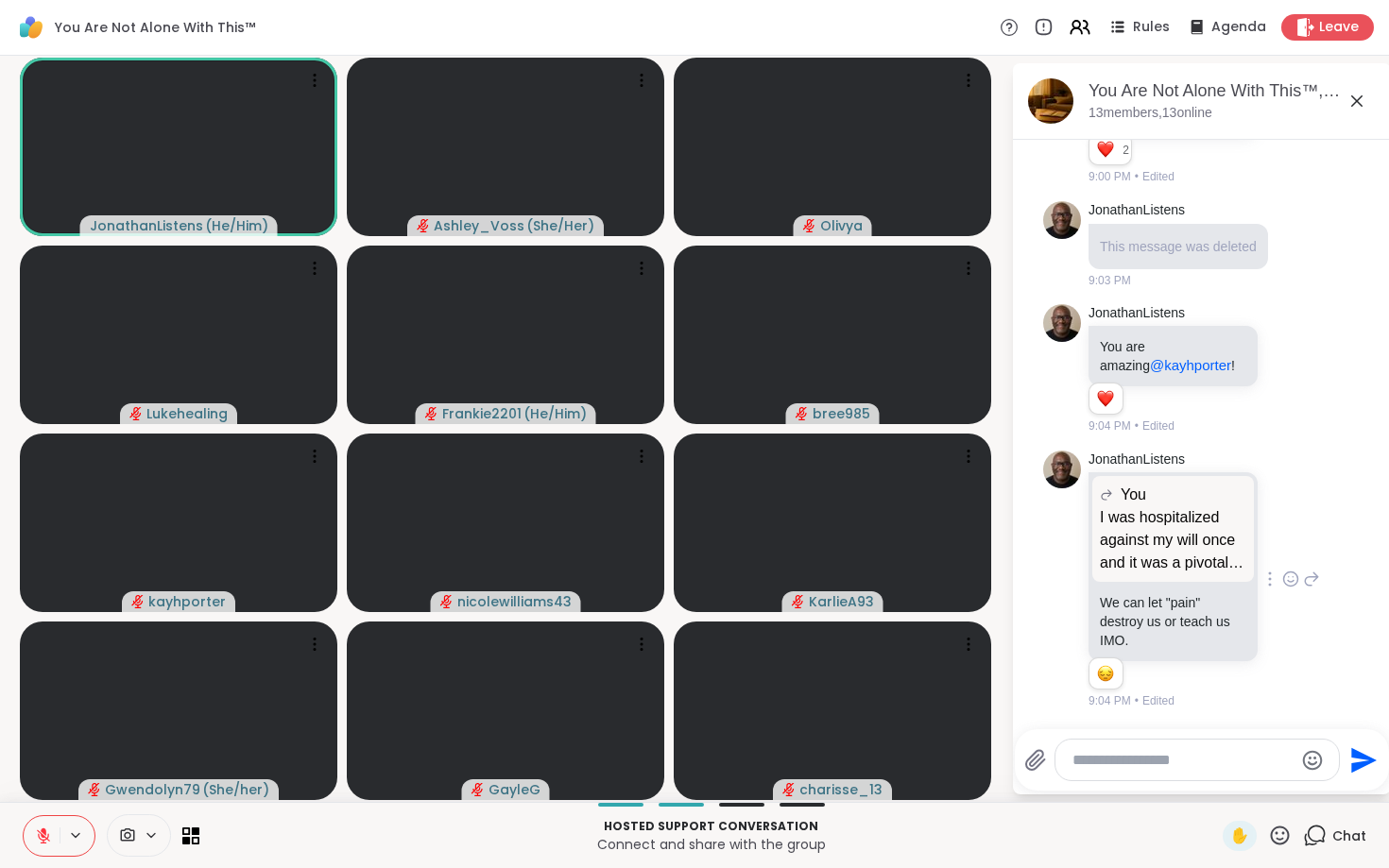
scroll to position [16031, 0]
click at [1294, 586] on icon at bounding box center [1291, 580] width 15 height 15
click at [1143, 553] on div "Select Reaction: Heart" at bounding box center [1140, 548] width 17 height 17
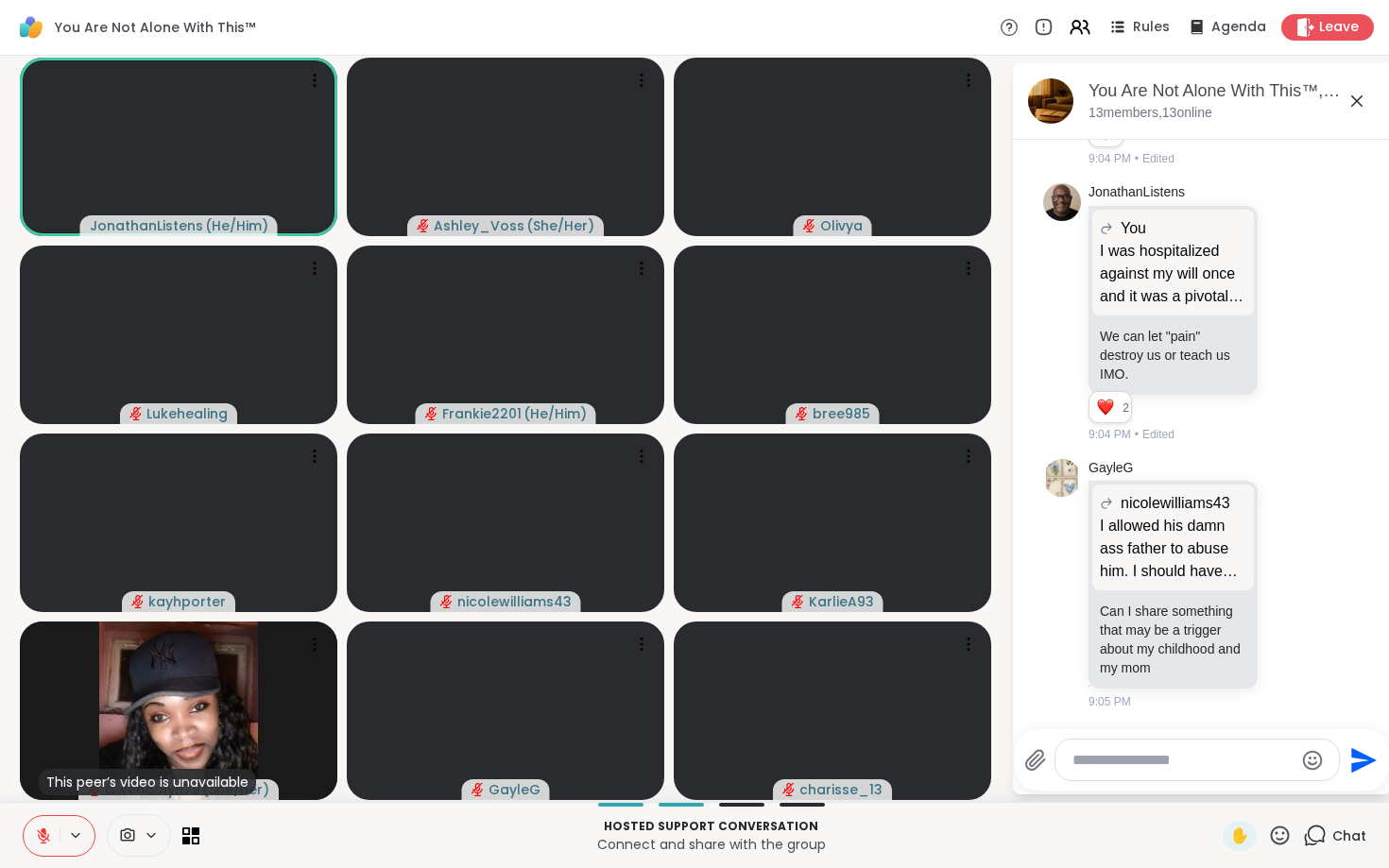
scroll to position [16425, 0]
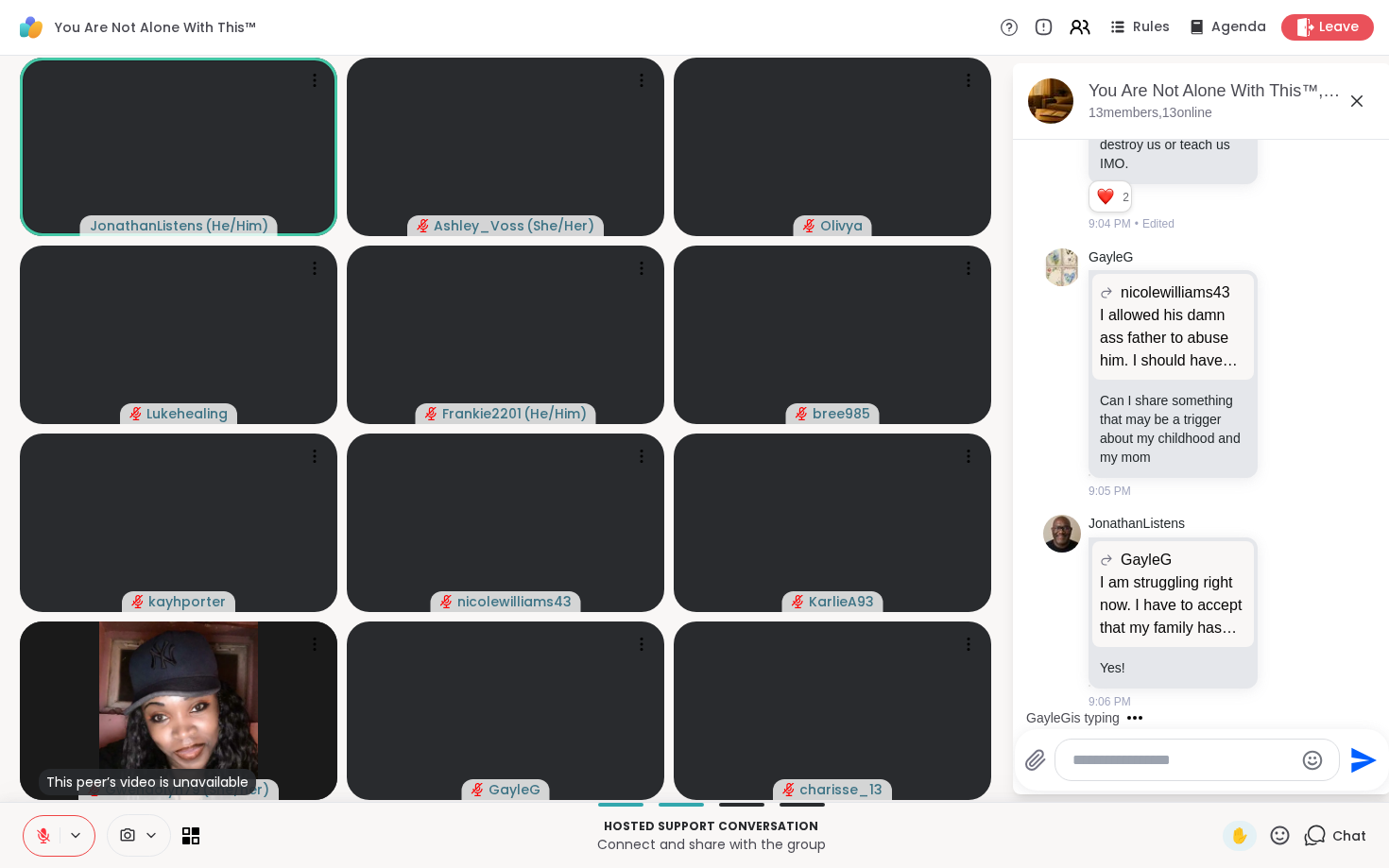
click at [1237, 761] on textarea "Type your message" at bounding box center [1182, 760] width 220 height 19
click at [1239, 754] on textarea "Type your message" at bounding box center [1182, 760] width 220 height 19
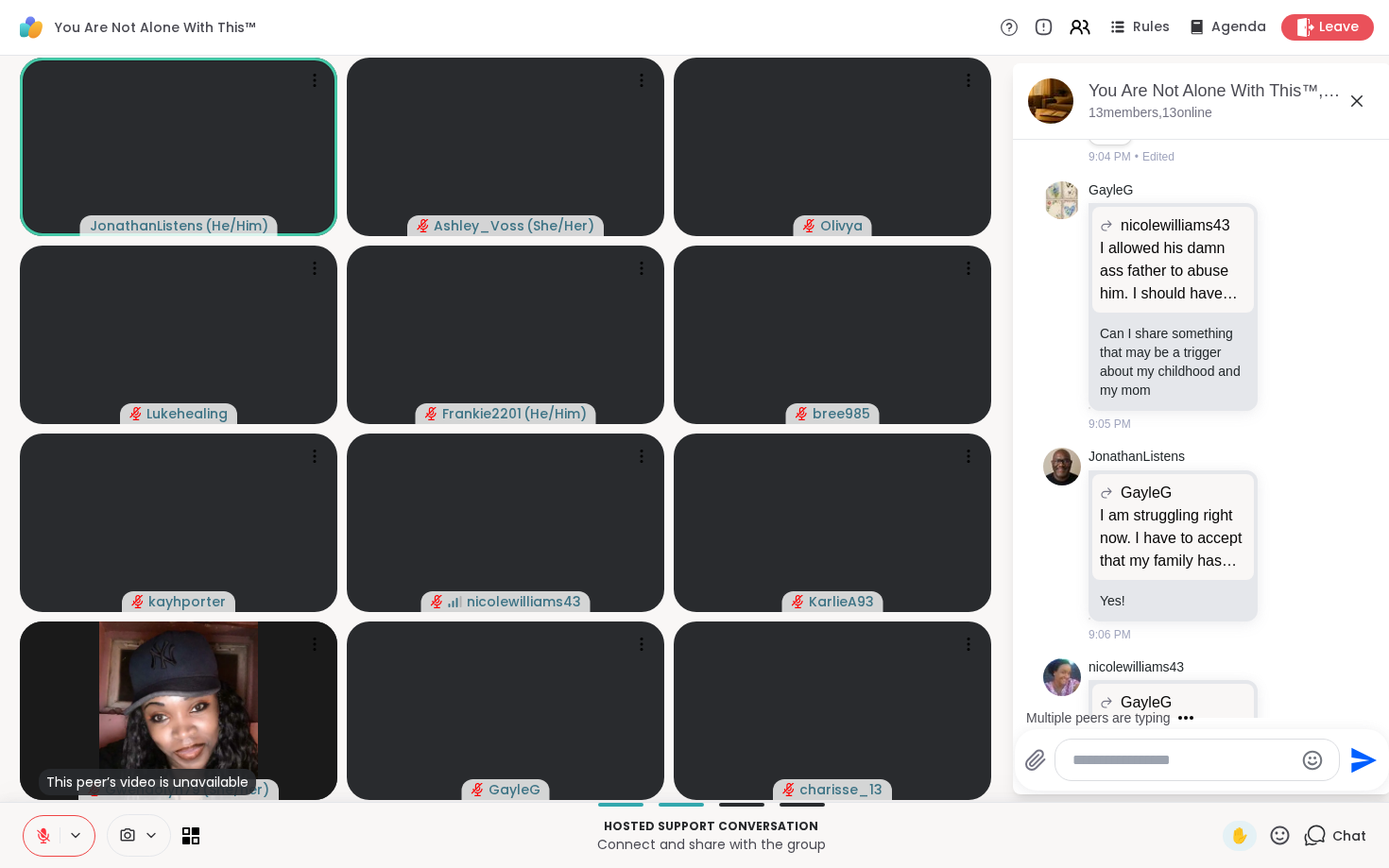
scroll to position [16634, 0]
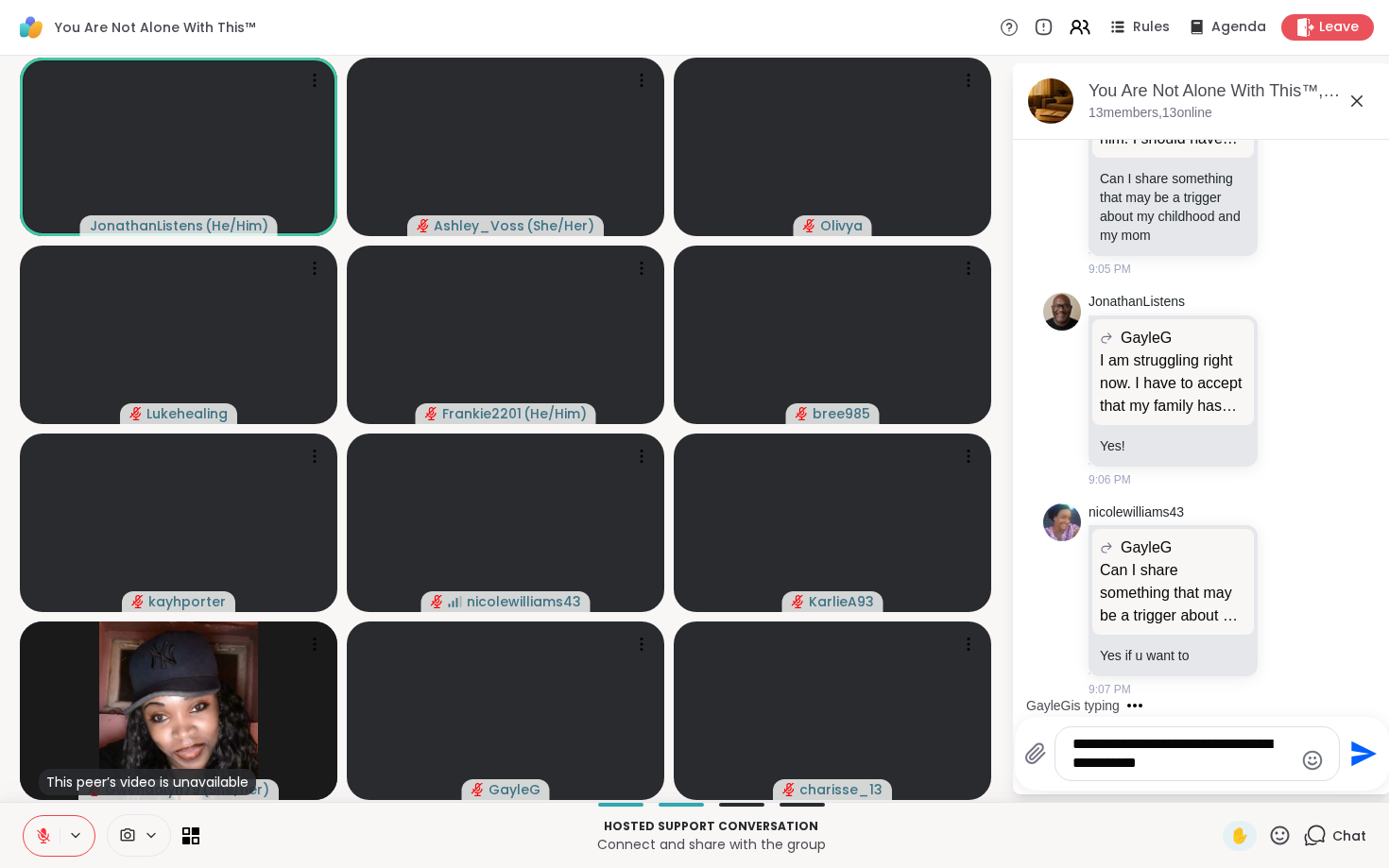
type textarea "**********"
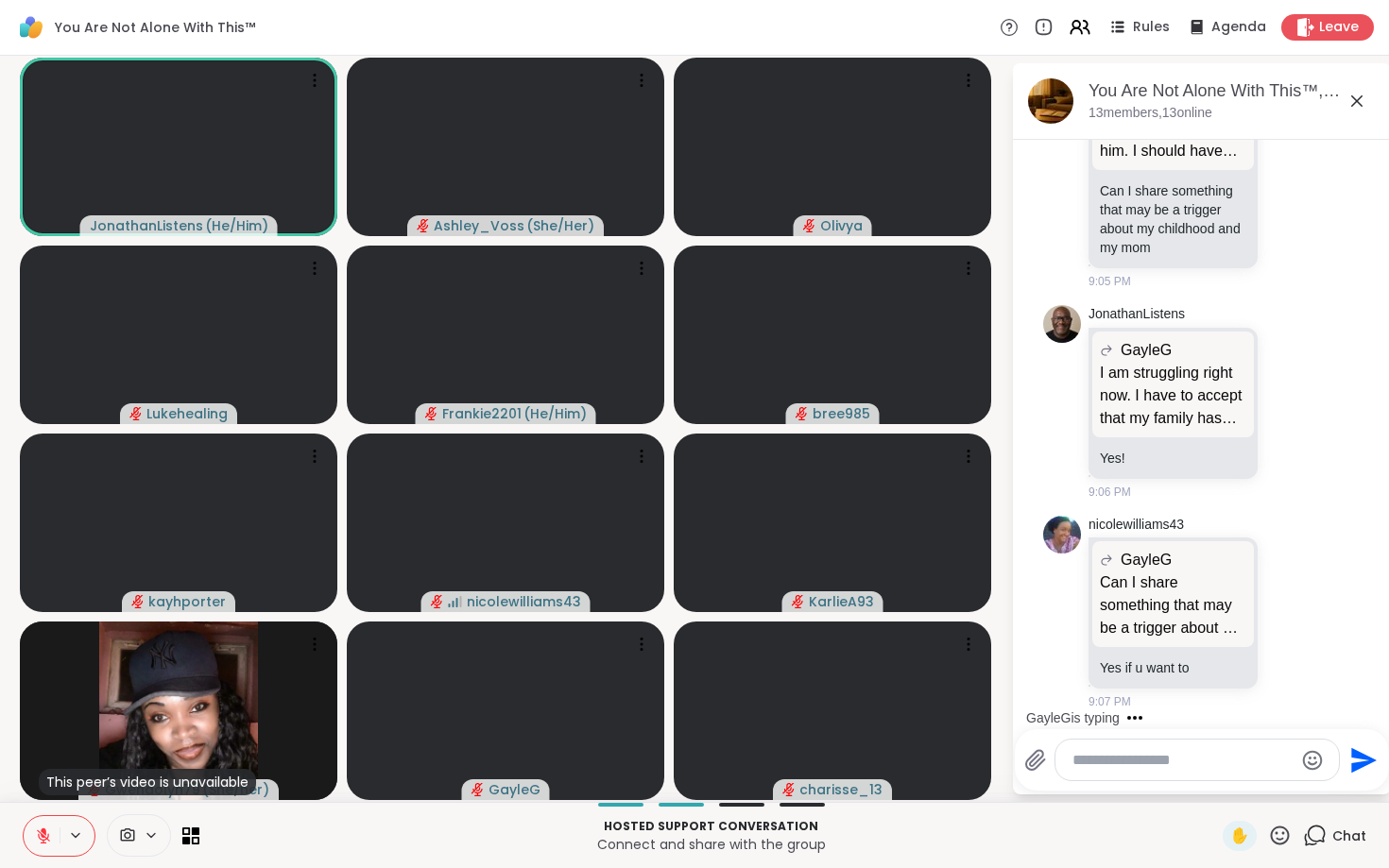
scroll to position [16753, 0]
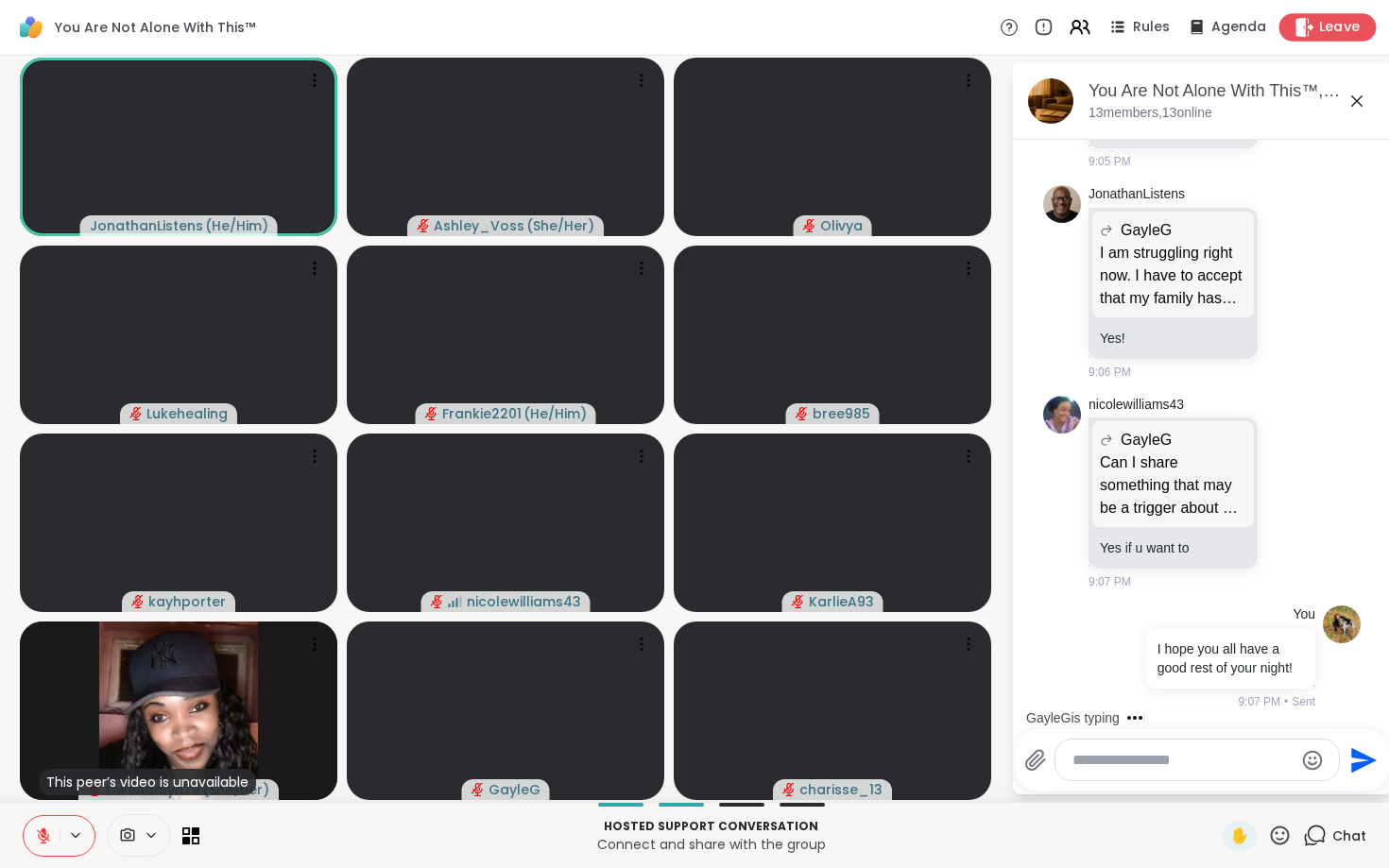
click at [1337, 28] on span "Leave" at bounding box center [1340, 27] width 42 height 20
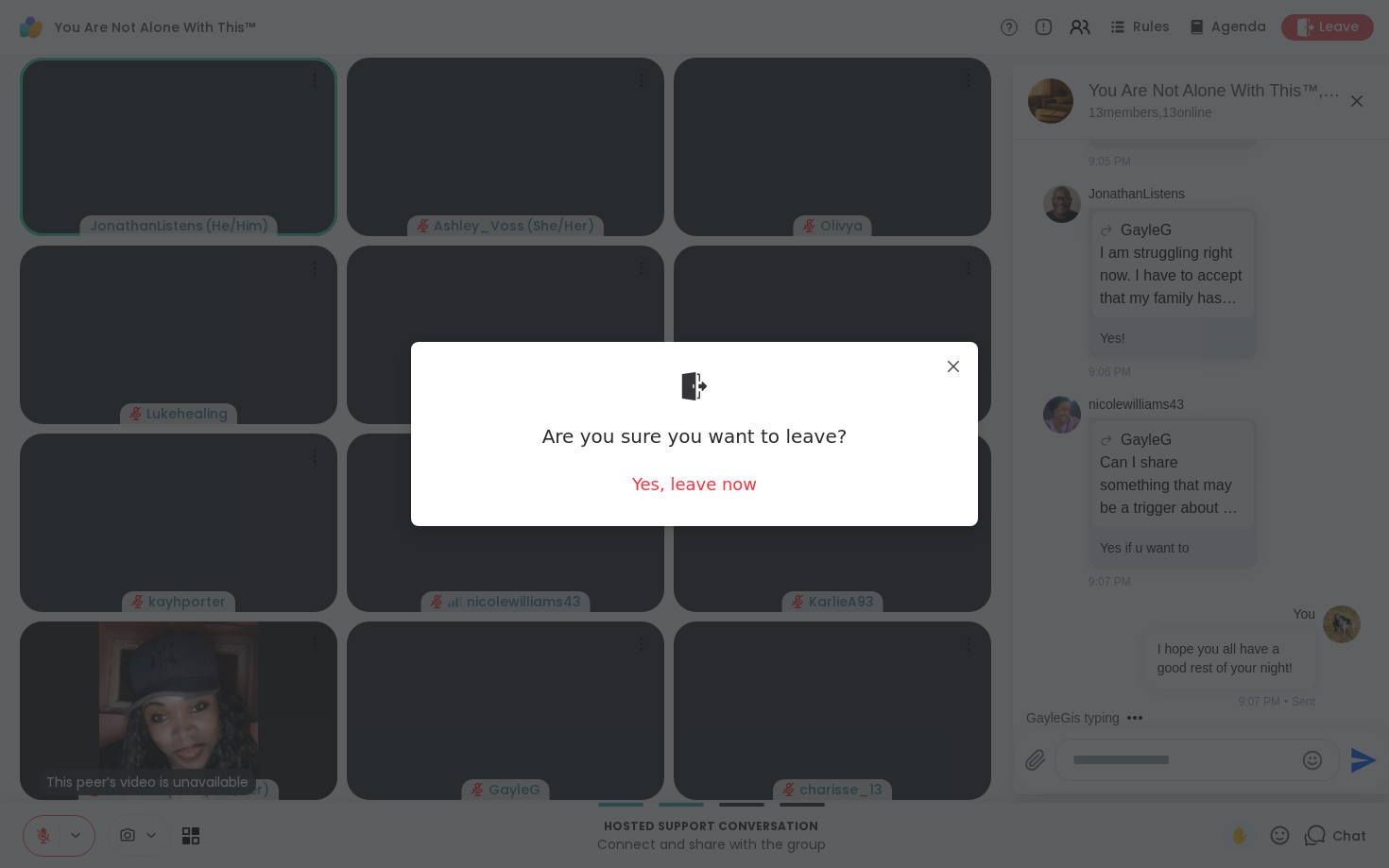
click at [723, 471] on div "Are you sure you want to leave? Yes, leave now" at bounding box center [694, 434] width 537 height 154
click at [723, 474] on div "Yes, leave now" at bounding box center [695, 484] width 125 height 23
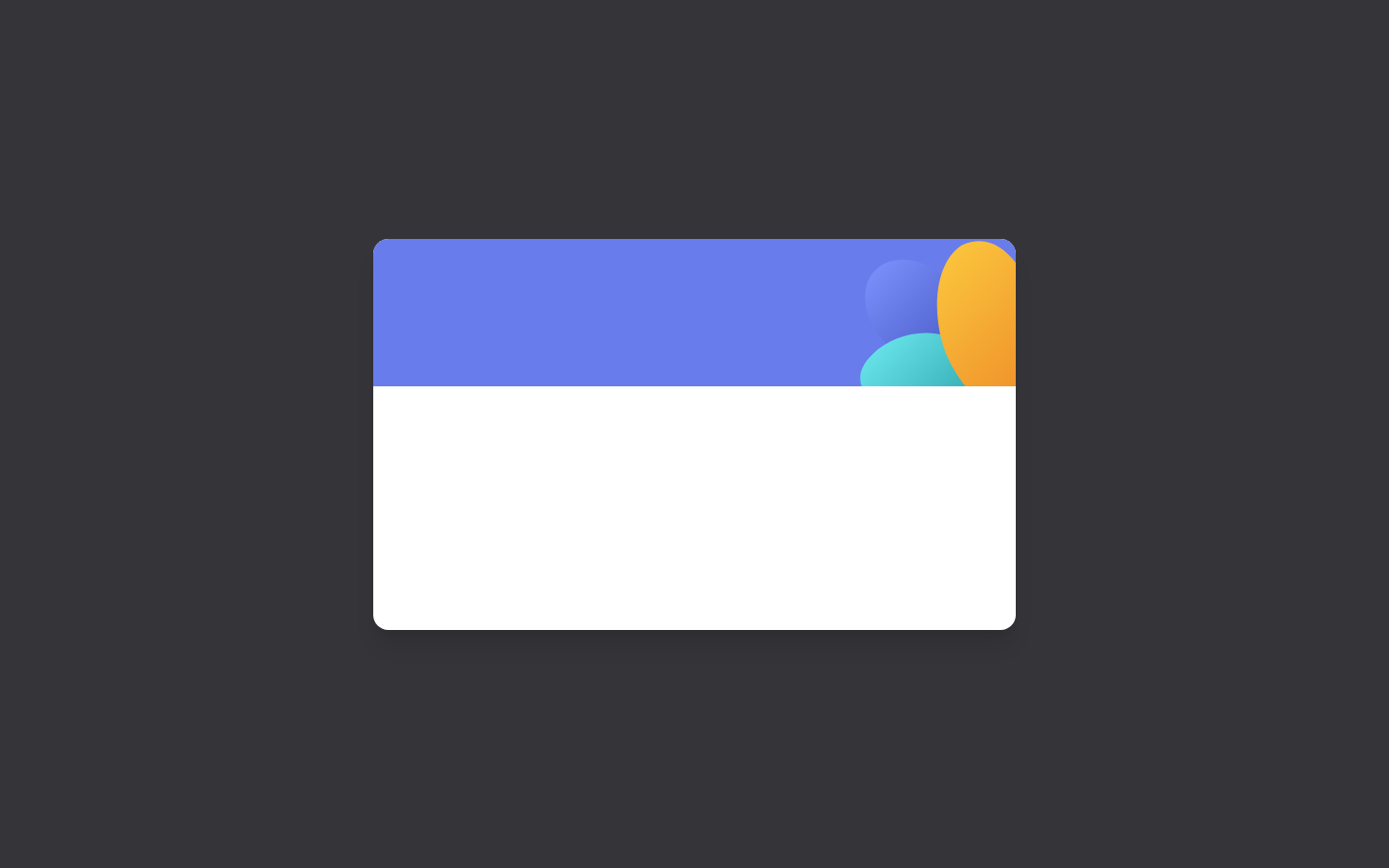
click at [723, 474] on span at bounding box center [694, 483] width 552 height 102
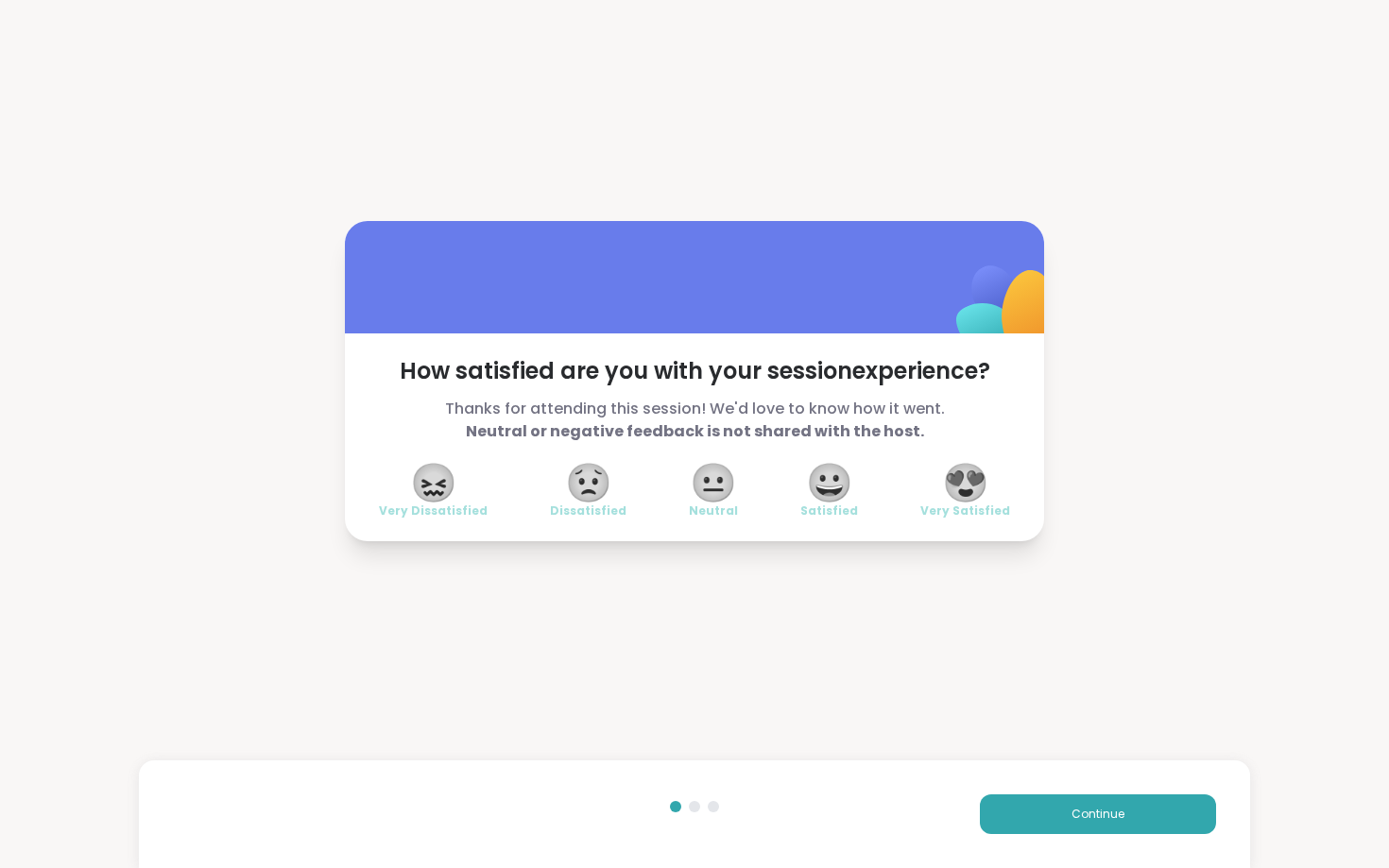
click at [716, 487] on span "😐" at bounding box center [714, 483] width 47 height 34
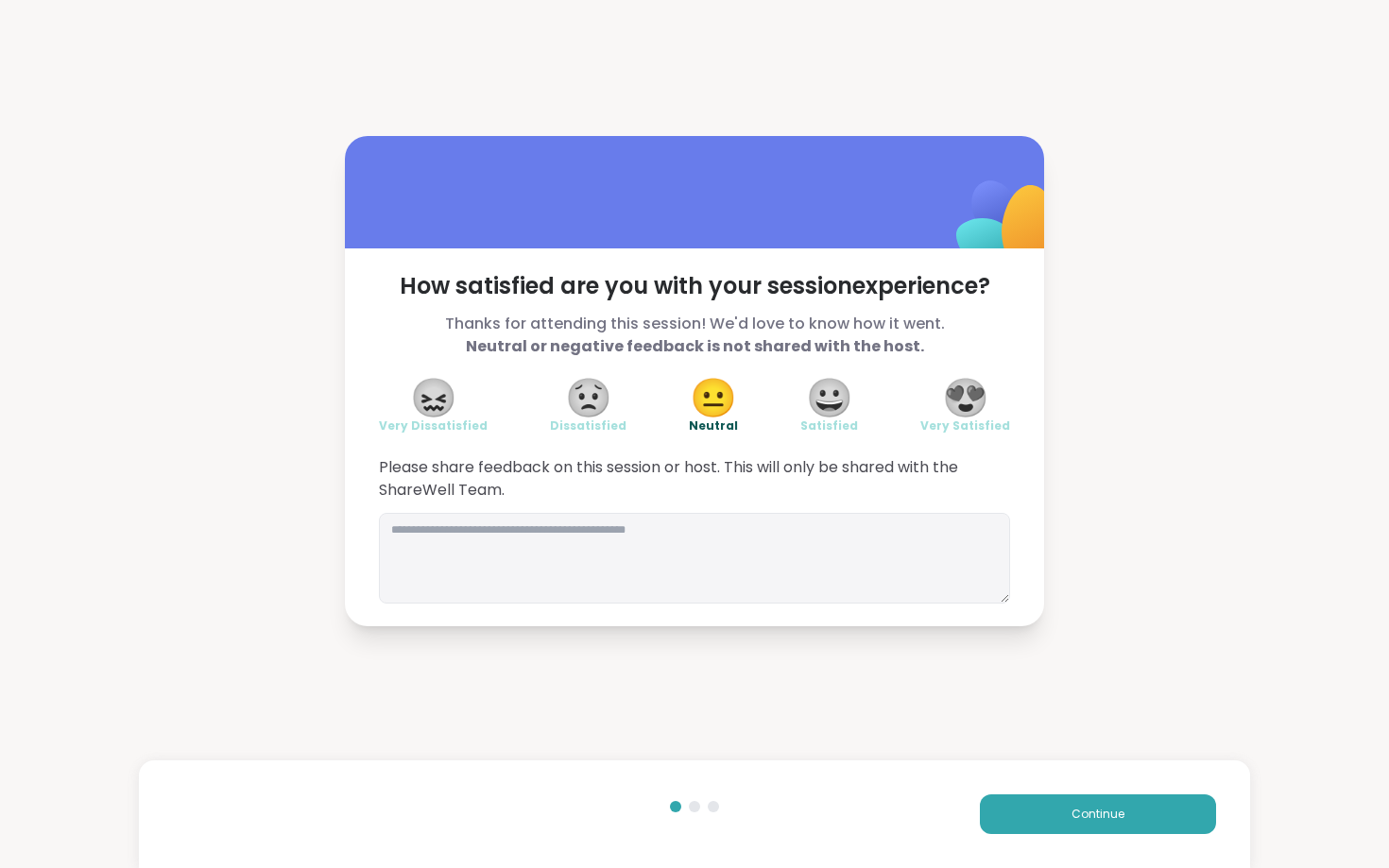
click at [1019, 837] on div "Continue" at bounding box center [694, 814] width 1111 height 108
click at [1019, 828] on button "Continue" at bounding box center [1099, 814] width 237 height 40
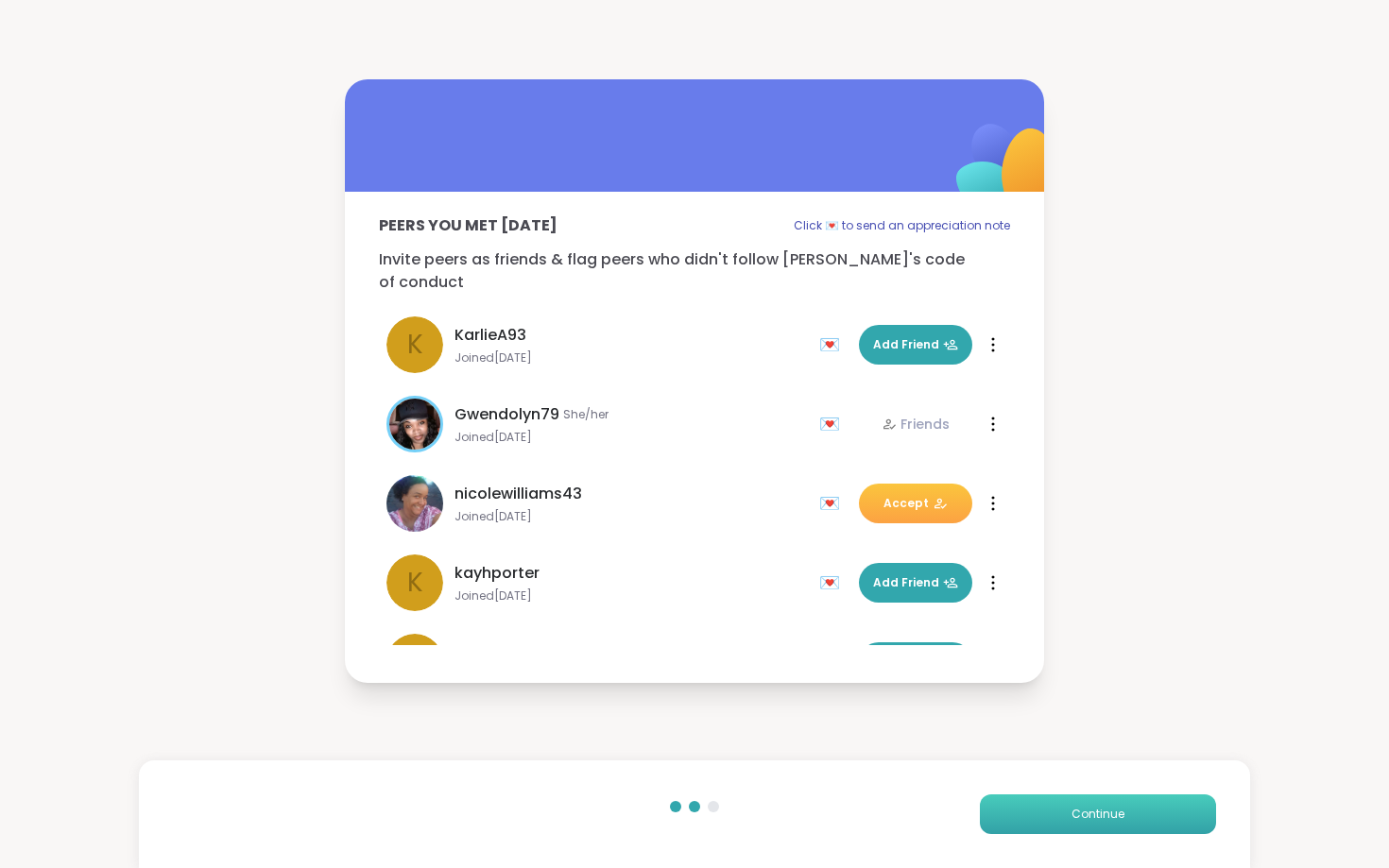
click at [1017, 816] on button "Continue" at bounding box center [1099, 814] width 237 height 40
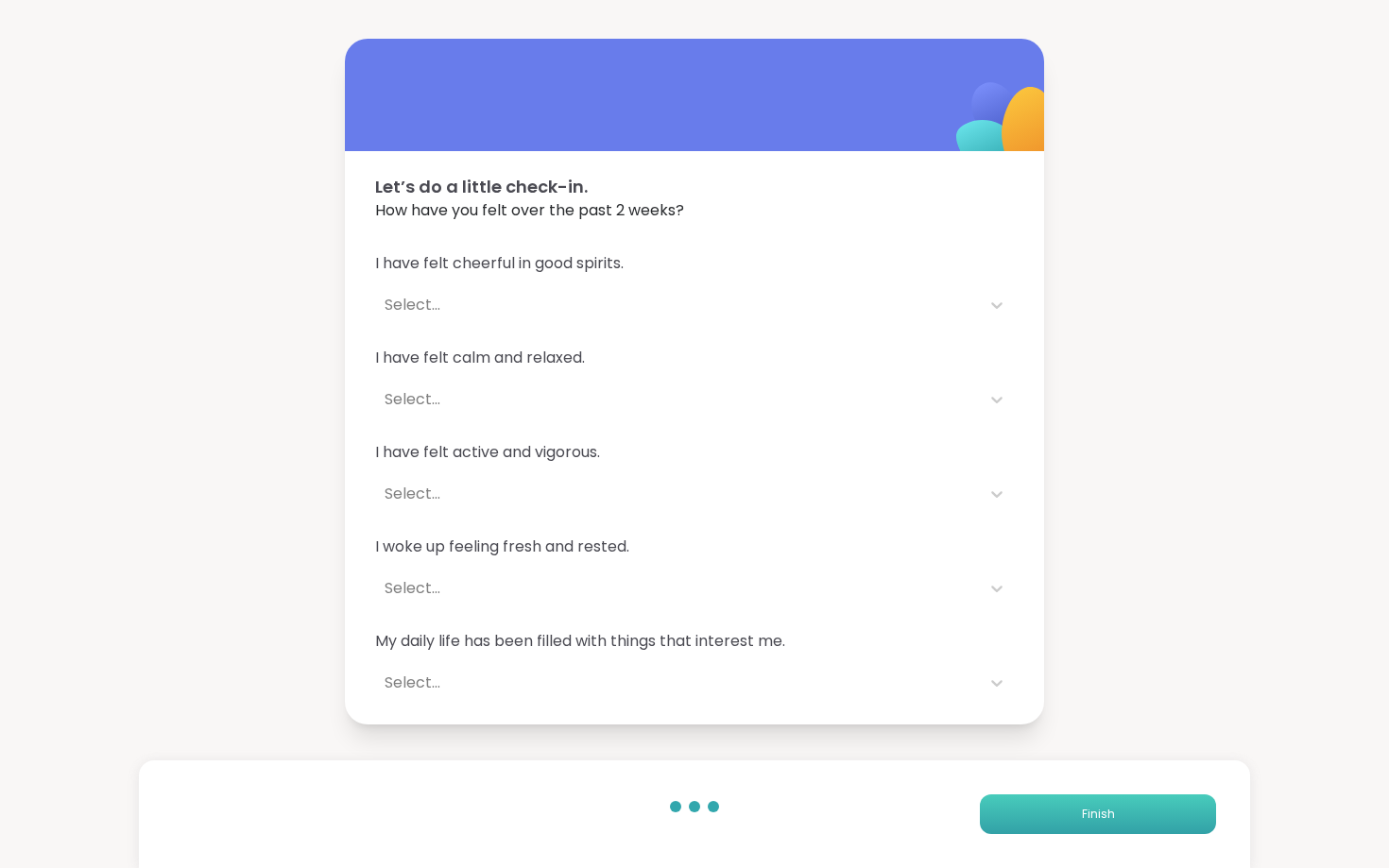
click at [1017, 816] on button "Finish" at bounding box center [1099, 814] width 237 height 40
